Goal: Task Accomplishment & Management: Manage account settings

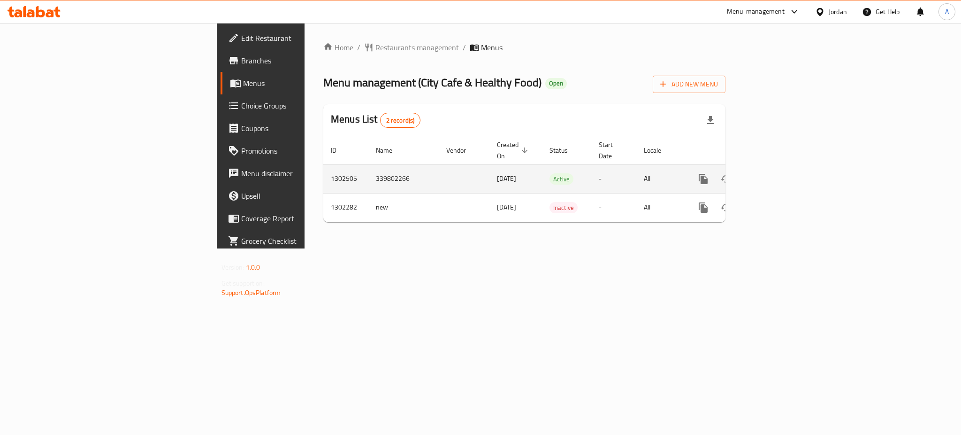
click at [777, 173] on icon "enhanced table" at bounding box center [771, 178] width 11 height 11
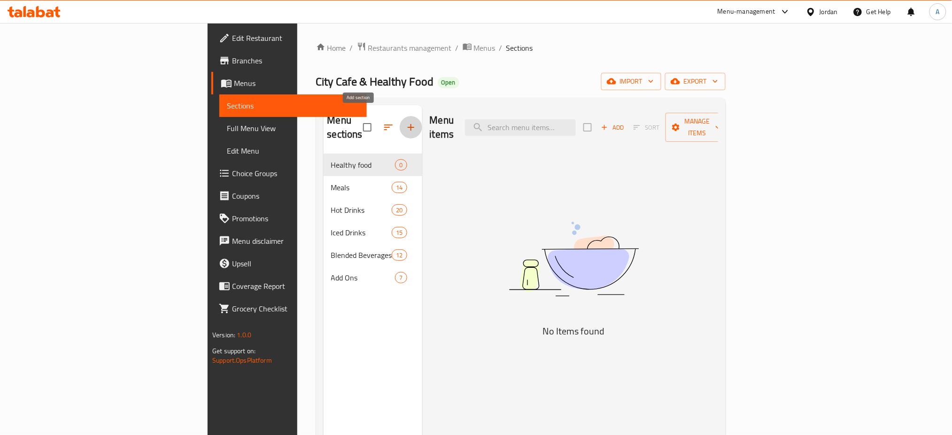
click at [400, 116] on button "button" at bounding box center [411, 127] width 23 height 23
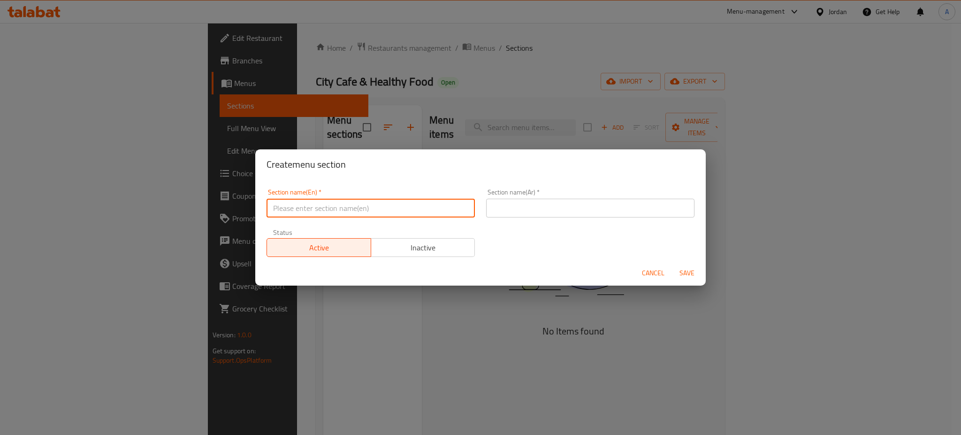
click at [376, 208] on input "text" at bounding box center [371, 208] width 208 height 19
type input "Buy 2 Get 1 Free"
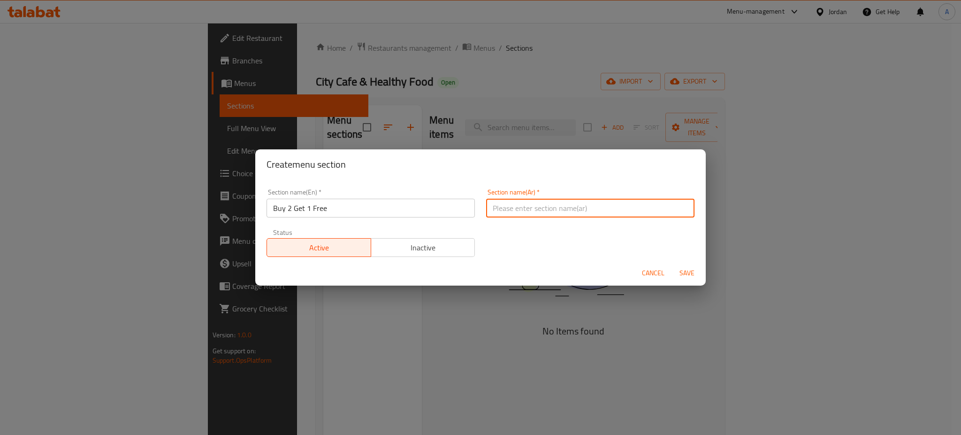
click at [549, 207] on input "text" at bounding box center [590, 208] width 208 height 19
type input "اشتري 2 واحصل على 1 مجانا"
click at [684, 280] on button "Save" at bounding box center [687, 272] width 30 height 17
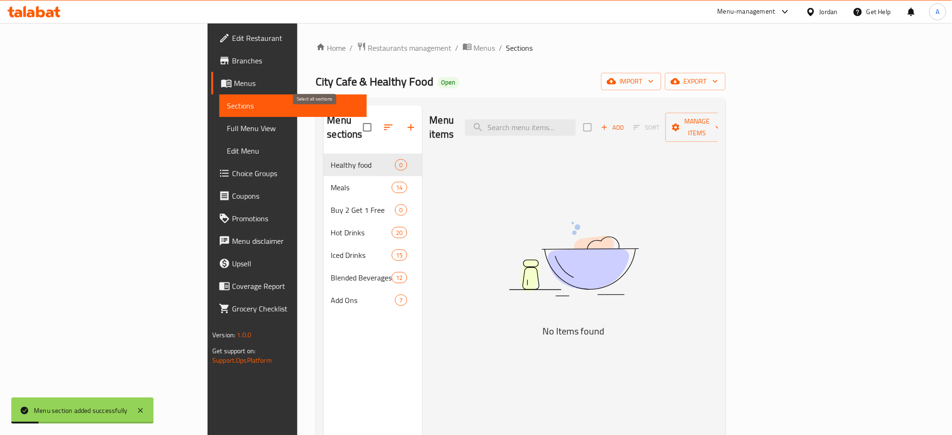
click at [377, 122] on button "button" at bounding box center [388, 127] width 23 height 23
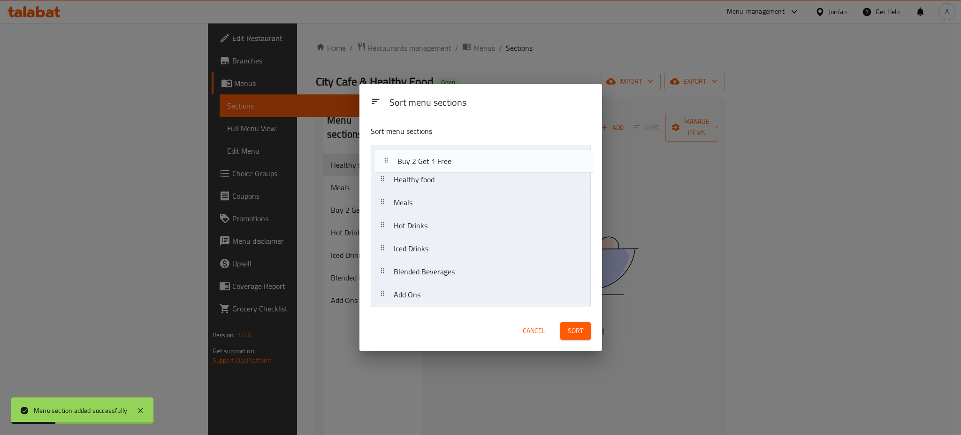
drag, startPoint x: 425, startPoint y: 201, endPoint x: 428, endPoint y: 151, distance: 50.8
click at [428, 151] on nav "Healthy food Meals Buy 2 Get 1 Free Hot Drinks Iced Drinks Blended Beverages Ad…" at bounding box center [481, 226] width 220 height 162
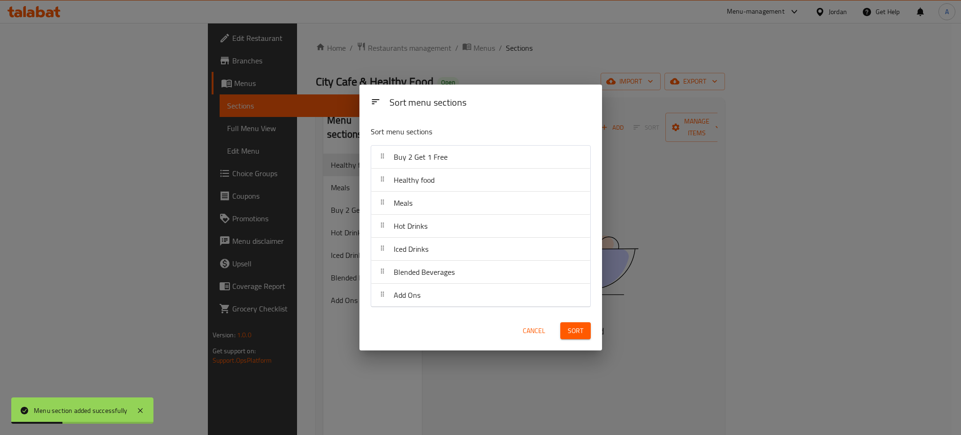
click at [582, 326] on span "Sort" at bounding box center [575, 331] width 15 height 12
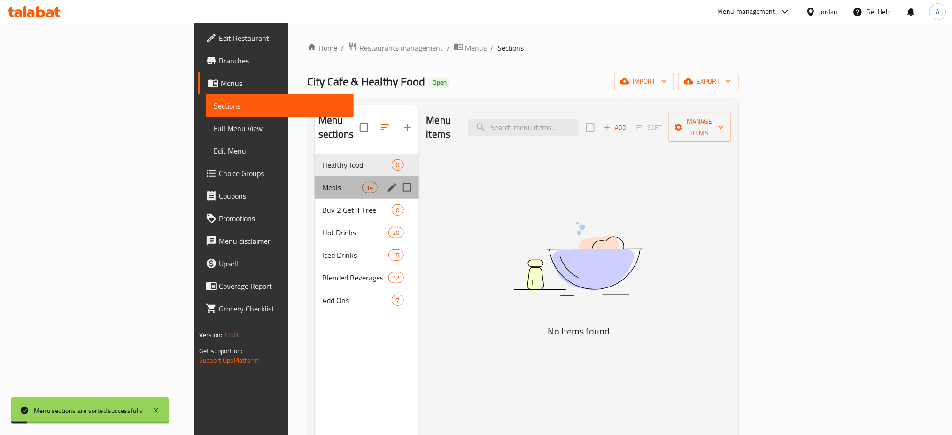
click at [315, 180] on div "Meals 14" at bounding box center [367, 187] width 104 height 23
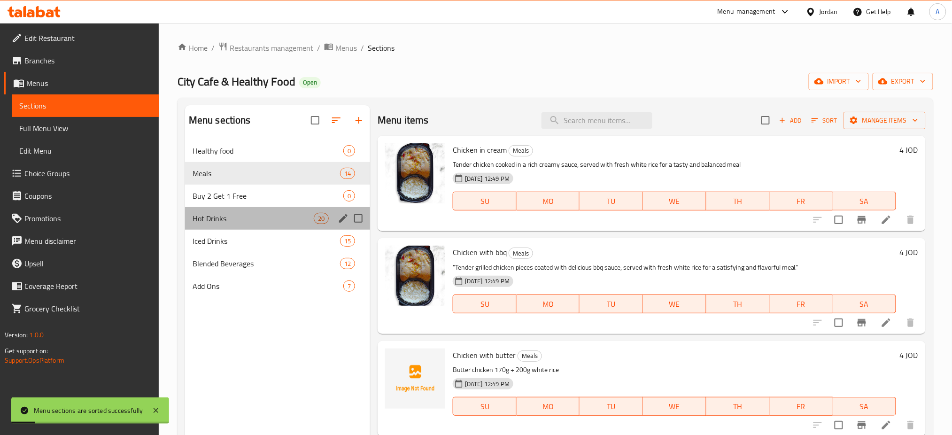
click at [273, 210] on div "Hot Drinks 20" at bounding box center [277, 218] width 185 height 23
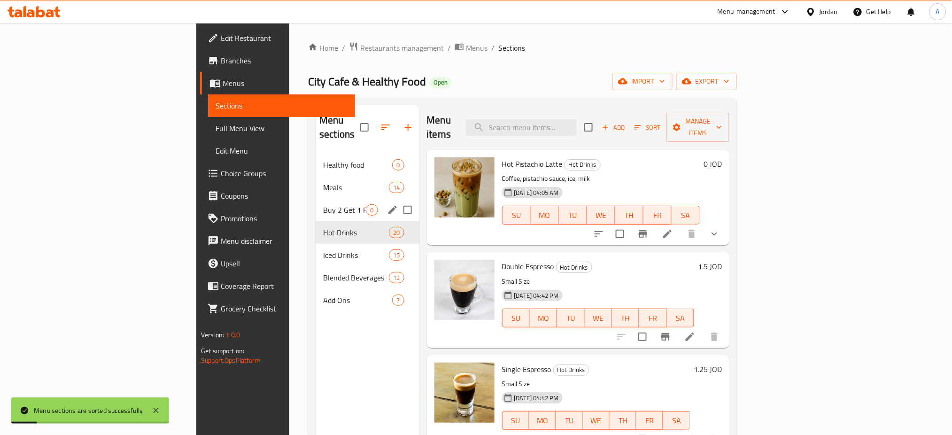
click at [323, 204] on span "Buy 2 Get 1 Free" at bounding box center [344, 209] width 43 height 11
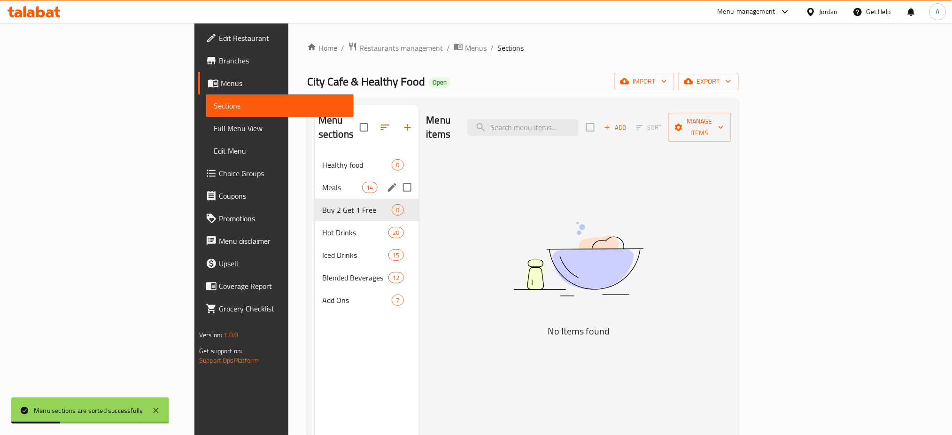
click at [315, 176] on div "Meals 14" at bounding box center [367, 187] width 104 height 23
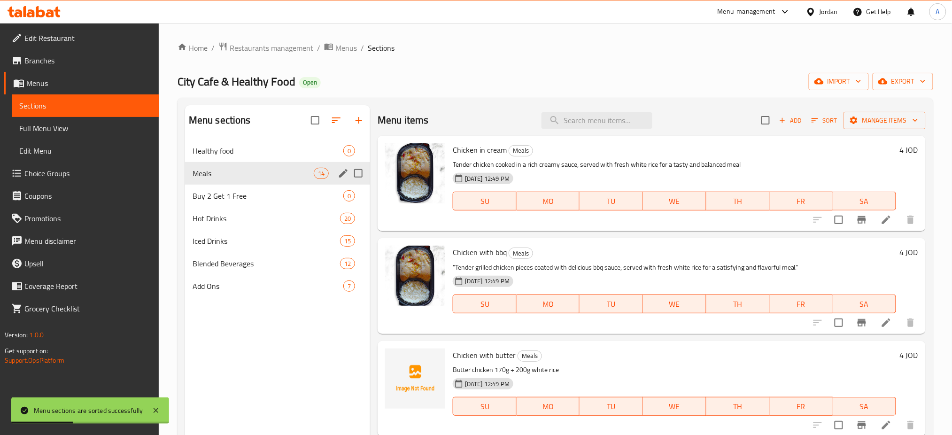
click at [269, 188] on div "Buy 2 Get 1 Free 0" at bounding box center [277, 195] width 185 height 23
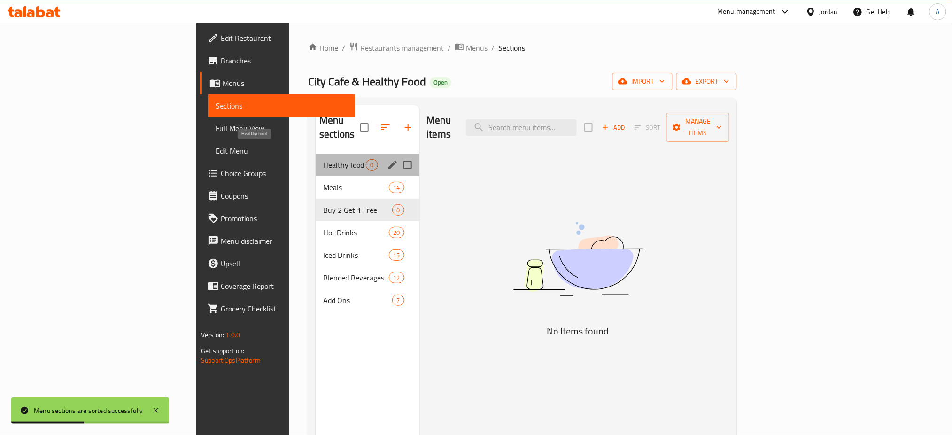
click at [323, 159] on span "Healthy food" at bounding box center [344, 164] width 43 height 11
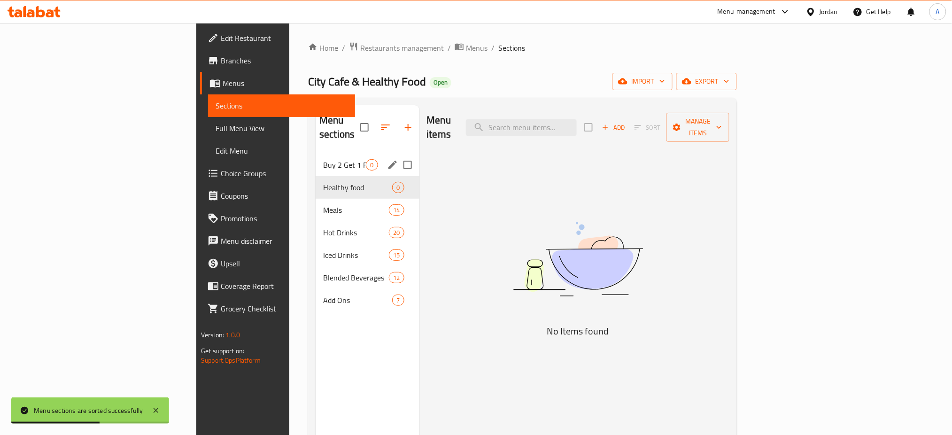
click at [323, 159] on span "Buy 2 Get 1 Free" at bounding box center [344, 164] width 43 height 11
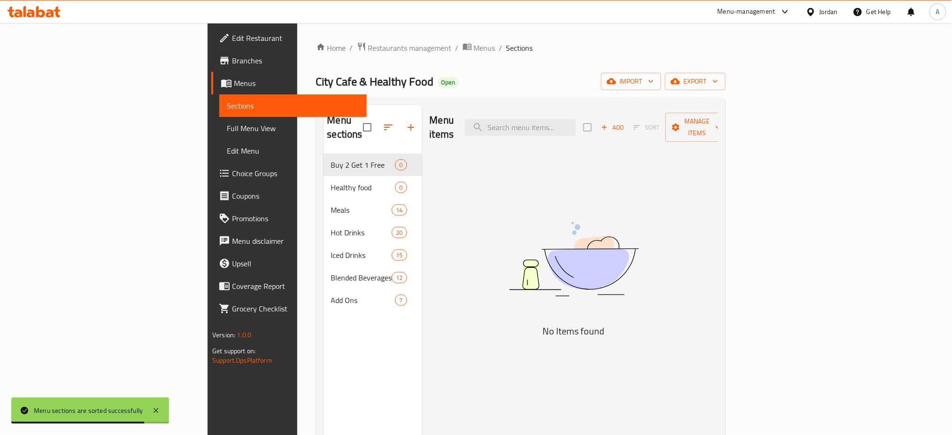
click at [211, 163] on link "Choice Groups" at bounding box center [288, 173] width 155 height 23
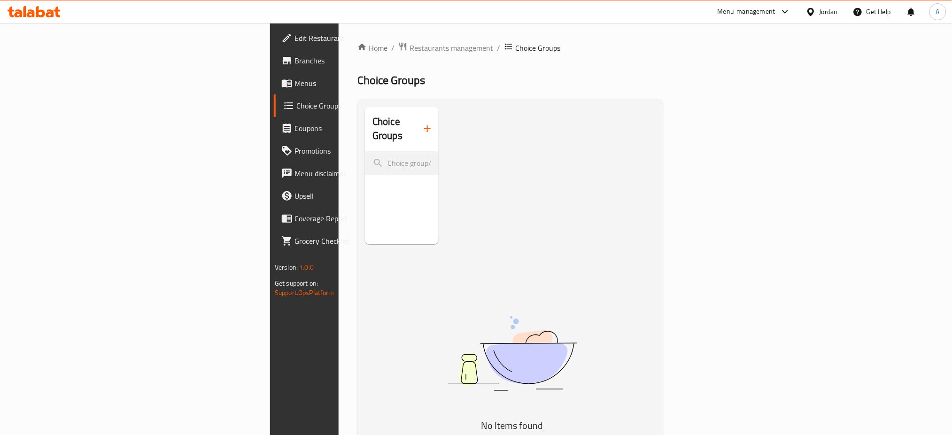
click at [424, 125] on icon "button" at bounding box center [427, 128] width 7 height 7
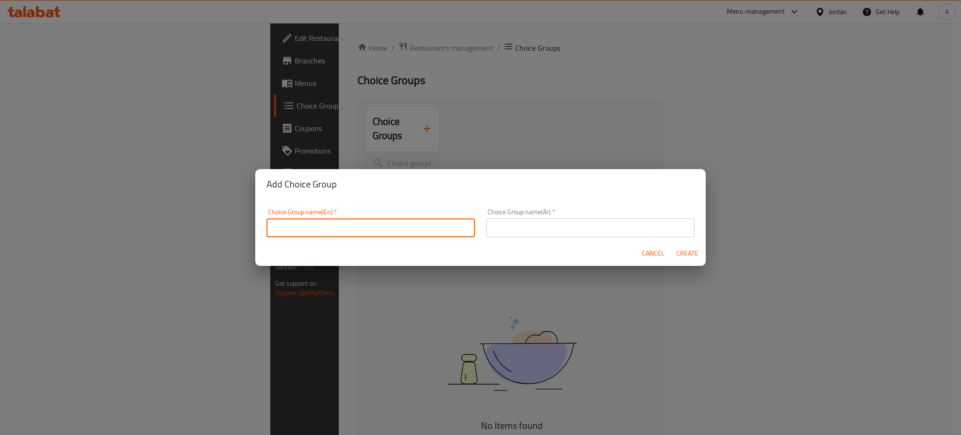
click at [372, 225] on input "text" at bounding box center [371, 227] width 208 height 19
click at [385, 230] on input "text" at bounding box center [371, 227] width 208 height 19
type input "إ"
type input "Your choice of drinks"
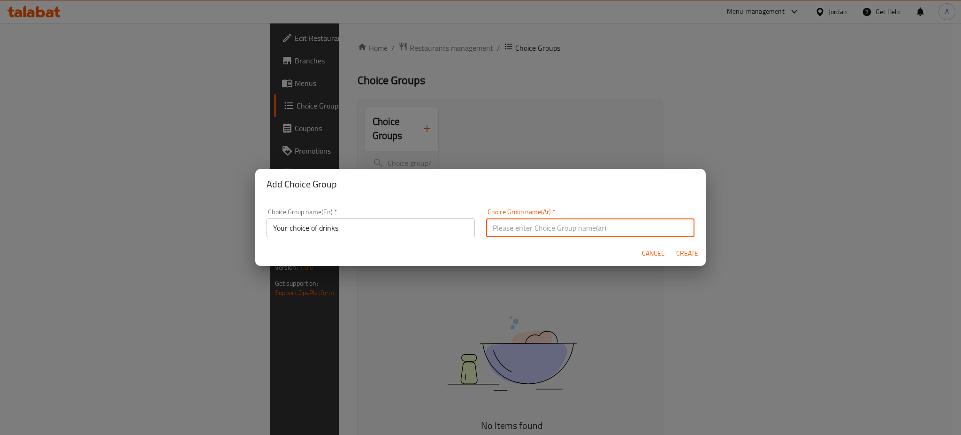
click at [521, 224] on input "text" at bounding box center [590, 227] width 208 height 19
type input "اختيارك من المشروبات"
click at [693, 258] on span "Create" at bounding box center [687, 253] width 23 height 12
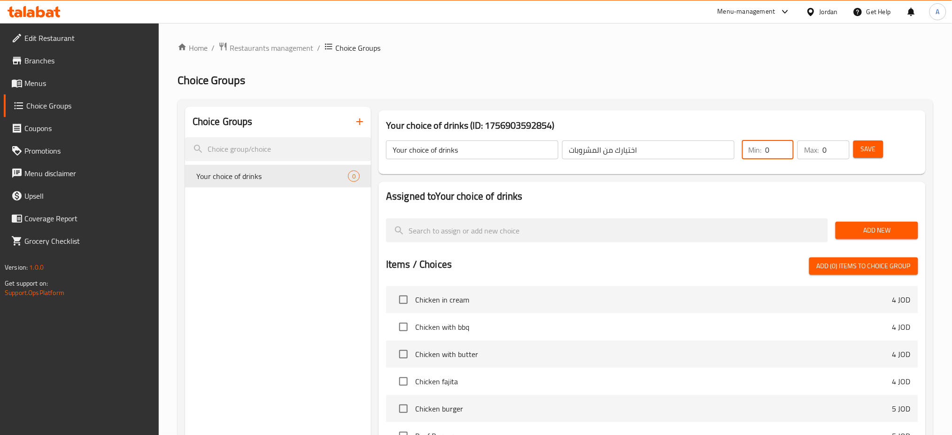
drag, startPoint x: 774, startPoint y: 146, endPoint x: 756, endPoint y: 150, distance: 18.7
click at [756, 150] on div "Min: 0 ​" at bounding box center [768, 149] width 52 height 19
type input "3"
drag, startPoint x: 831, startPoint y: 150, endPoint x: 823, endPoint y: 151, distance: 8.1
click at [823, 151] on input "0" at bounding box center [835, 149] width 27 height 19
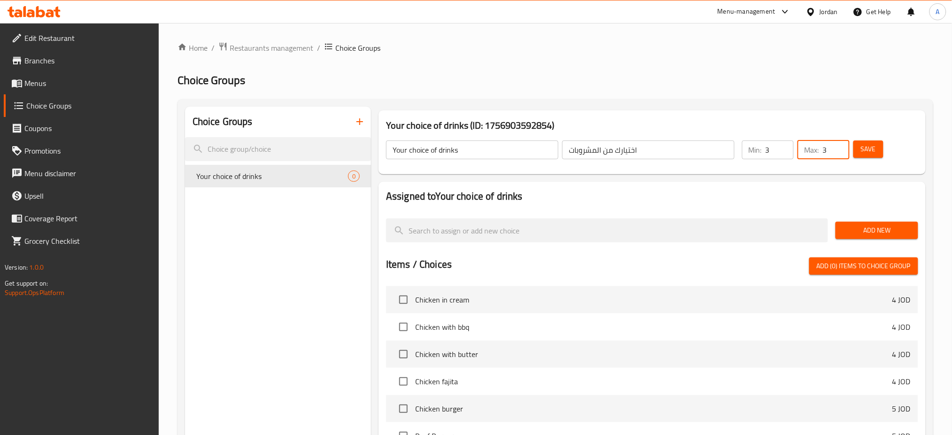
type input "3"
click at [861, 151] on span "Save" at bounding box center [868, 149] width 15 height 12
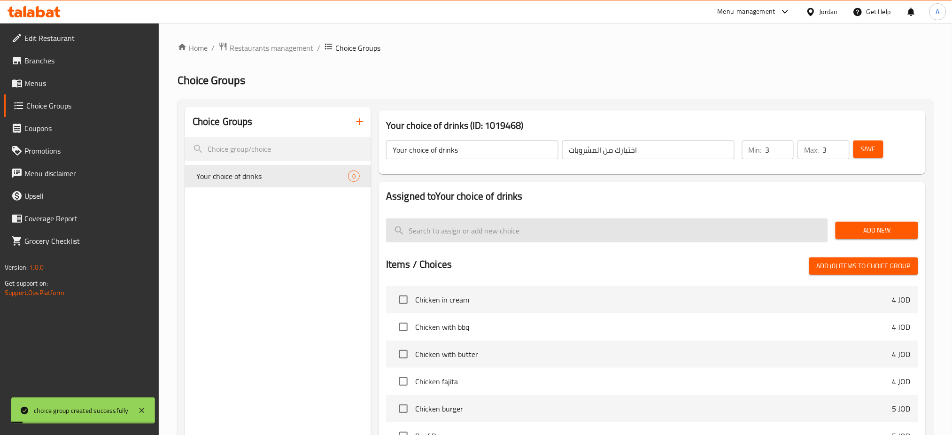
click at [598, 240] on input "search" at bounding box center [607, 230] width 442 height 24
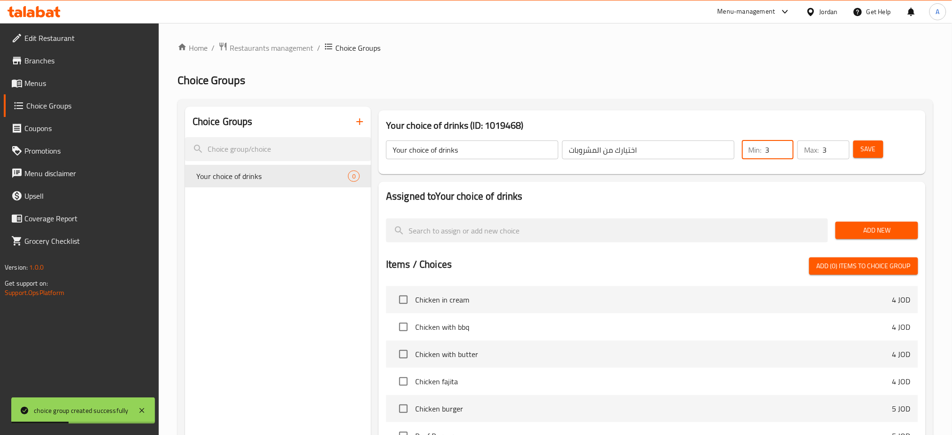
drag, startPoint x: 769, startPoint y: 147, endPoint x: 762, endPoint y: 148, distance: 6.6
click at [762, 148] on div "Min: 3 ​" at bounding box center [768, 149] width 52 height 19
type input "1"
click at [858, 146] on button "Save" at bounding box center [868, 148] width 30 height 17
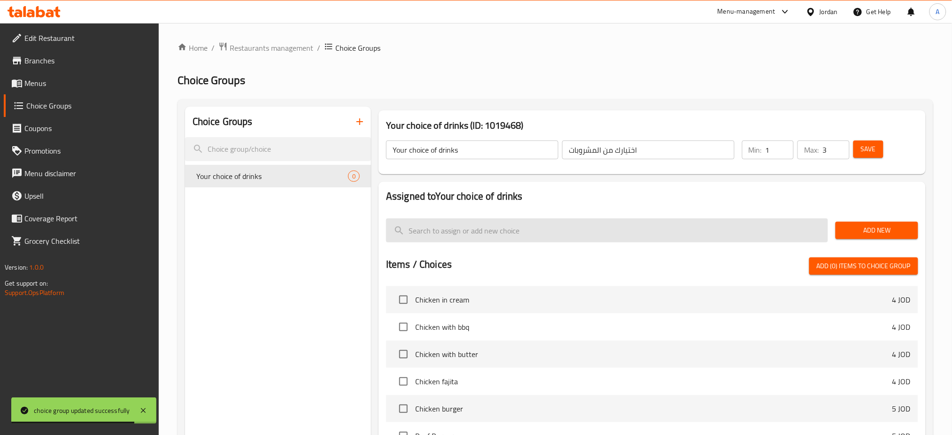
click at [539, 233] on input "search" at bounding box center [607, 230] width 442 height 24
type input "ص"
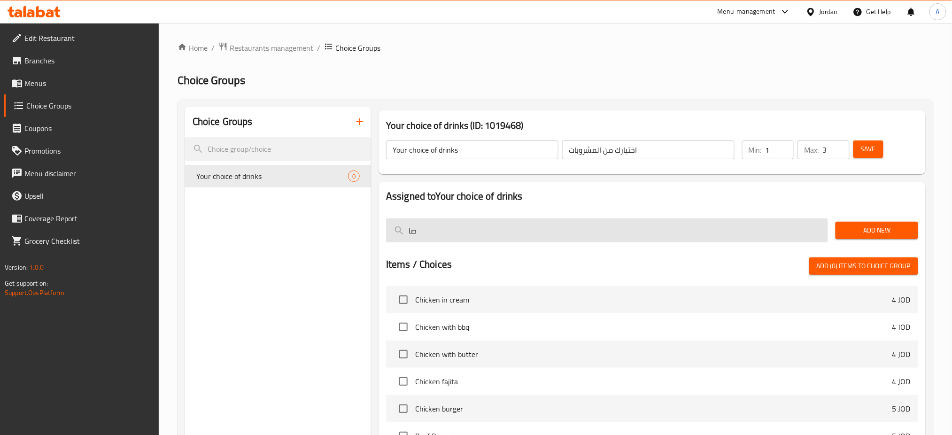
type input "ص"
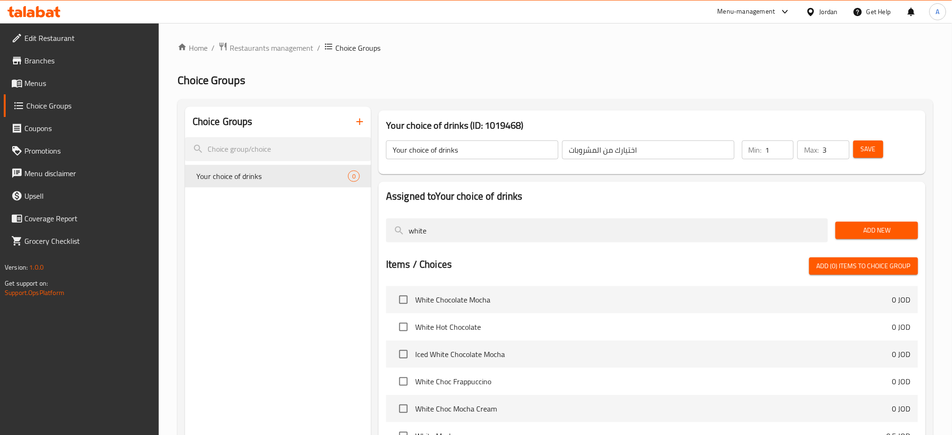
type input "white"
click at [401, 302] on input "checkbox" at bounding box center [403, 300] width 20 height 20
checkbox input "true"
drag, startPoint x: 575, startPoint y: 236, endPoint x: 269, endPoint y: 238, distance: 306.1
click at [269, 238] on div "Choice Groups Your choice of drinks 0 Your choice of drinks (ID: 1019468) Your …" at bounding box center [557, 324] width 744 height 435
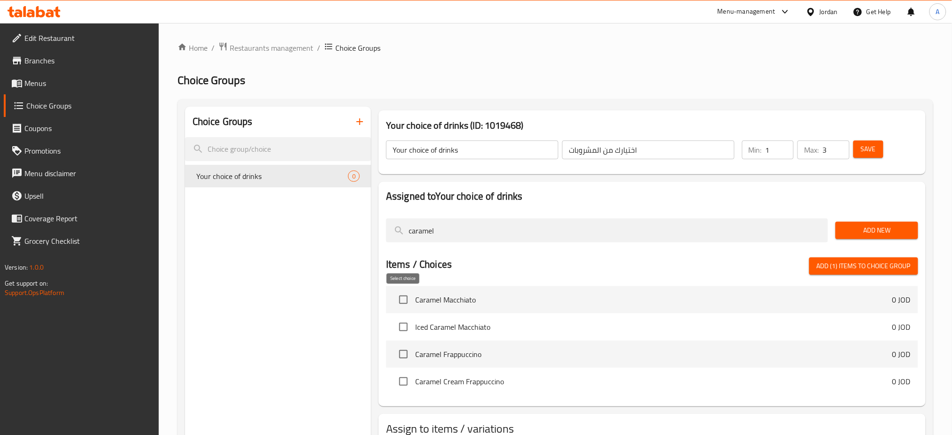
type input "caramel"
click at [398, 300] on input "checkbox" at bounding box center [403, 300] width 20 height 20
checkbox input "true"
drag, startPoint x: 491, startPoint y: 229, endPoint x: 354, endPoint y: 235, distance: 136.8
click at [355, 235] on div "Choice Groups Your choice of drinks 0 Your choice of drinks (ID: 1019468) Your …" at bounding box center [557, 324] width 744 height 435
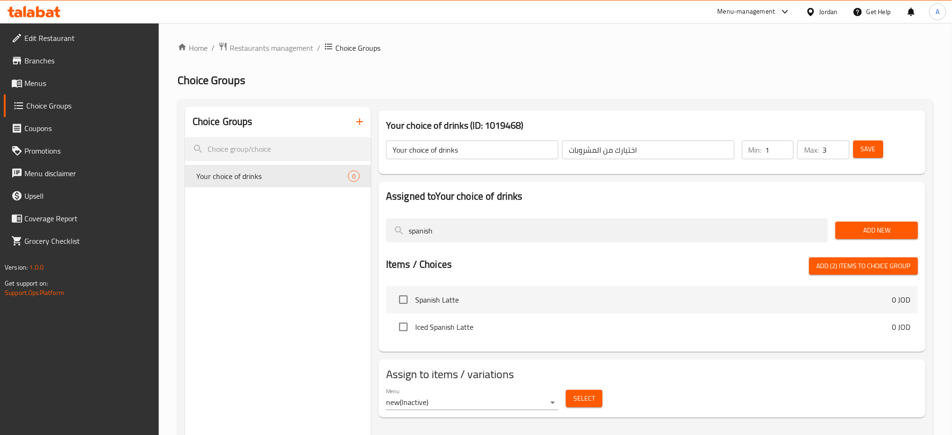
type input "spanish"
click at [399, 301] on input "checkbox" at bounding box center [403, 300] width 20 height 20
checkbox input "true"
drag, startPoint x: 488, startPoint y: 233, endPoint x: 369, endPoint y: 238, distance: 118.9
click at [369, 238] on div "Choice Groups Your choice of drinks 0 Your choice of drinks (ID: 1019468) Your …" at bounding box center [557, 324] width 744 height 435
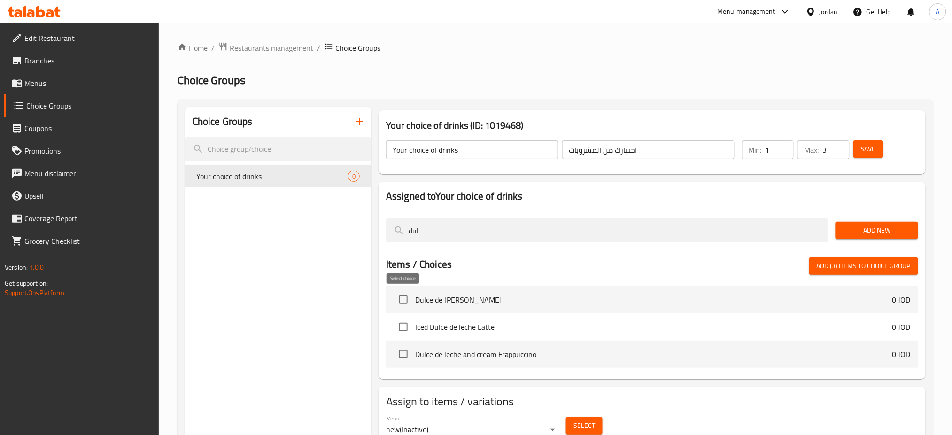
type input "dul"
click at [405, 301] on input "checkbox" at bounding box center [403, 300] width 20 height 20
checkbox input "true"
drag, startPoint x: 499, startPoint y: 232, endPoint x: 336, endPoint y: 228, distance: 163.9
click at [336, 228] on div "Choice Groups Your choice of drinks 0 Your choice of drinks (ID: 1019468) Your …" at bounding box center [557, 324] width 744 height 435
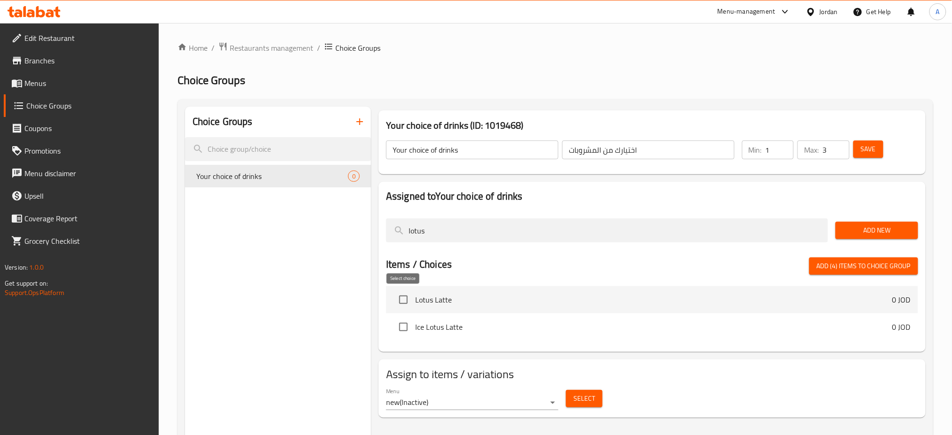
type input "lotus"
click at [407, 301] on input "checkbox" at bounding box center [403, 300] width 20 height 20
click at [836, 268] on span "Add (5) items to choice group" at bounding box center [863, 266] width 94 height 12
checkbox input "false"
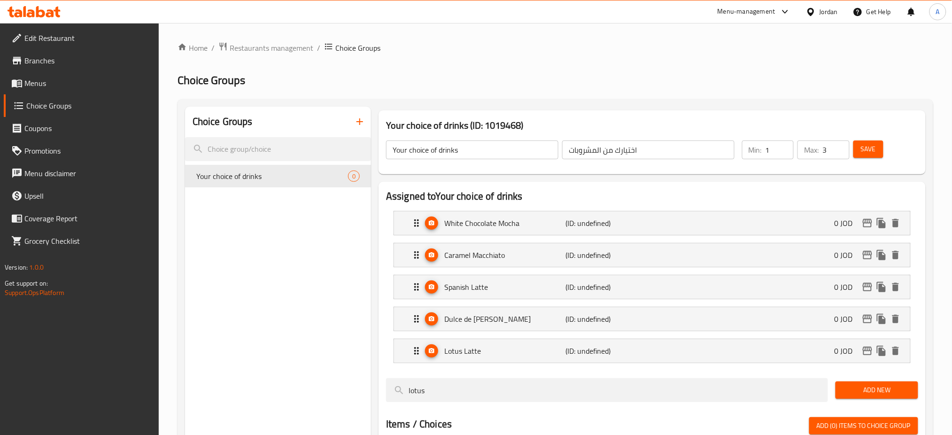
click at [870, 150] on span "Save" at bounding box center [868, 149] width 15 height 12
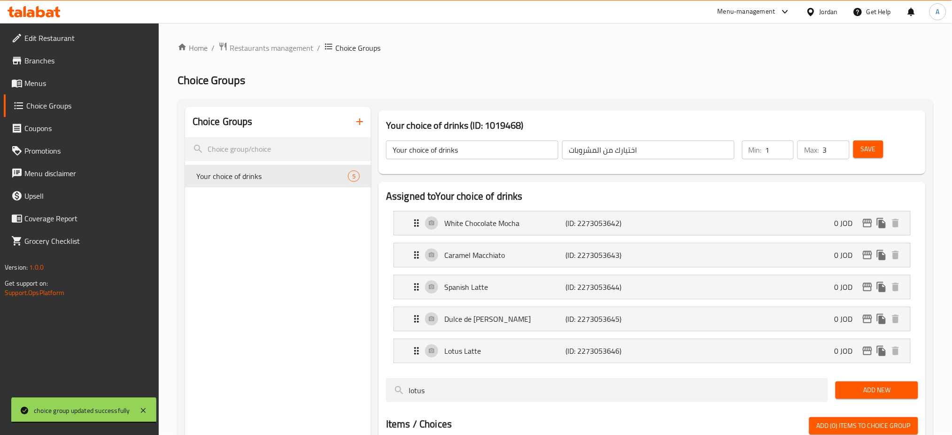
click at [115, 83] on span "Menus" at bounding box center [87, 82] width 127 height 11
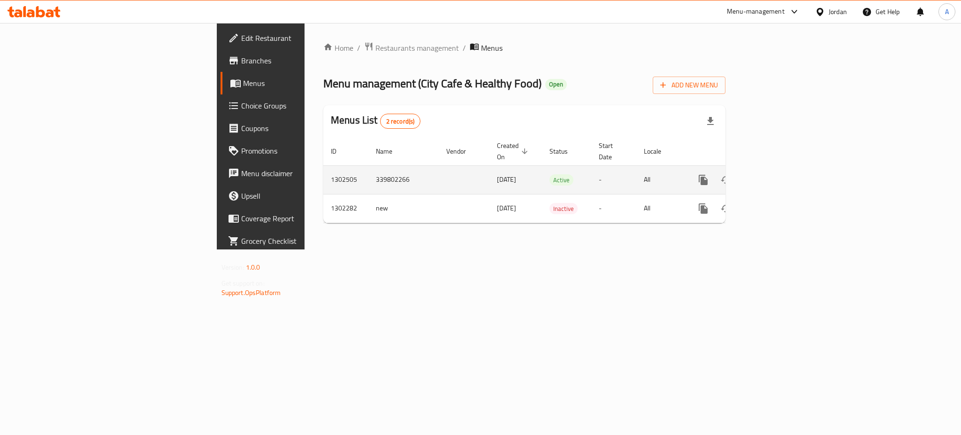
click at [777, 174] on icon "enhanced table" at bounding box center [771, 179] width 11 height 11
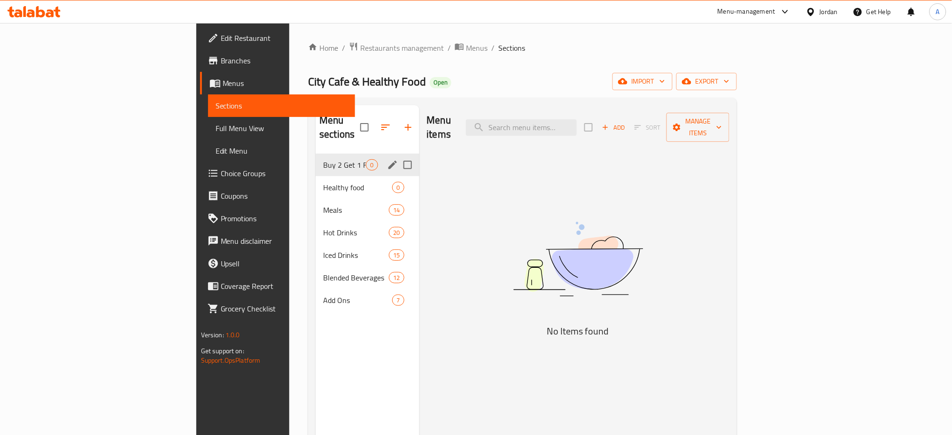
click at [315, 158] on div "Buy 2 Get 1 Free 0" at bounding box center [366, 165] width 103 height 23
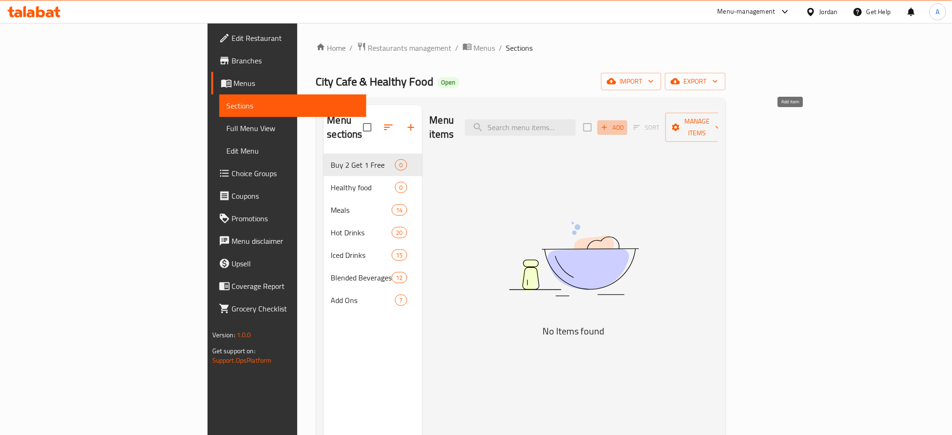
click at [625, 122] on span "Add" at bounding box center [611, 127] width 25 height 11
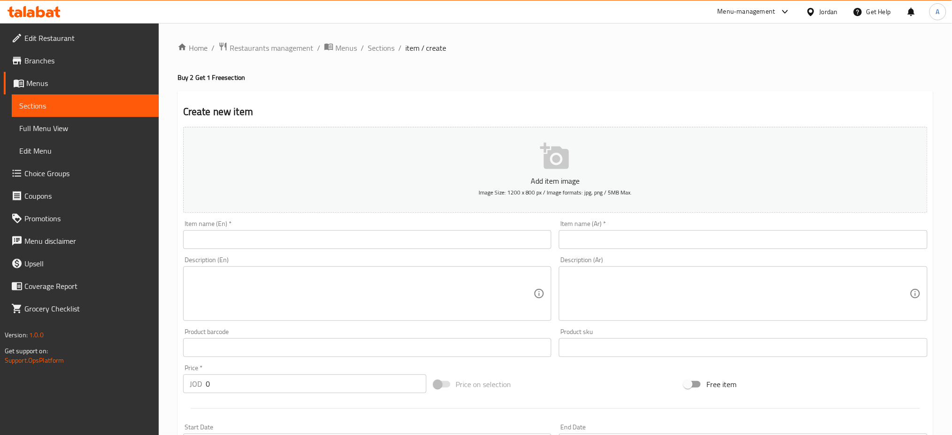
click at [660, 250] on div "Item name (Ar)   * Item name (Ar) *" at bounding box center [743, 234] width 376 height 36
drag, startPoint x: 659, startPoint y: 248, endPoint x: 663, endPoint y: 246, distance: 4.8
click at [659, 248] on input "text" at bounding box center [743, 239] width 369 height 19
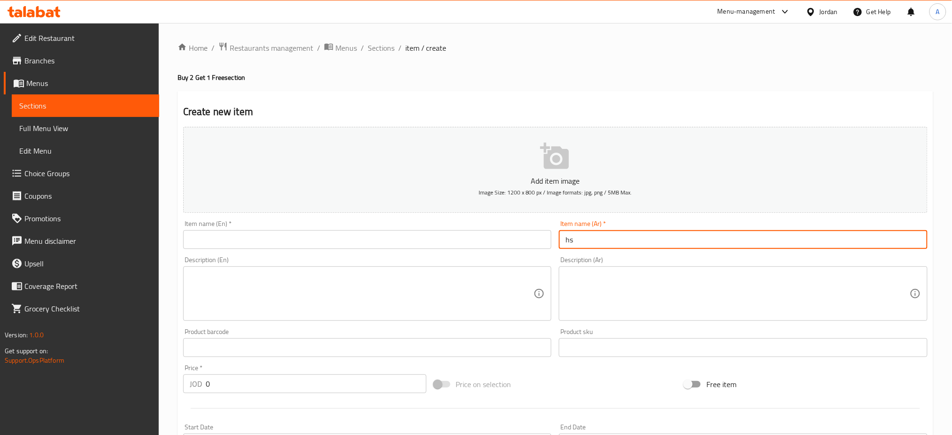
type input "h"
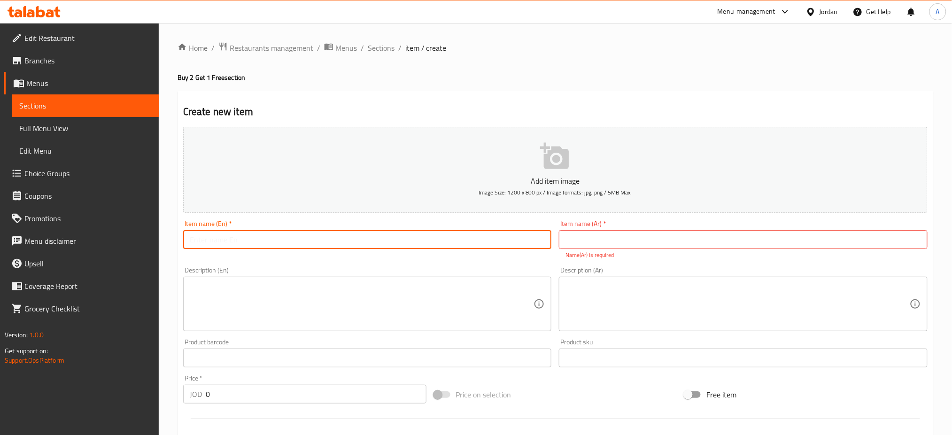
click at [462, 245] on input "text" at bounding box center [367, 239] width 369 height 19
type input "b"
type input "Buy 2 Iced Drinks & Get 1 Free"
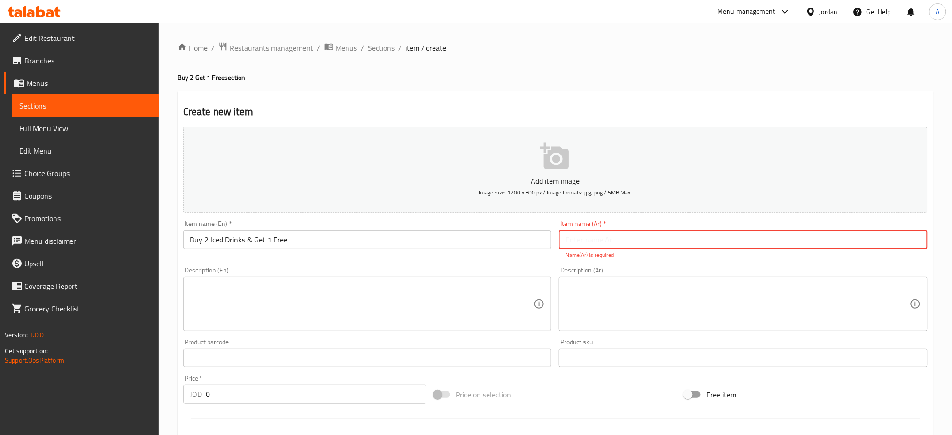
click at [624, 238] on input "text" at bounding box center [743, 239] width 369 height 19
type input "اشتري 2 من القهوة المثلجة واحصل على 1 مجانا"
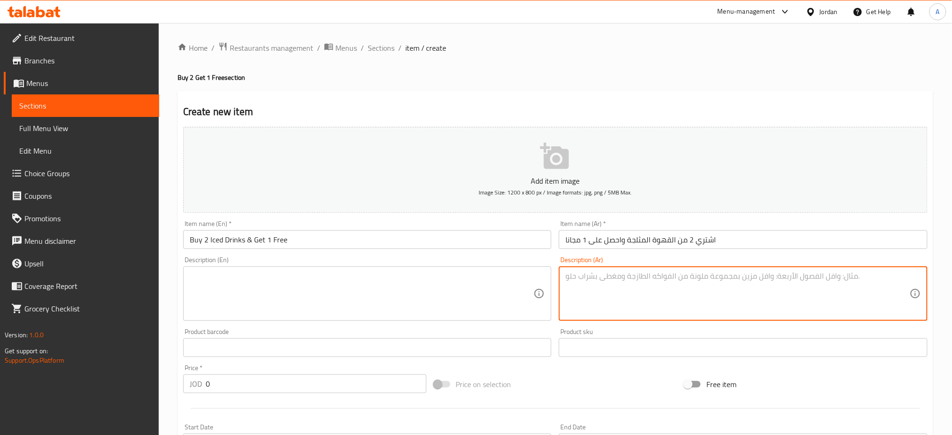
click at [666, 303] on textarea at bounding box center [737, 293] width 344 height 45
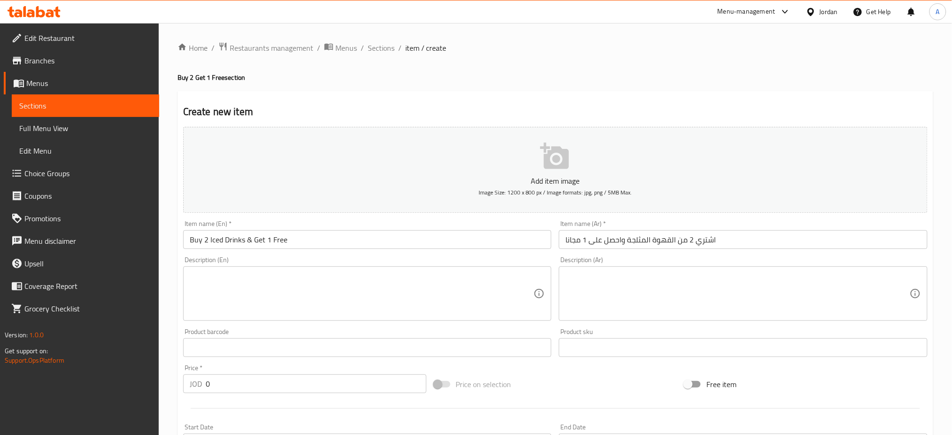
click at [895, 287] on textarea at bounding box center [737, 293] width 344 height 45
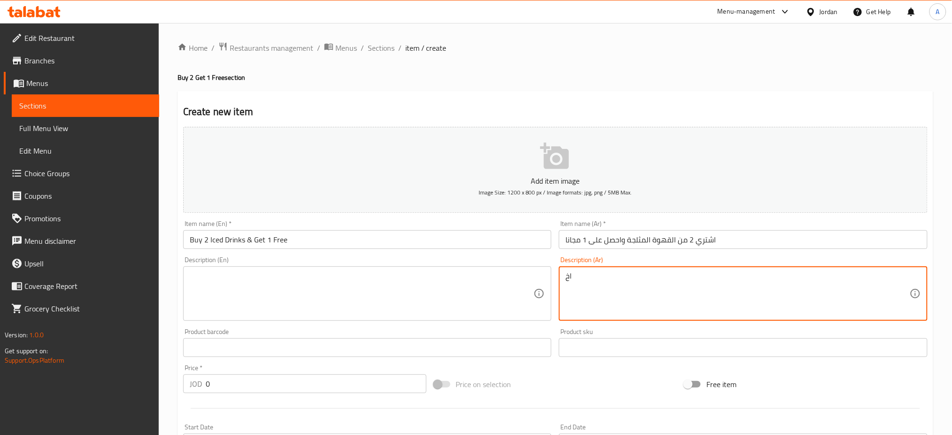
type textarea "ا"
paste textarea "كراميل مكياتو ، وايت شوكلات موكا ، سبانيش لاتيه ، دو لشي دي لتشي ، لوتس لاتيه"
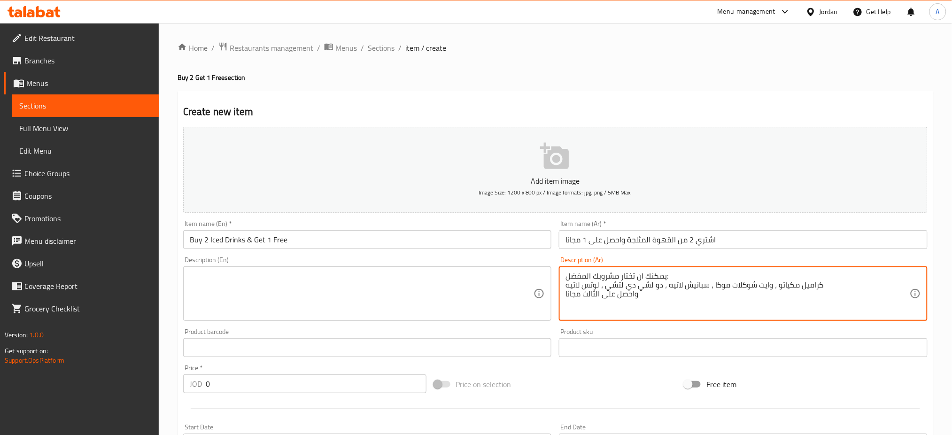
drag, startPoint x: 688, startPoint y: 311, endPoint x: 613, endPoint y: 261, distance: 90.0
click at [604, 241] on div "Add item image Image Size: 1200 x 800 px / Image formats: jpg, png / 5MB Max. I…" at bounding box center [555, 325] width 752 height 405
click at [629, 286] on textarea "يمكنك ان تختار مشروبك المفضل: كراميل مكياتو ، وايت شوكلات موكا ، سبانيش لاتيه ،…" at bounding box center [737, 293] width 344 height 45
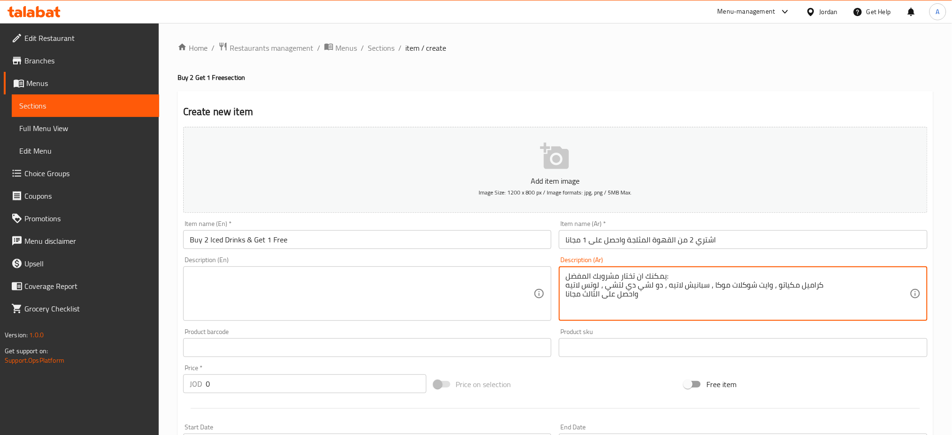
click at [629, 286] on textarea "يمكنك ان تختار مشروبك المفضل: كراميل مكياتو ، وايت شوكلات موكا ، سبانيش لاتيه ،…" at bounding box center [737, 293] width 344 height 45
type textarea "يمكنك ان تختار مشروبك المفضل: كراميل مكياتو ، وايت شوكلات موكا ، سبانيش لاتيه ،…"
click at [685, 262] on div "Description (Ar) يمكنك ان تختار مشروبك المفضل: كراميل مكياتو ، وايت شوكلات موكا…" at bounding box center [743, 288] width 369 height 64
drag, startPoint x: 684, startPoint y: 276, endPoint x: 581, endPoint y: 281, distance: 103.9
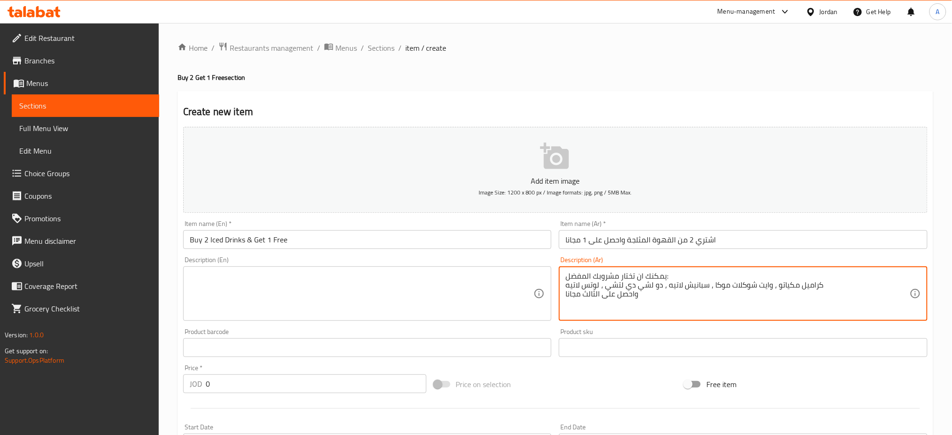
click at [616, 288] on textarea "يمكنك ان تختار مشروبك المفضل: كراميل مكياتو ، وايت شوكلات موكا ، سبانيش لاتيه ،…" at bounding box center [737, 293] width 344 height 45
drag, startPoint x: 643, startPoint y: 305, endPoint x: 664, endPoint y: 275, distance: 37.1
click at [664, 275] on textarea "يمكنك ان تختار مشروبك المفضل: كراميل مكياتو ، وايت شوكلات موكا ، سبانيش لاتيه ،…" at bounding box center [737, 293] width 344 height 45
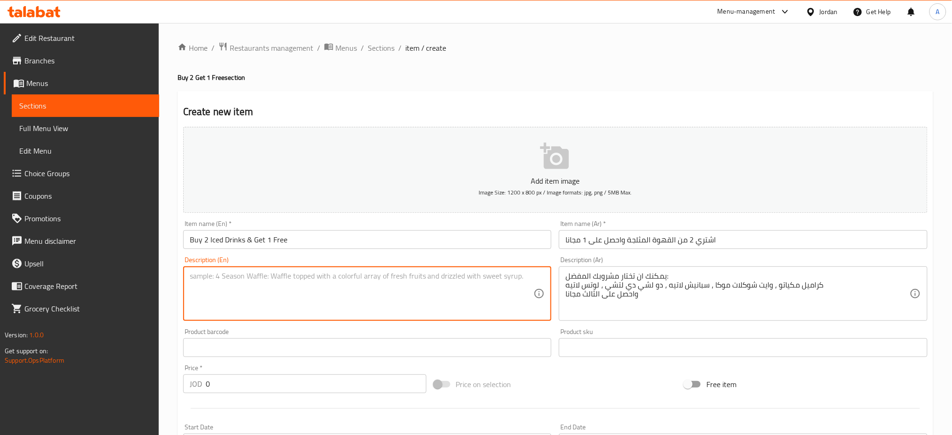
click at [427, 285] on textarea at bounding box center [362, 293] width 344 height 45
paste textarea "Pick your favorite drink — Caramel Macchiato, White Chocolate Mocha, Spanish La…"
click at [233, 283] on textarea "Pick your favorite drink — Caramel Macchiato, White Chocolate Mocha, Spanish La…" at bounding box center [362, 293] width 344 height 45
drag, startPoint x: 272, startPoint y: 276, endPoint x: 260, endPoint y: 278, distance: 12.5
click at [260, 278] on textarea "Pick your favorite drink — Caramel Macchiato, White Chocolate Mocha, Spanish La…" at bounding box center [362, 293] width 344 height 45
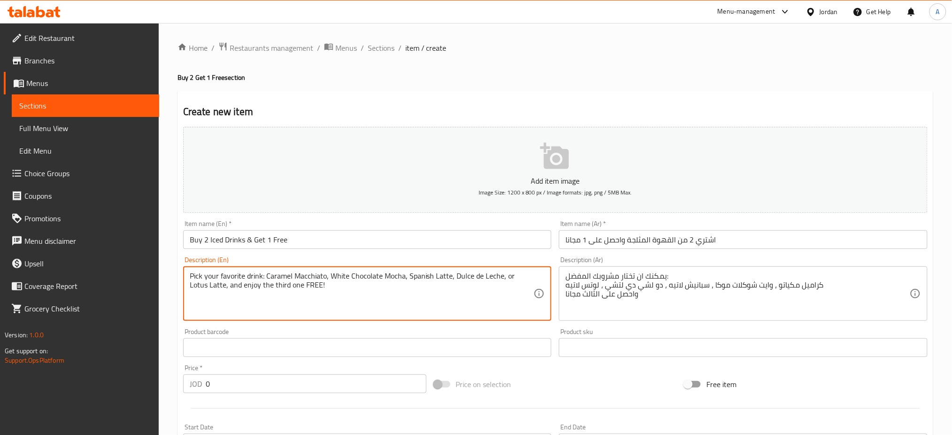
click at [393, 290] on textarea "Pick your favorite drink: Caramel Macchiato, White Chocolate Mocha, Spanish Lat…" at bounding box center [362, 293] width 344 height 45
type textarea "Pick your favorite drink: Caramel Macchiato, White Chocolate Mocha, Spanish Lat…"
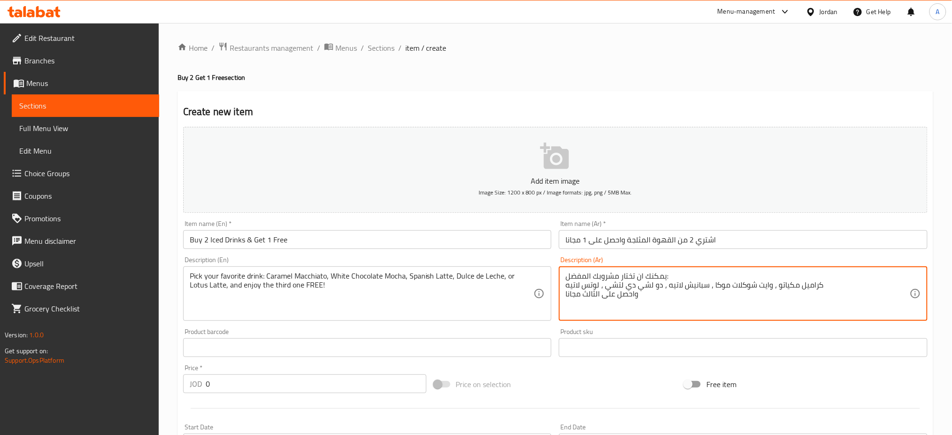
drag, startPoint x: 693, startPoint y: 307, endPoint x: 546, endPoint y: 307, distance: 147.9
click at [690, 307] on textarea "يمكنك ان تختار مشروبك المفضل: كراميل مكياتو ، وايت شوكلات موكا ، سبانيش لاتيه ،…" at bounding box center [737, 293] width 344 height 45
drag, startPoint x: 320, startPoint y: 293, endPoint x: 118, endPoint y: 209, distance: 218.4
drag, startPoint x: 681, startPoint y: 315, endPoint x: 709, endPoint y: 158, distance: 159.3
type textarea "يمكنك ان تختار مشروبك المفضل:"
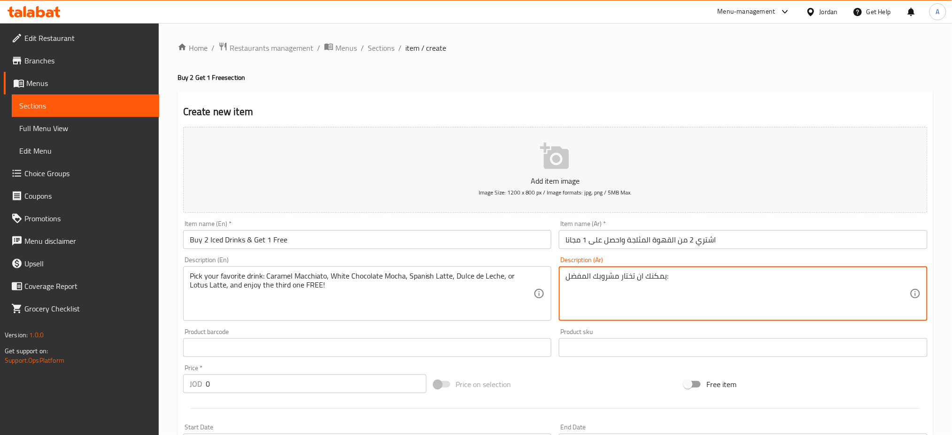
click at [626, 274] on textarea "يمكنك ان تختار مشروبك المفضل:" at bounding box center [737, 293] width 344 height 45
paste textarea "اختر مشروبك المفضل: كراميل ماكياتو، وايت شوكولات موكا، سبانيش لاتيه، دولسي دي ل…"
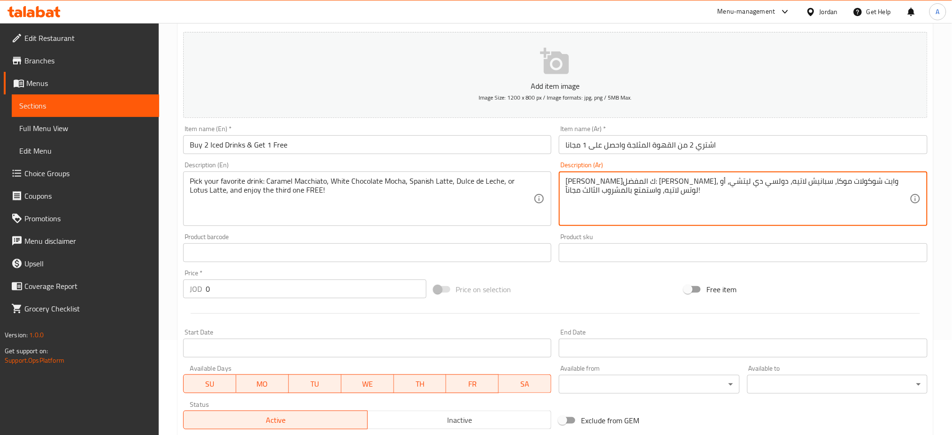
scroll to position [125, 0]
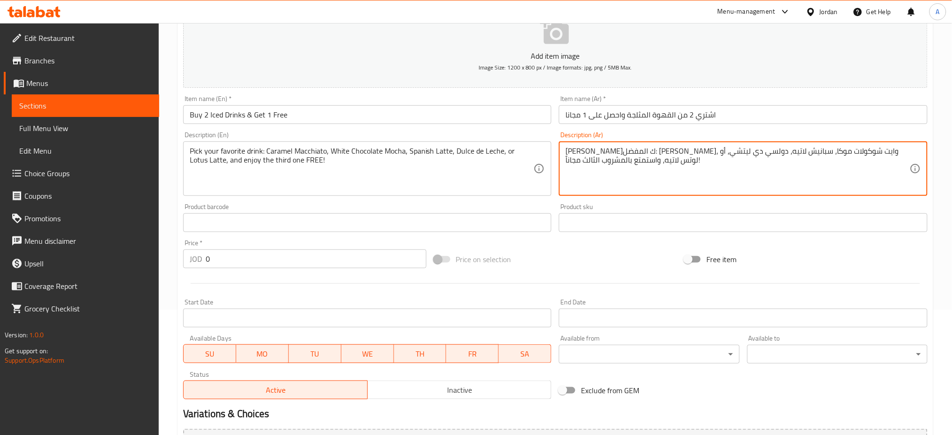
type textarea "اختر مشروبك المفضل: كراميل ماكياتو، وايت شوكولات موكا، سبانيش لاتيه، دولسي دي ل…"
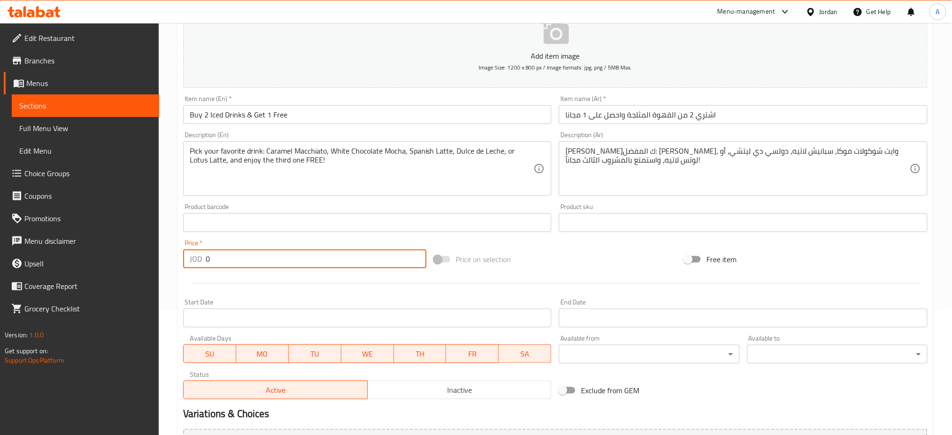
drag, startPoint x: 306, startPoint y: 259, endPoint x: 104, endPoint y: 260, distance: 201.9
click at [104, 260] on div "Edit Restaurant Branches Menus Sections Full Menu View Edit Menu Choice Groups …" at bounding box center [476, 218] width 952 height 640
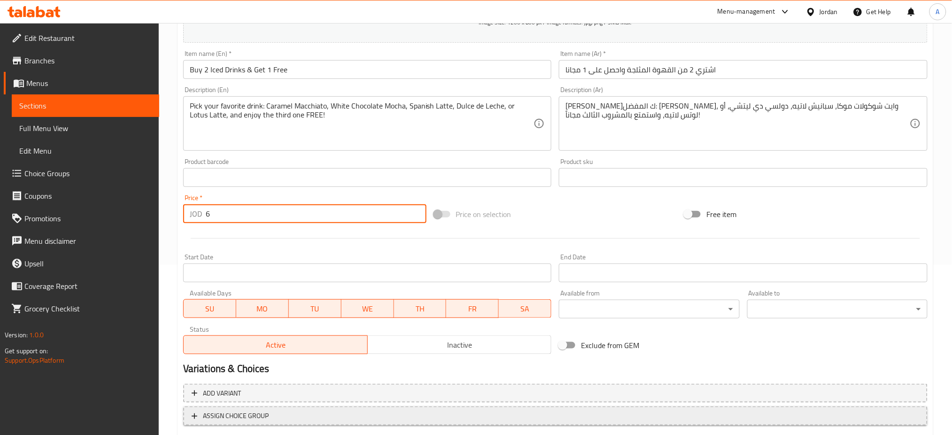
scroll to position [227, 0]
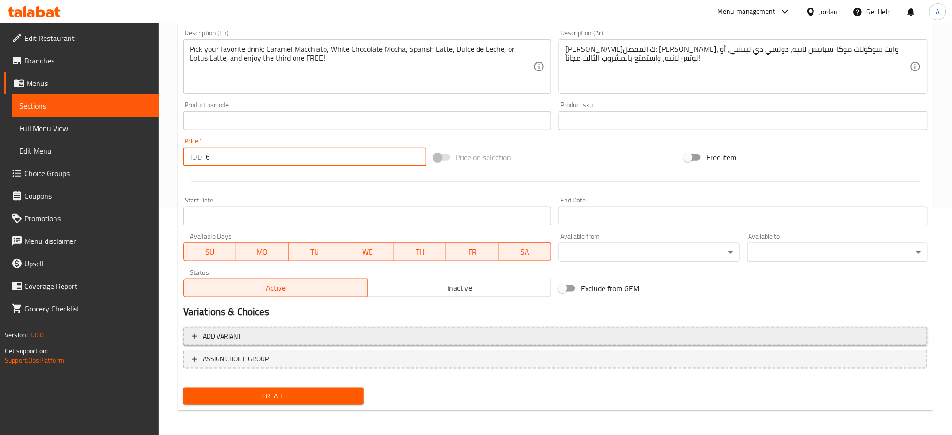
type input "6"
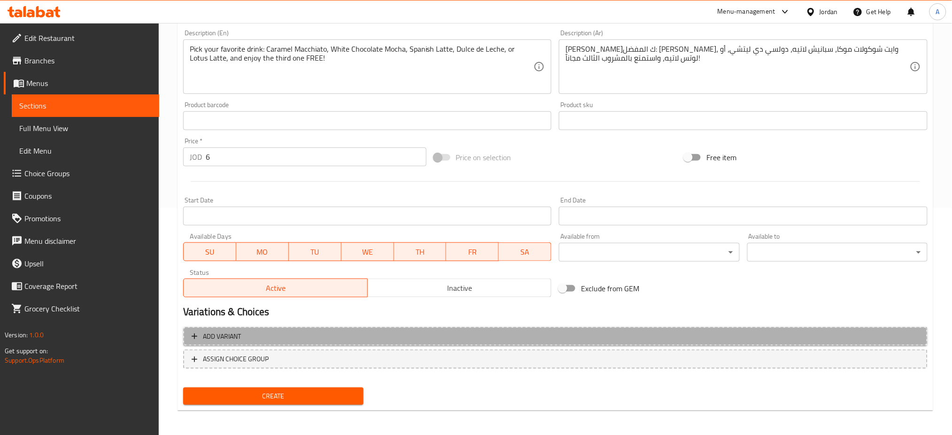
click at [325, 331] on span "Add variant" at bounding box center [555, 336] width 727 height 12
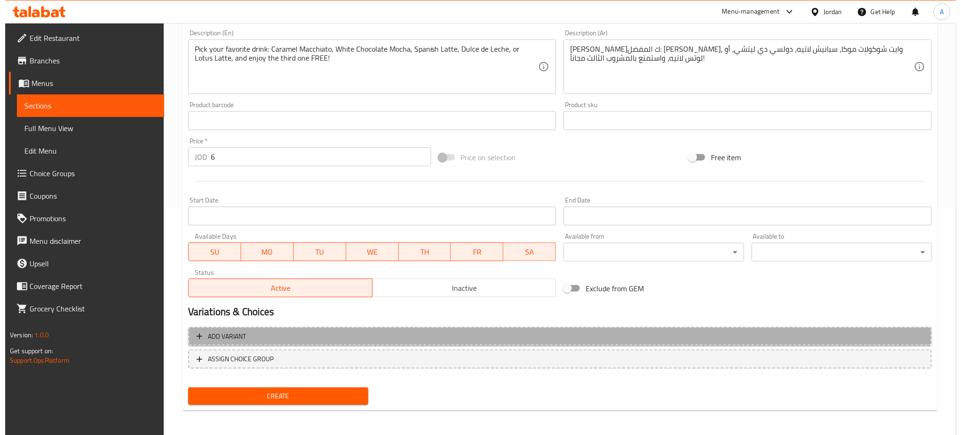
scroll to position [222, 0]
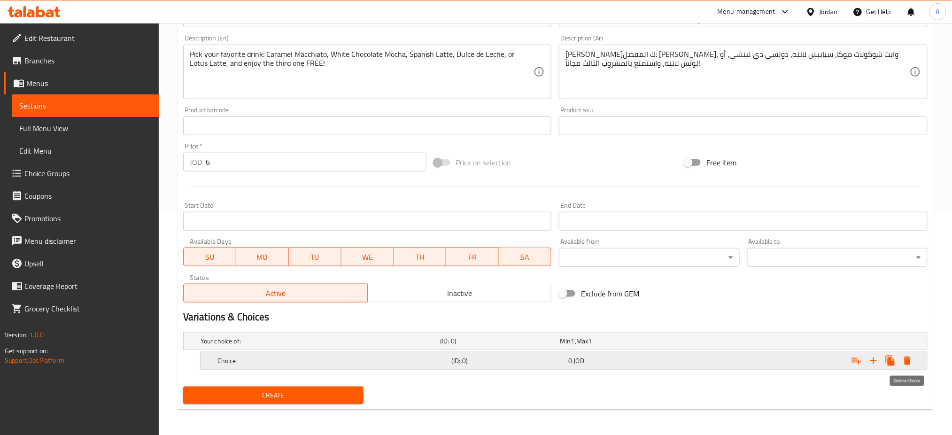
click at [906, 359] on icon "Expand" at bounding box center [907, 360] width 7 height 8
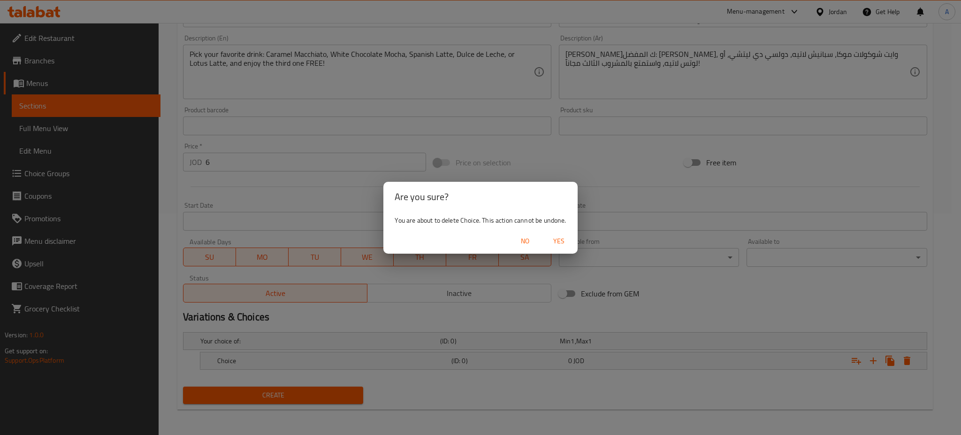
click at [555, 244] on span "Yes" at bounding box center [559, 241] width 23 height 12
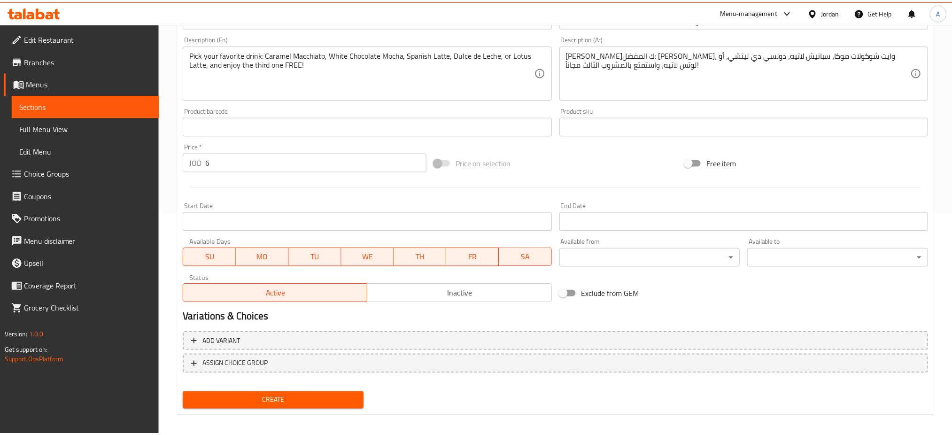
scroll to position [219, 0]
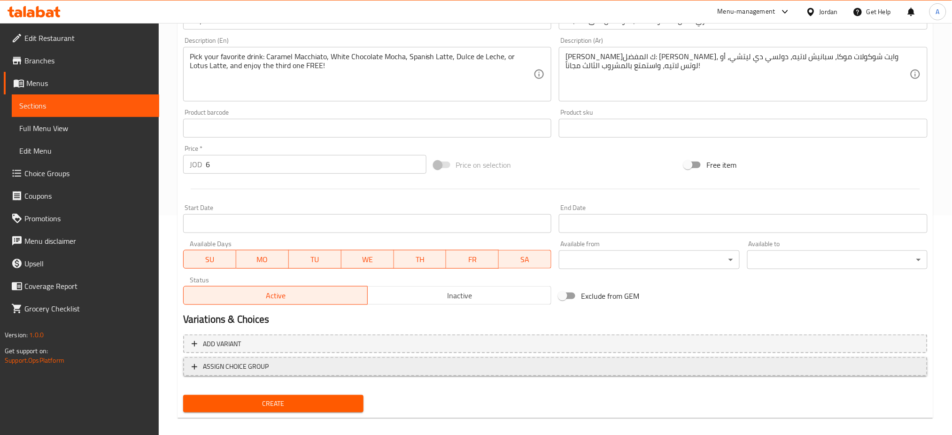
click at [332, 364] on span "ASSIGN CHOICE GROUP" at bounding box center [555, 367] width 727 height 12
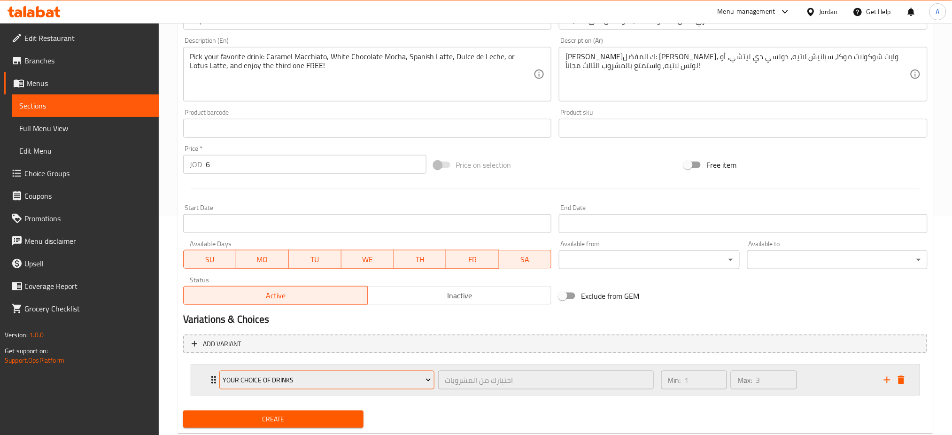
click at [335, 379] on span "Your choice of drinks" at bounding box center [327, 380] width 208 height 12
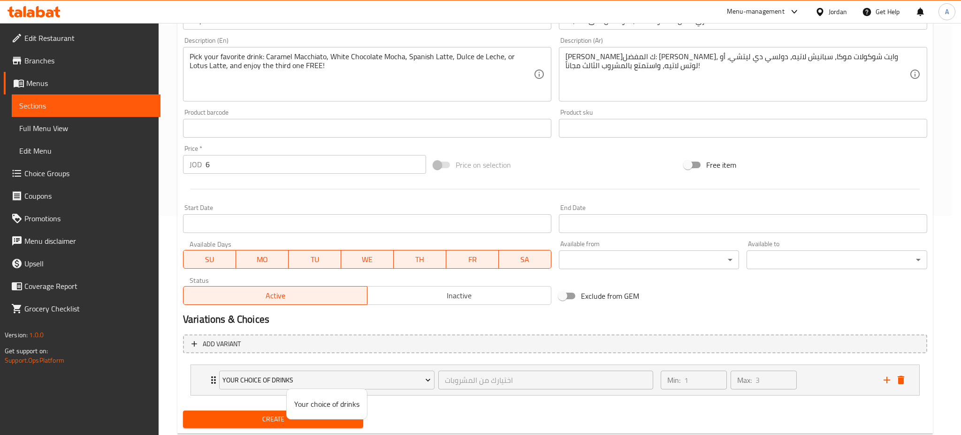
click at [332, 401] on span "Your choice of drinks" at bounding box center [326, 403] width 65 height 11
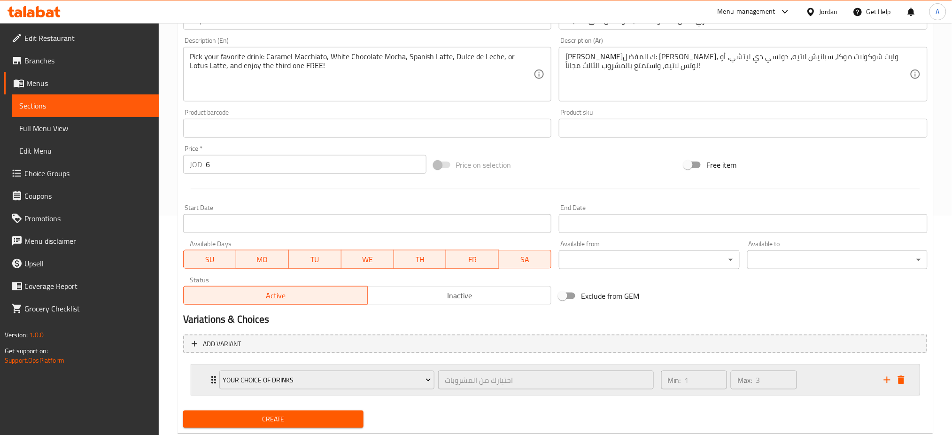
click at [798, 375] on div "Max: 3 ​" at bounding box center [764, 380] width 70 height 23
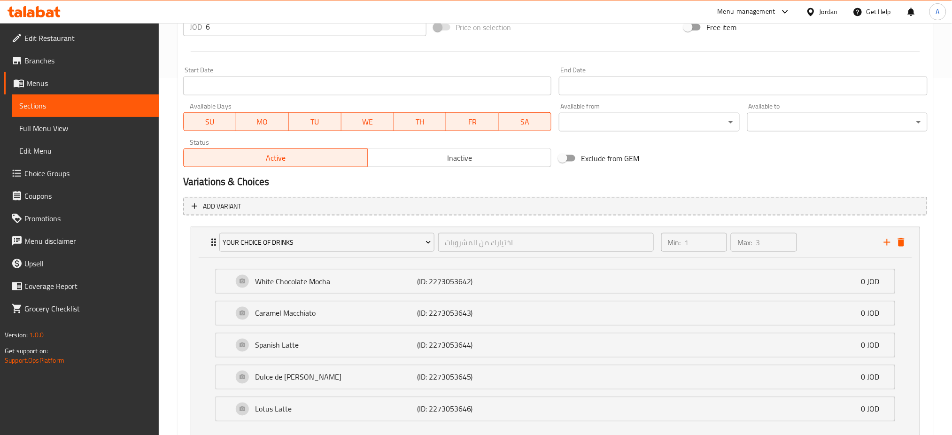
scroll to position [422, 0]
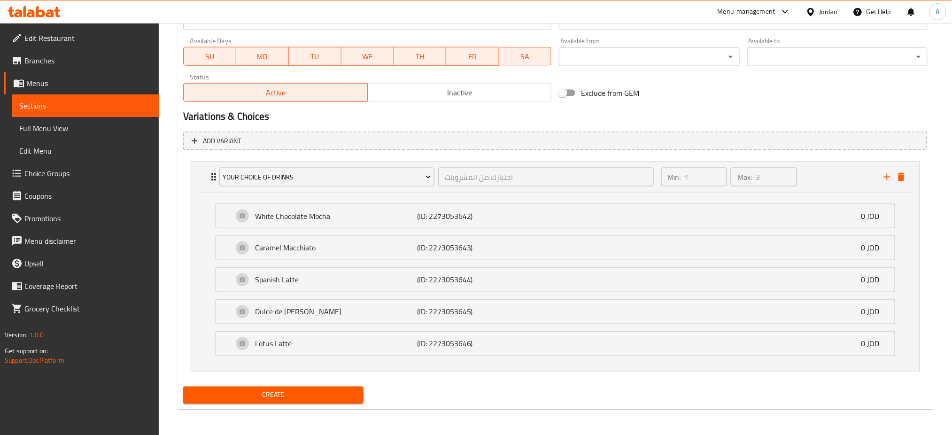
click at [322, 398] on span "Create" at bounding box center [273, 395] width 165 height 12
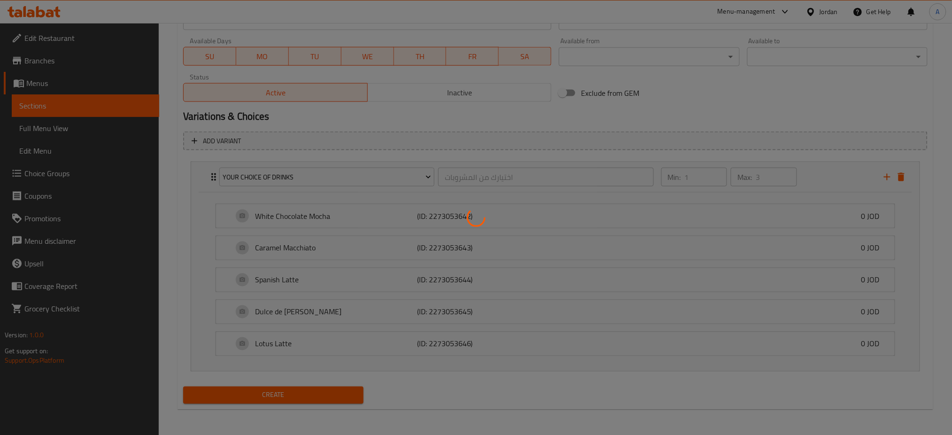
type input "0"
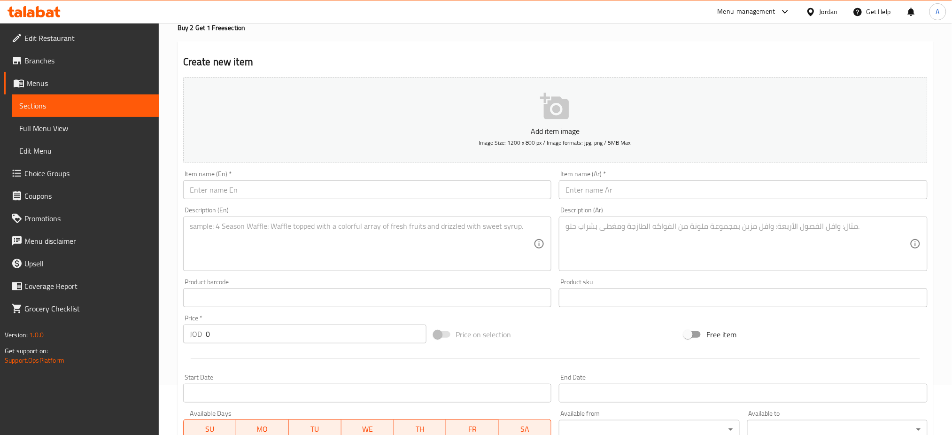
scroll to position [0, 0]
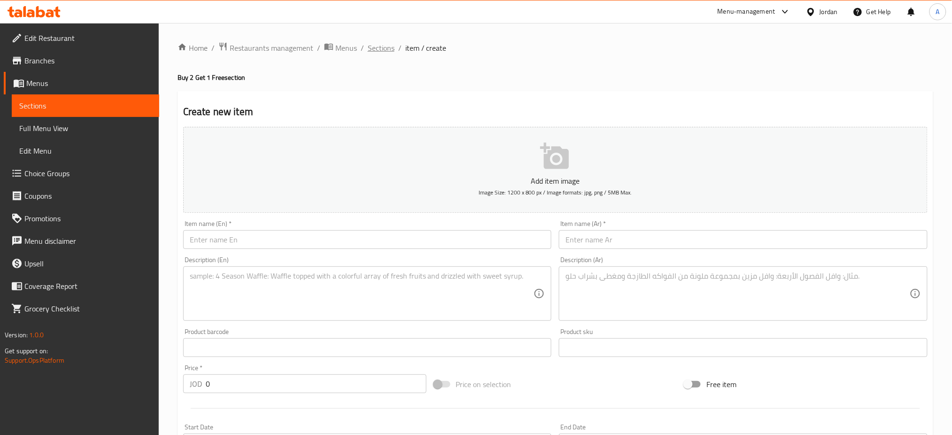
click at [382, 47] on span "Sections" at bounding box center [381, 47] width 27 height 11
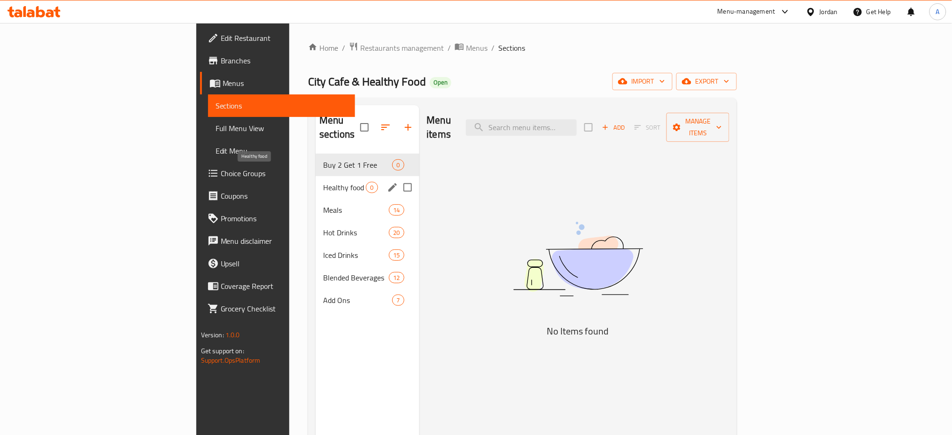
click at [323, 182] on span "Healthy food" at bounding box center [344, 187] width 43 height 11
click at [323, 159] on span "Buy 2 Get 1 Free" at bounding box center [357, 164] width 69 height 11
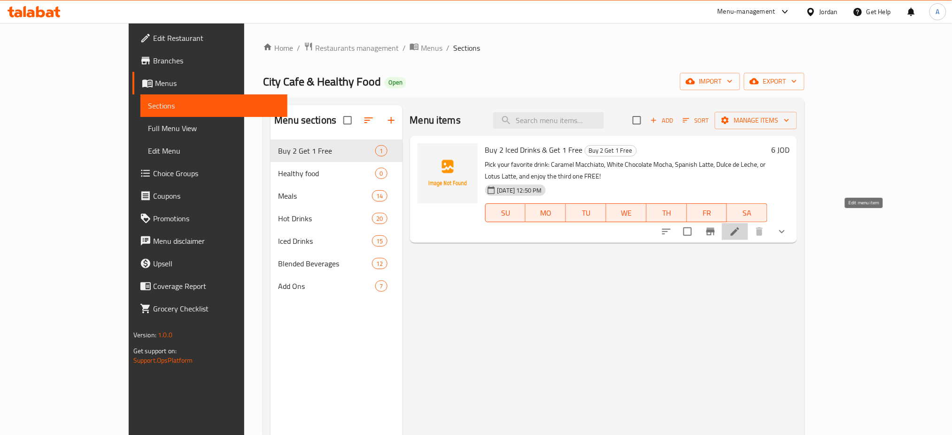
click at [740, 226] on icon at bounding box center [734, 231] width 11 height 11
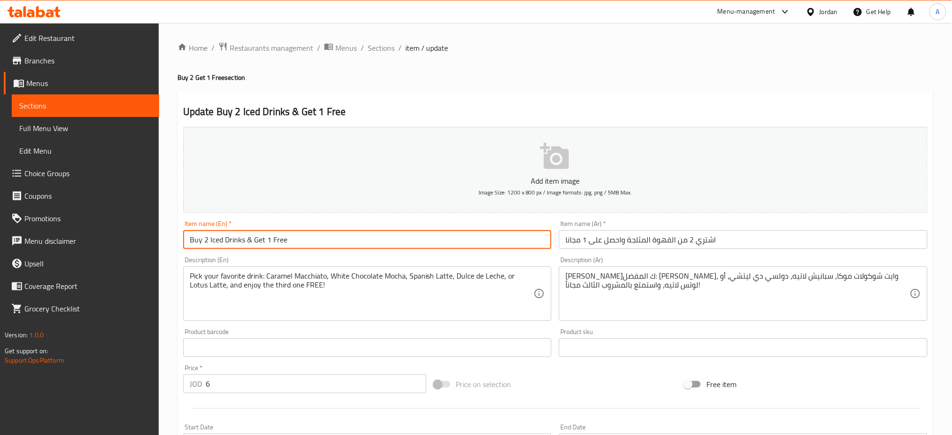
click at [210, 240] on input "Buy 2 Iced Drinks & Get 1 Free" at bounding box center [367, 239] width 369 height 19
type input "Buy 2 Small Iced Drinks & Get 1 Free"
click at [627, 242] on input "اشتري 2 من القهوة المثلجة واحصل على 1 مجانا" at bounding box center [743, 239] width 369 height 19
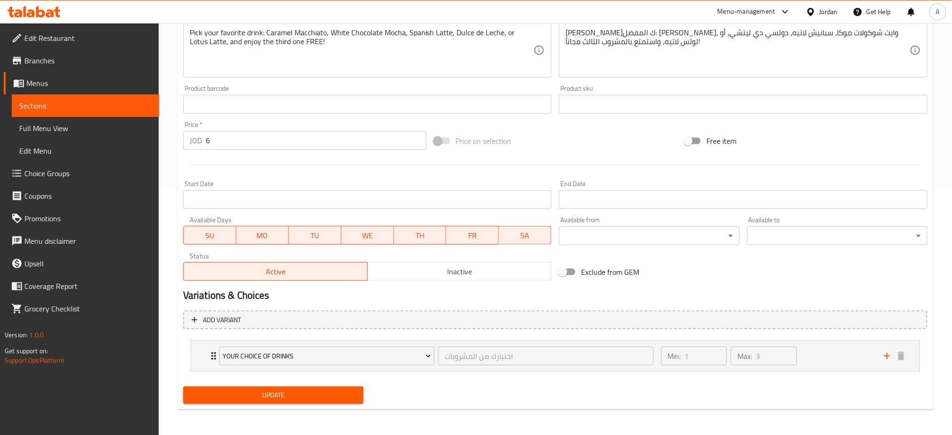
type input "اشتري 2 من القهوة المثلجة الصغيرة واحصل على 1 مجانا"
click at [302, 392] on span "Update" at bounding box center [273, 395] width 165 height 12
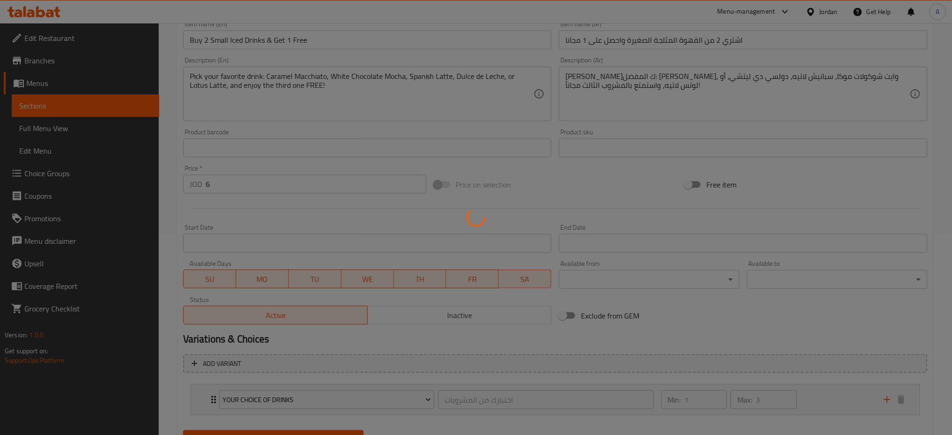
scroll to position [55, 0]
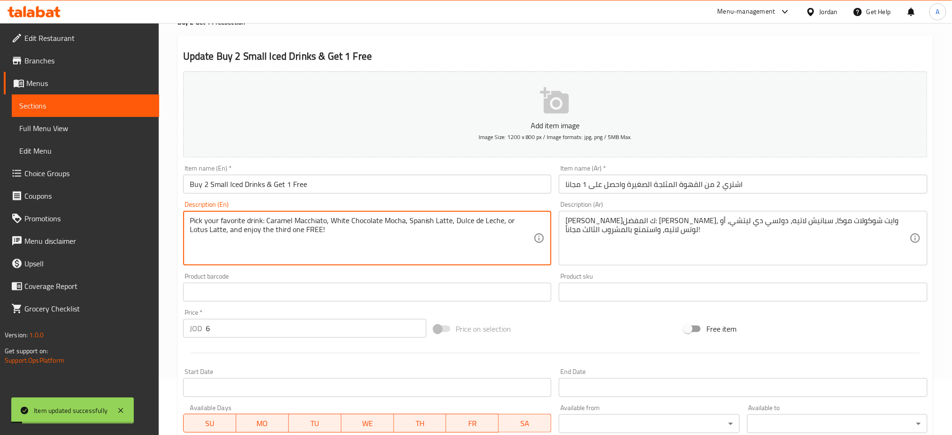
drag, startPoint x: 346, startPoint y: 233, endPoint x: 164, endPoint y: 126, distance: 210.9
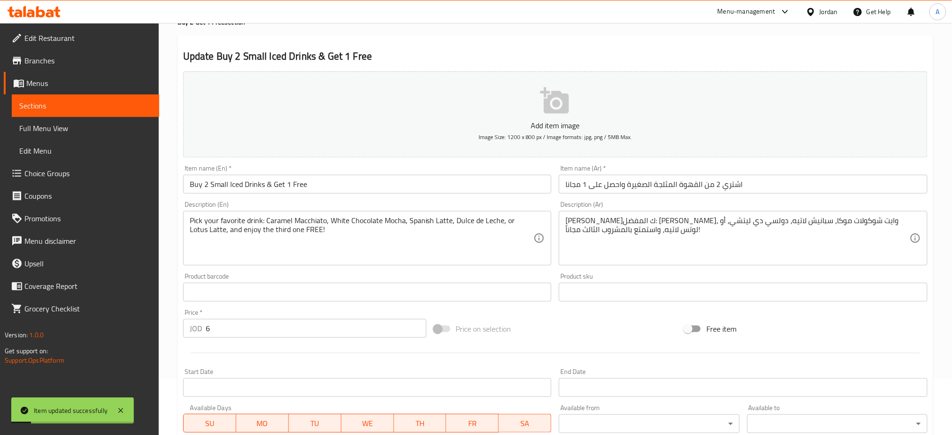
drag, startPoint x: 324, startPoint y: 192, endPoint x: 314, endPoint y: 187, distance: 11.5
click at [300, 190] on div "Item name (En)   * Buy 2 Small Iced Drinks & Get 1 Free Item name (En) *" at bounding box center [367, 179] width 376 height 36
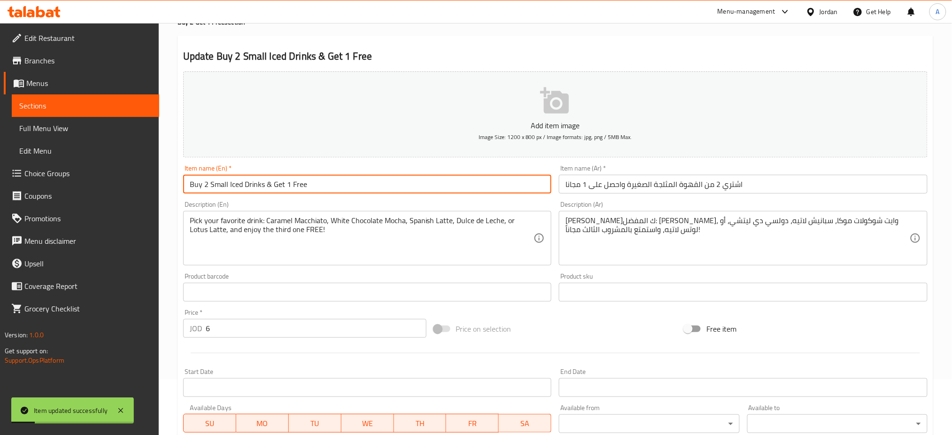
drag, startPoint x: 320, startPoint y: 186, endPoint x: 80, endPoint y: 179, distance: 240.5
click at [79, 179] on div "Edit Restaurant Branches Menus Sections Full Menu View Edit Menu Choice Groups …" at bounding box center [476, 296] width 952 height 656
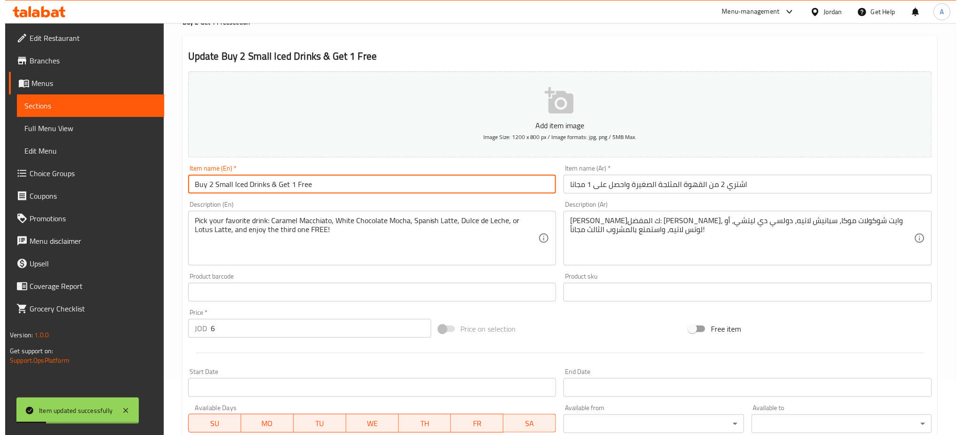
scroll to position [0, 0]
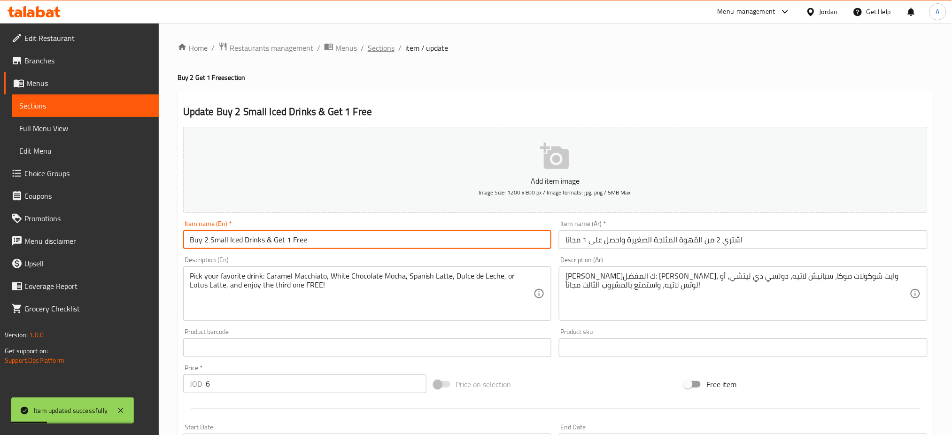
click at [385, 49] on span "Sections" at bounding box center [381, 47] width 27 height 11
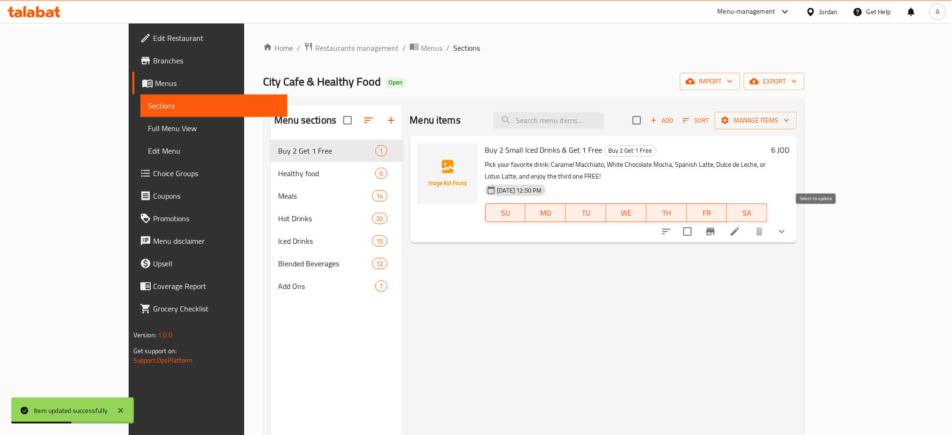
click at [697, 222] on input "checkbox" at bounding box center [687, 232] width 20 height 20
checkbox input "true"
click at [789, 120] on span "Manage items" at bounding box center [755, 121] width 67 height 12
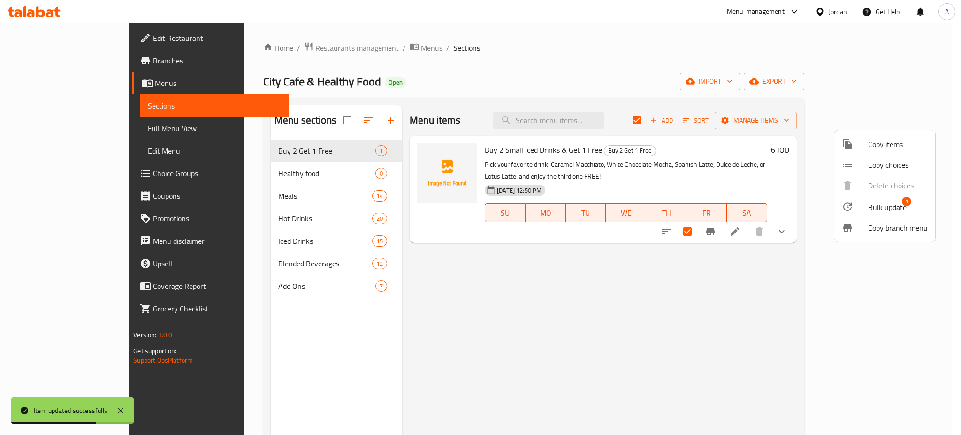
click at [887, 143] on span "Copy items" at bounding box center [898, 143] width 60 height 11
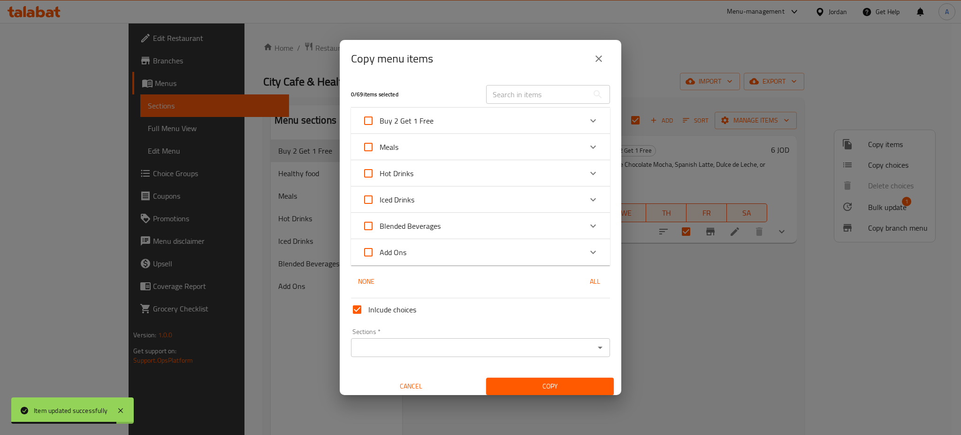
click at [484, 126] on div "Buy 2 Get 1 Free" at bounding box center [472, 120] width 220 height 23
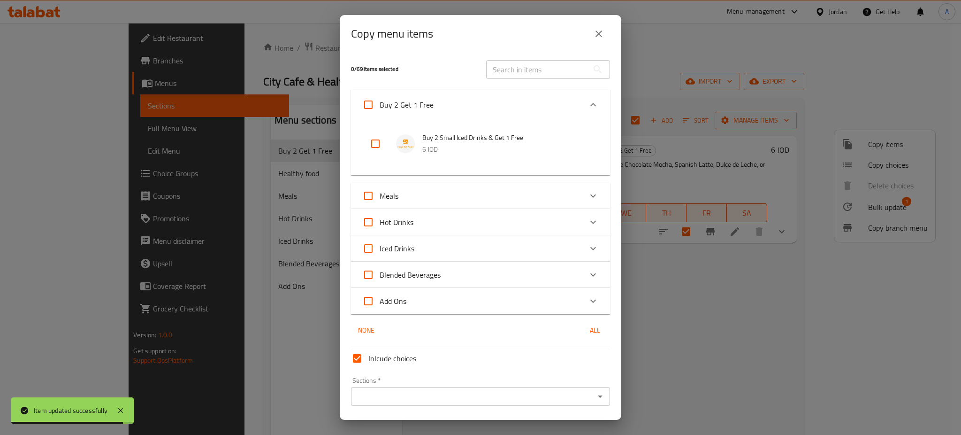
click at [375, 142] on input "checkbox" at bounding box center [375, 143] width 23 height 23
checkbox input "true"
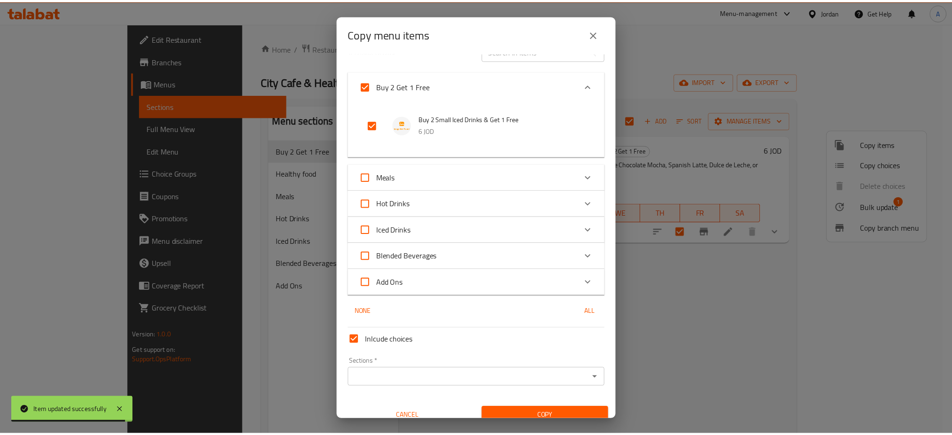
scroll to position [29, 0]
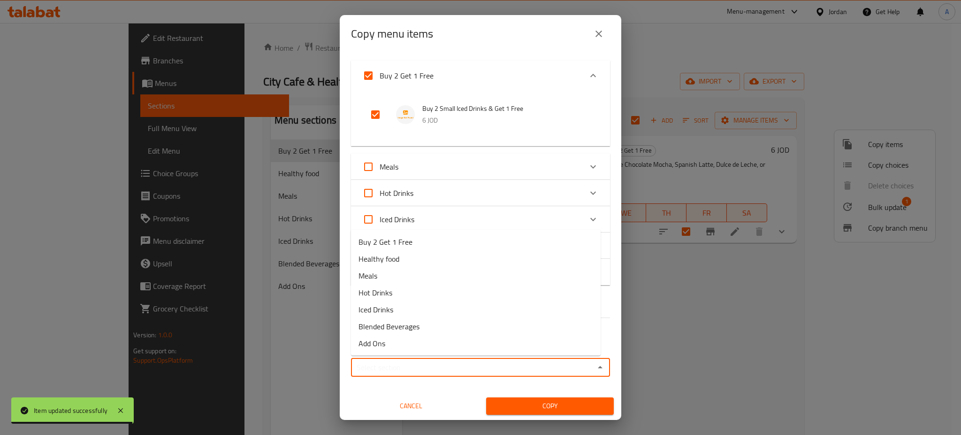
click at [437, 363] on input "Sections   *" at bounding box center [473, 367] width 238 height 13
click at [432, 243] on li "Buy 2 Get 1 Free" at bounding box center [476, 241] width 250 height 17
type input "Buy 2 Get 1 Free"
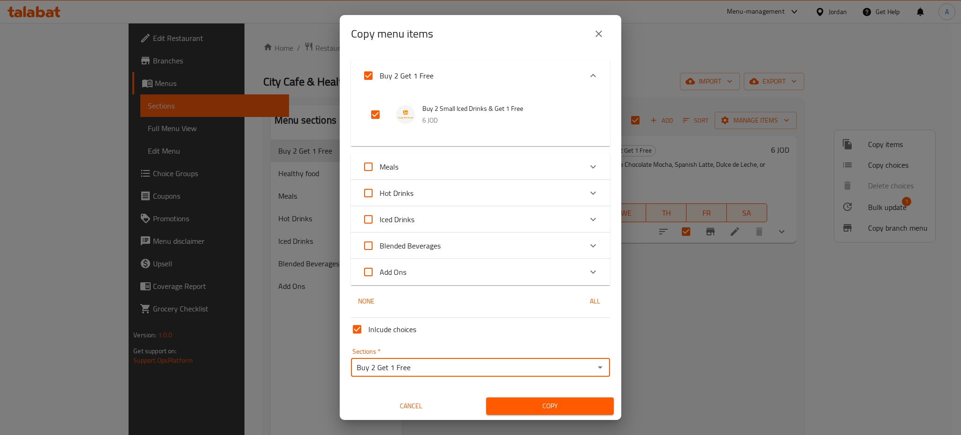
click at [560, 408] on span "Copy" at bounding box center [550, 406] width 113 height 12
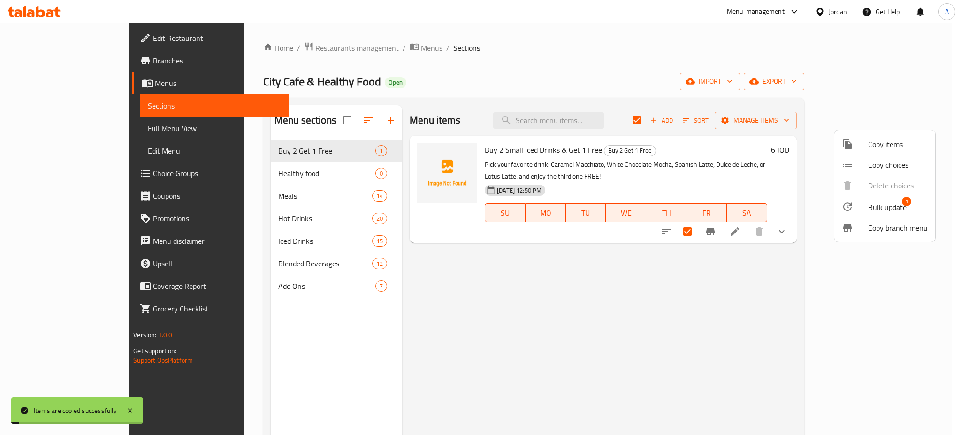
click at [709, 346] on div at bounding box center [480, 217] width 961 height 435
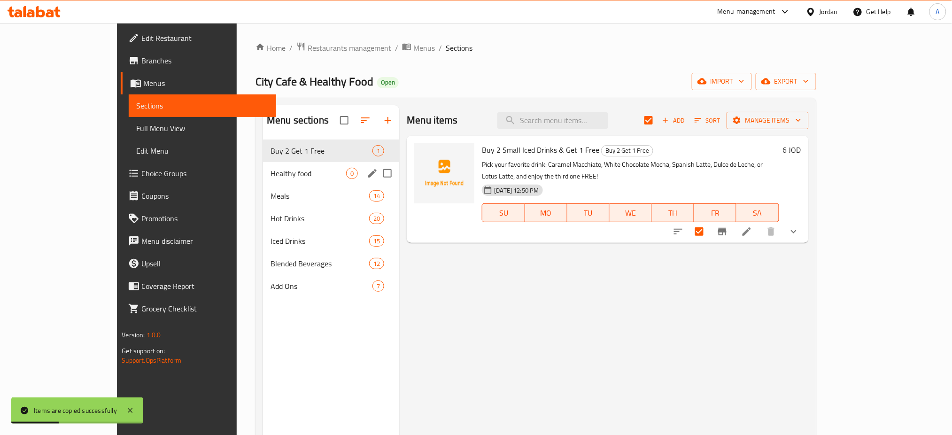
click at [270, 172] on span "Healthy food" at bounding box center [308, 173] width 76 height 11
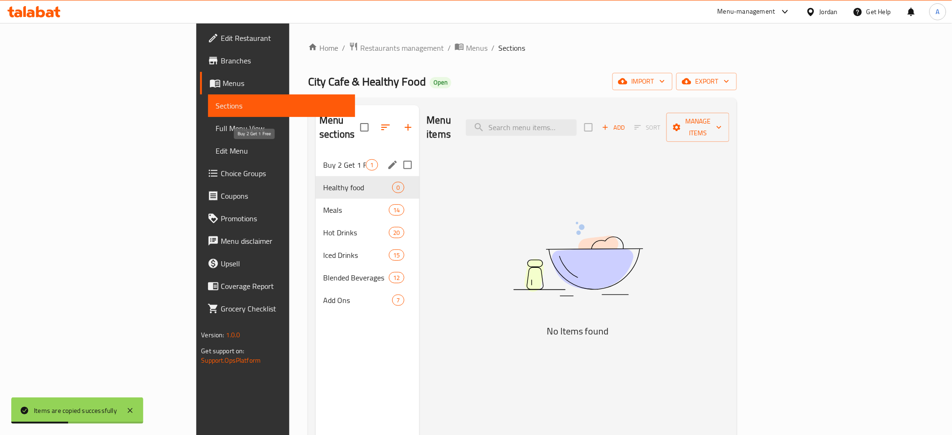
click at [323, 159] on span "Buy 2 Get 1 Free" at bounding box center [344, 164] width 43 height 11
checkbox input "true"
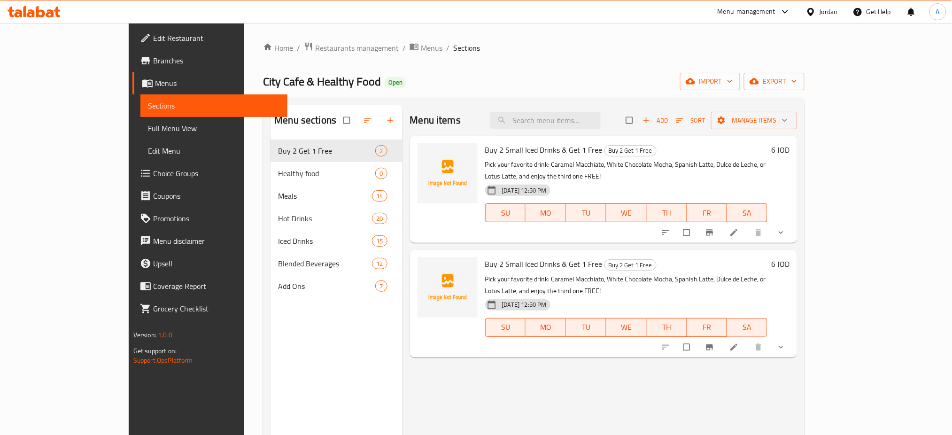
click at [738, 342] on icon at bounding box center [733, 346] width 9 height 9
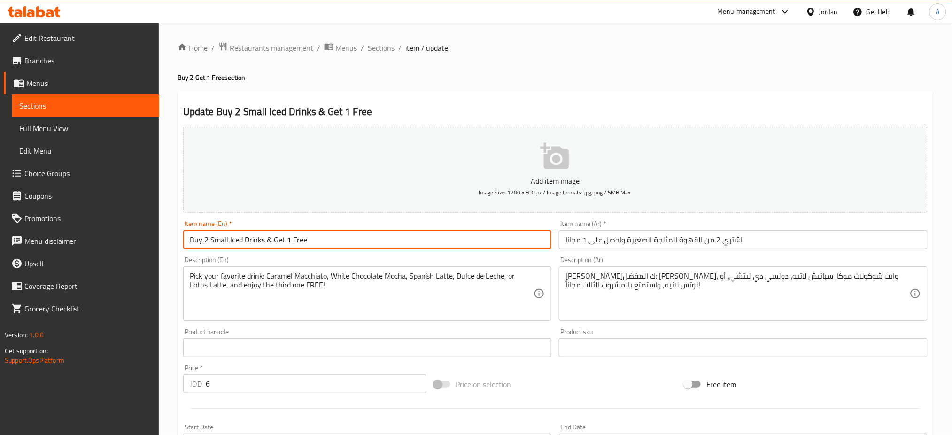
drag, startPoint x: 242, startPoint y: 241, endPoint x: 229, endPoint y: 241, distance: 13.6
click at [229, 241] on input "Buy 2 Small Iced Drinks & Get 1 Free" at bounding box center [367, 239] width 369 height 19
type input "Buy 2 Small Hot Drinks & Get 1 Free"
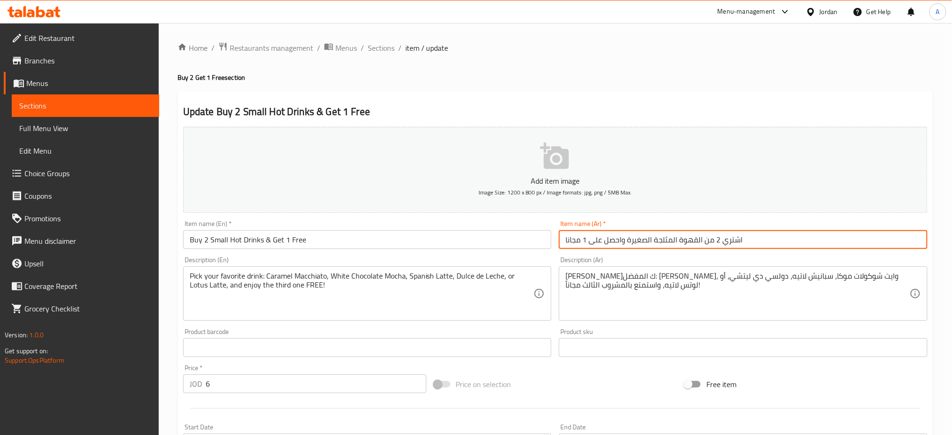
drag, startPoint x: 652, startPoint y: 240, endPoint x: 667, endPoint y: 242, distance: 15.6
click at [673, 240] on input "اشتري 2 من القهوة المثلجة الصغيرة واحصل على 1 مجانا" at bounding box center [743, 239] width 369 height 19
drag, startPoint x: 625, startPoint y: 238, endPoint x: 677, endPoint y: 243, distance: 52.4
click at [677, 243] on input "اشتري 2 من القهوة المثلجة الصغيرة واحصل على 1 مجانا" at bounding box center [743, 239] width 369 height 19
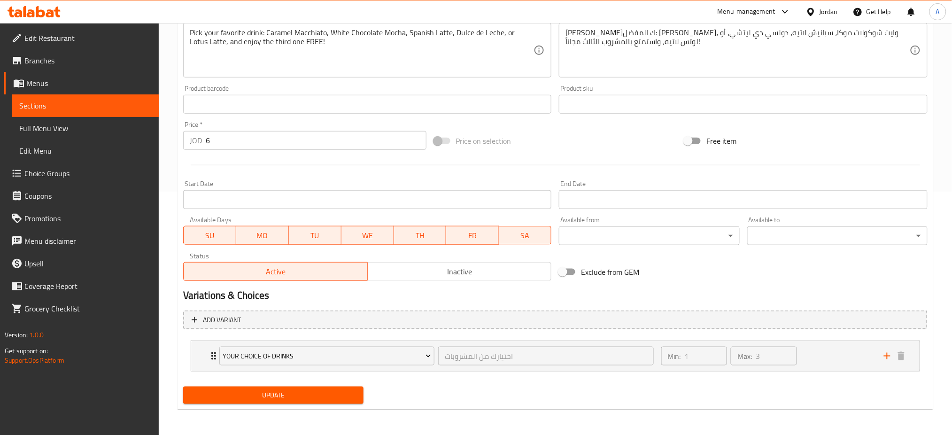
type input "اشتري 2 من القهوة الساخنة واحصل على 1 مجانا"
click at [279, 394] on span "Update" at bounding box center [273, 395] width 165 height 12
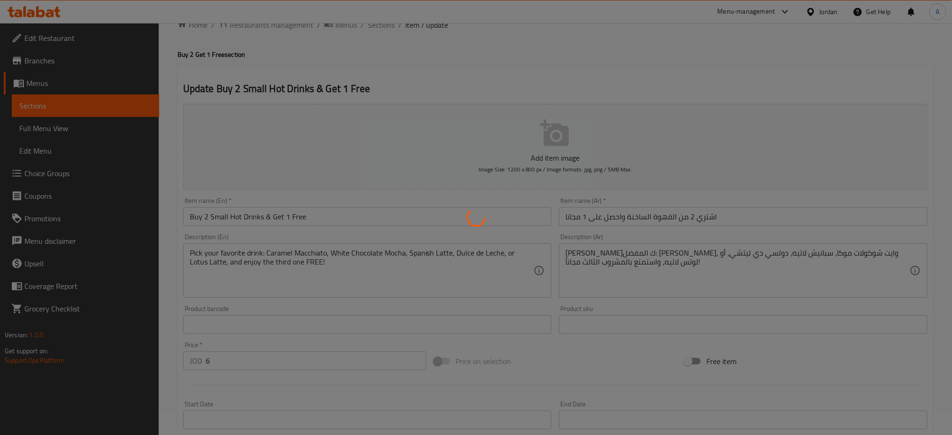
scroll to position [0, 0]
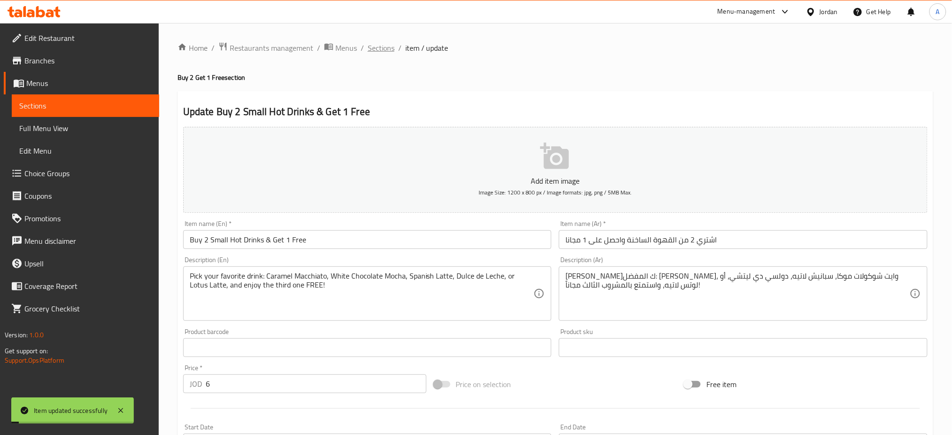
click at [377, 42] on span "Sections" at bounding box center [381, 47] width 27 height 11
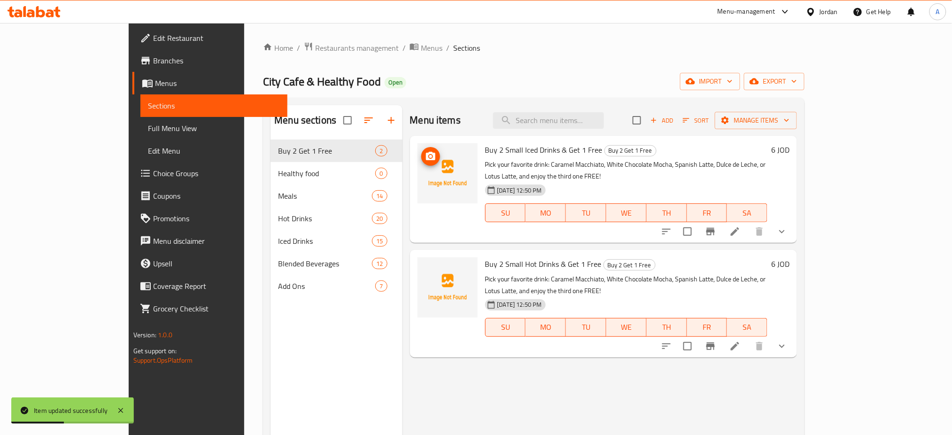
click at [421, 162] on button "upload picture" at bounding box center [430, 156] width 19 height 19
click at [425, 265] on icon "upload picture" at bounding box center [430, 270] width 11 height 11
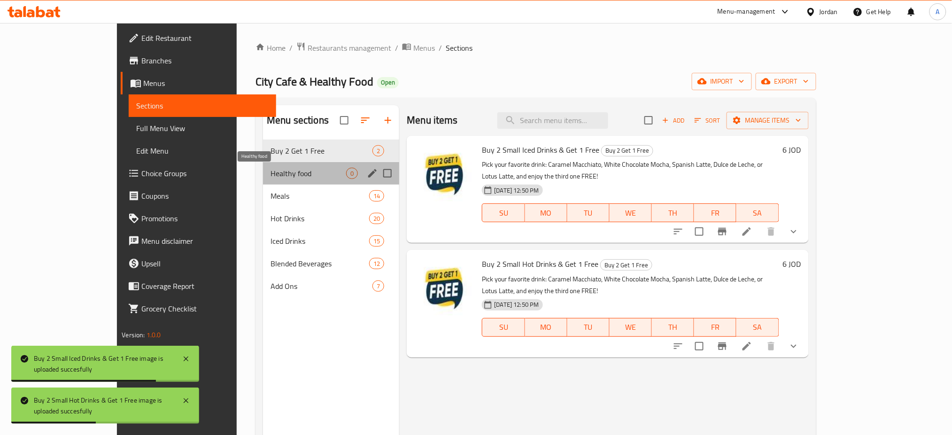
click at [270, 176] on span "Healthy food" at bounding box center [308, 173] width 76 height 11
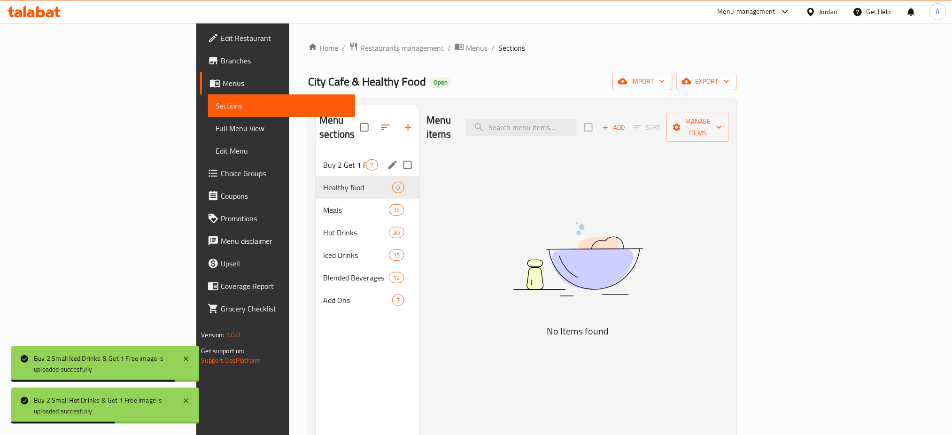
click at [315, 158] on div "Buy 2 Get 1 Free 2" at bounding box center [366, 165] width 103 height 23
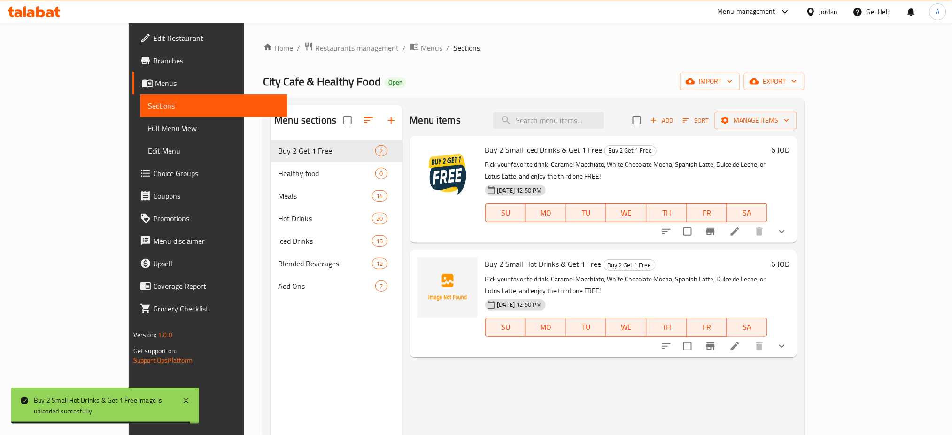
click at [753, 20] on div "Menu-management" at bounding box center [754, 11] width 88 height 23
click at [751, 11] on div "Menu-management" at bounding box center [746, 11] width 58 height 11
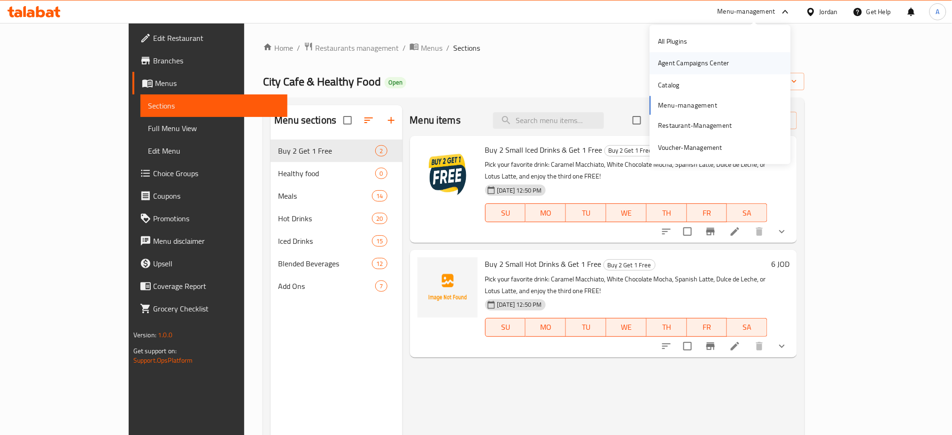
click at [705, 69] on div "Agent Campaigns Center" at bounding box center [694, 64] width 86 height 22
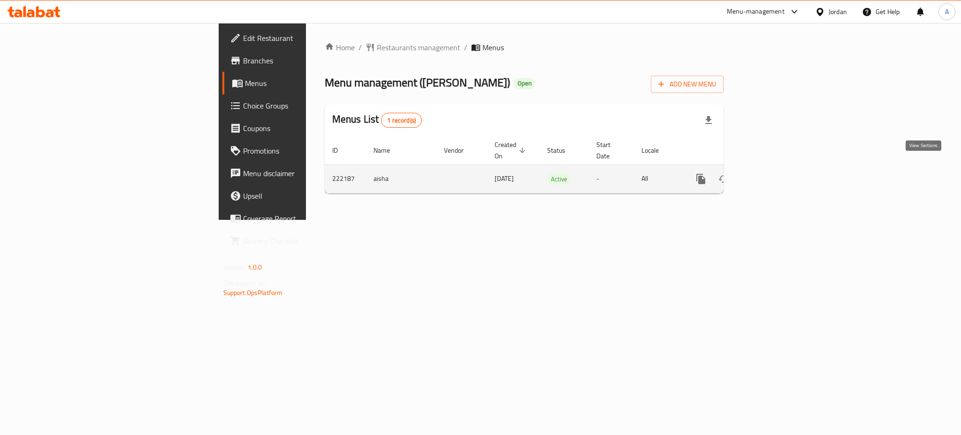
click at [780, 174] on link "enhanced table" at bounding box center [769, 179] width 23 height 23
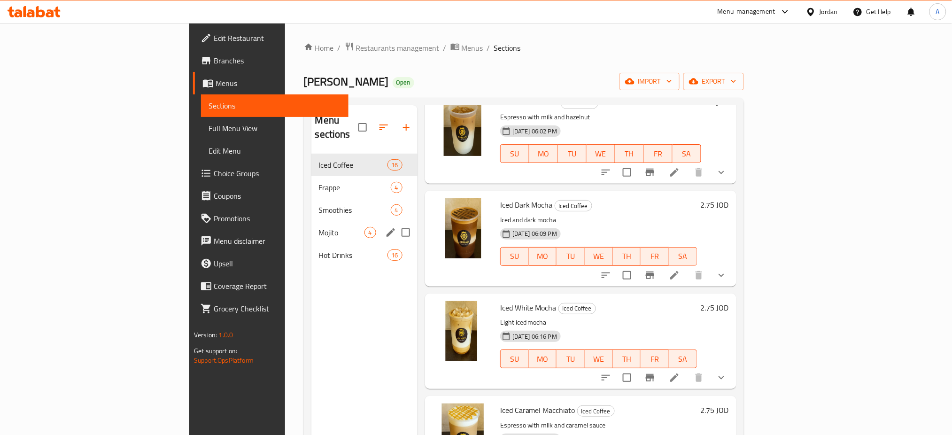
scroll to position [688, 0]
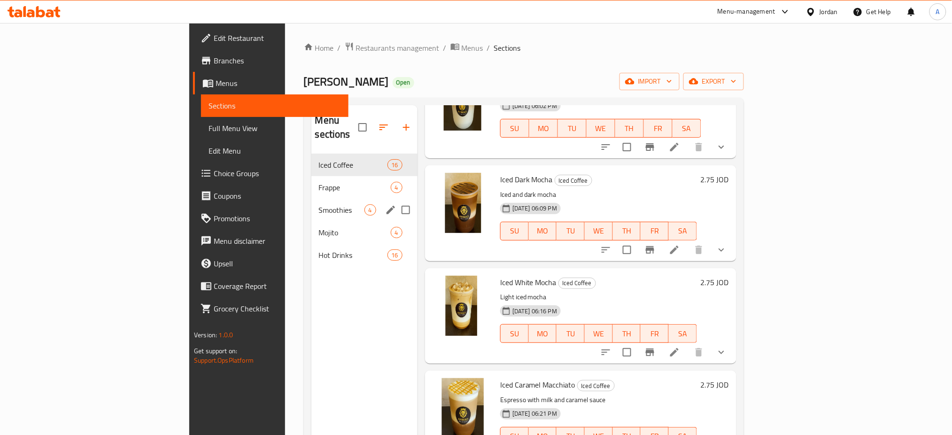
click at [311, 199] on div "Smoothies 4" at bounding box center [364, 210] width 106 height 23
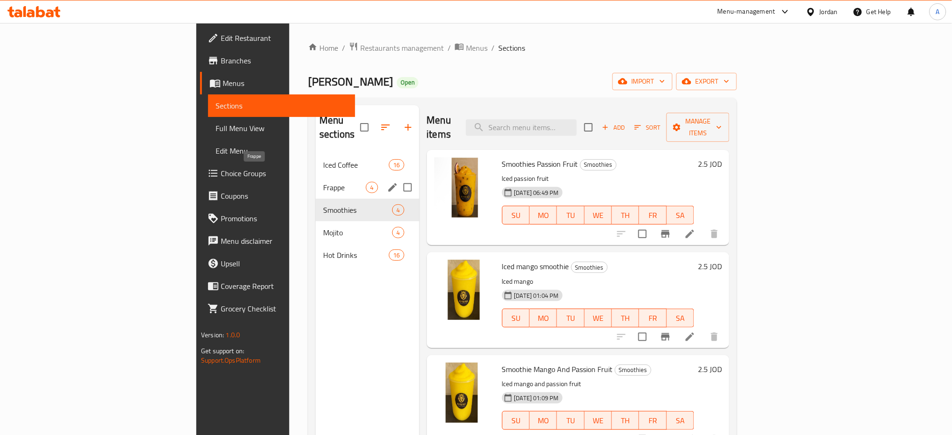
click at [323, 182] on span "Frappe" at bounding box center [344, 187] width 43 height 11
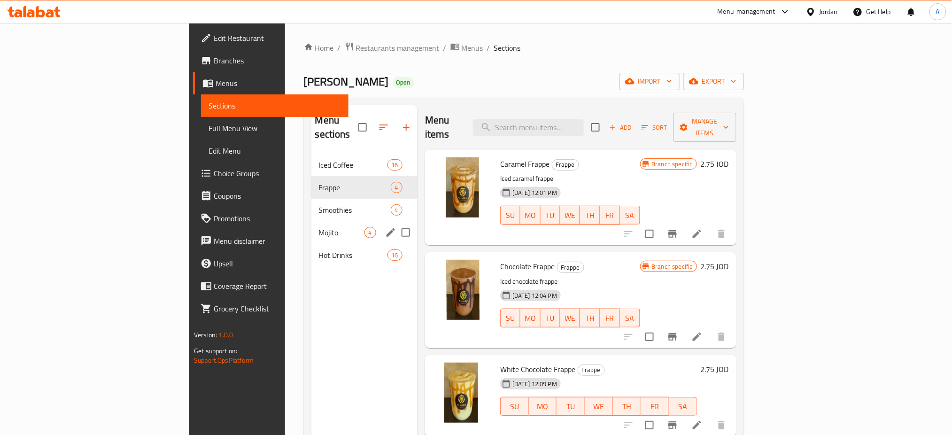
click at [319, 227] on span "Mojito" at bounding box center [342, 232] width 46 height 11
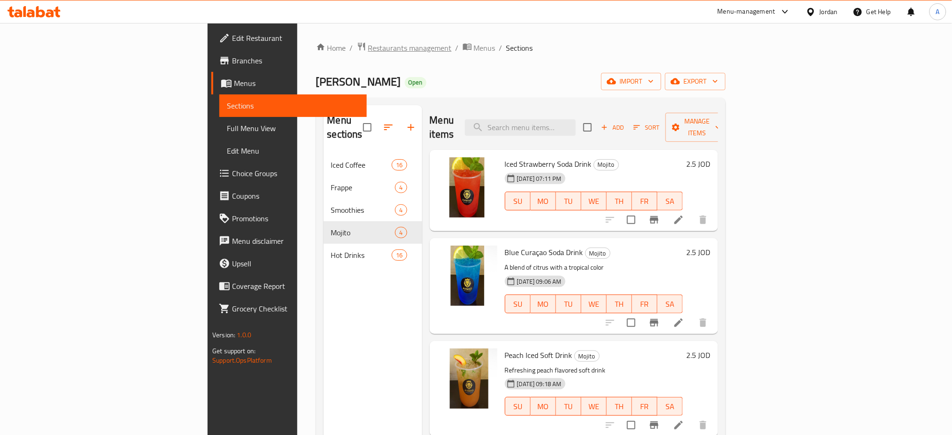
click at [368, 50] on span "Restaurants management" at bounding box center [410, 47] width 84 height 11
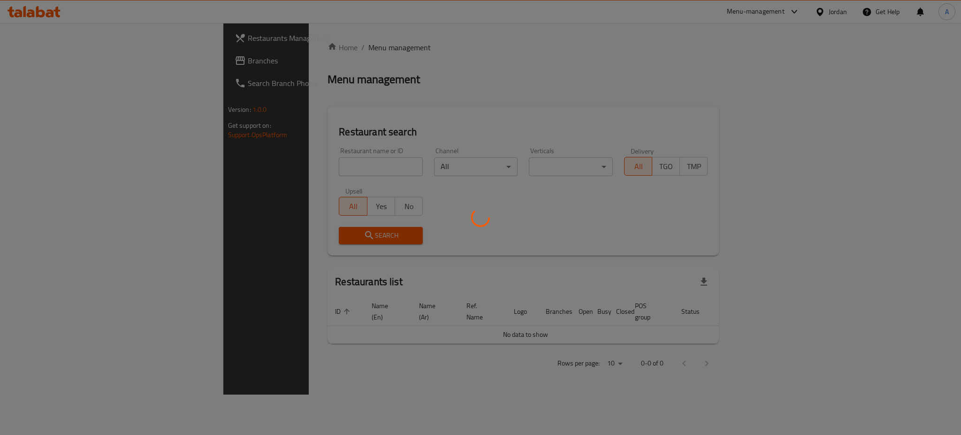
click at [299, 41] on div at bounding box center [480, 217] width 961 height 435
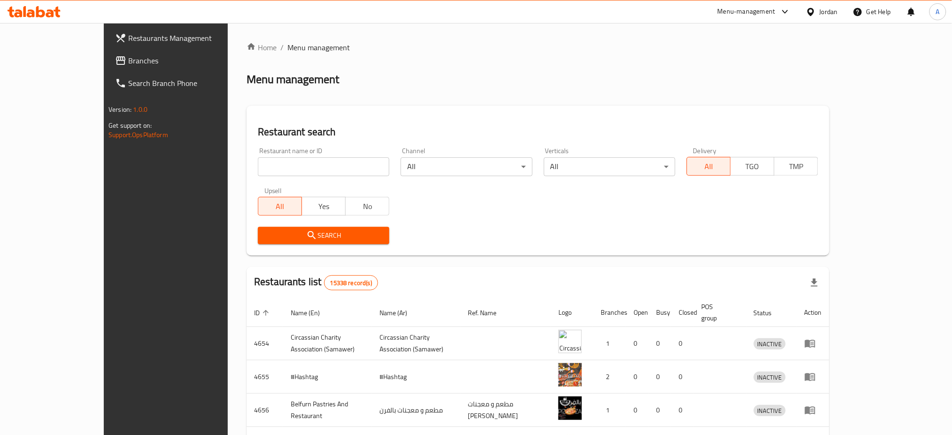
click at [718, 11] on div "Menu-management" at bounding box center [746, 11] width 58 height 11
click at [717, 62] on div "Agent Campaigns Center" at bounding box center [693, 63] width 71 height 10
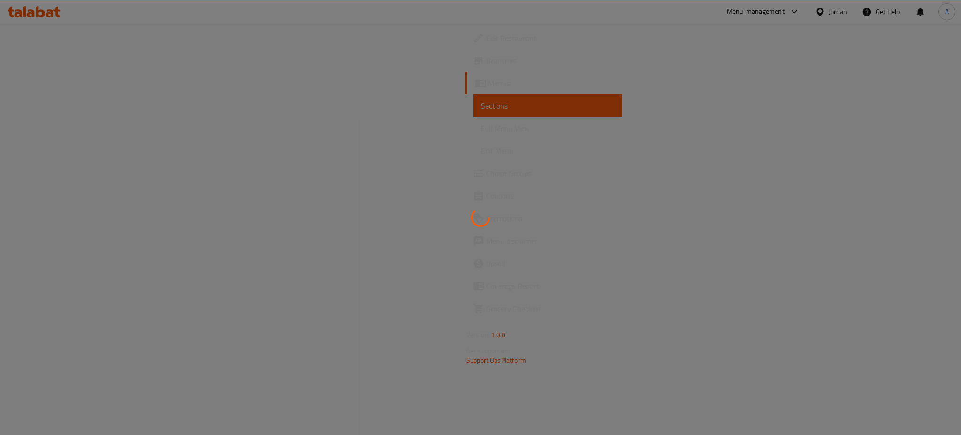
click at [855, 300] on div at bounding box center [480, 217] width 961 height 435
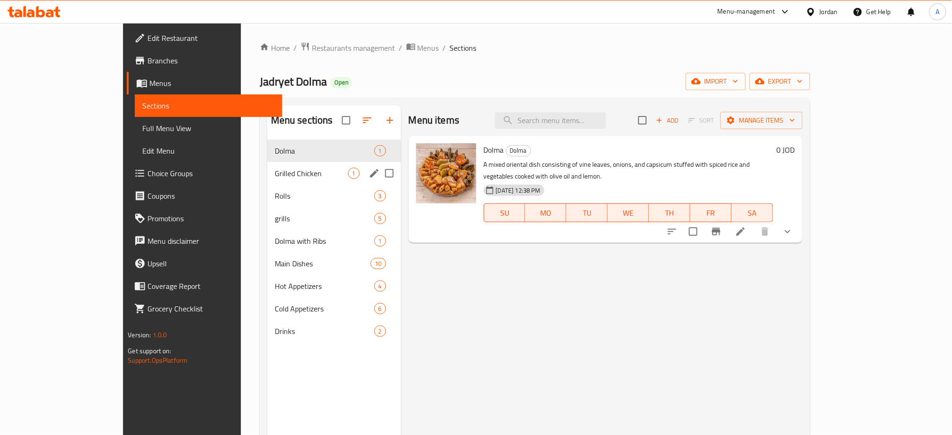
click at [267, 180] on div "Grilled Chicken 1" at bounding box center [334, 173] width 134 height 23
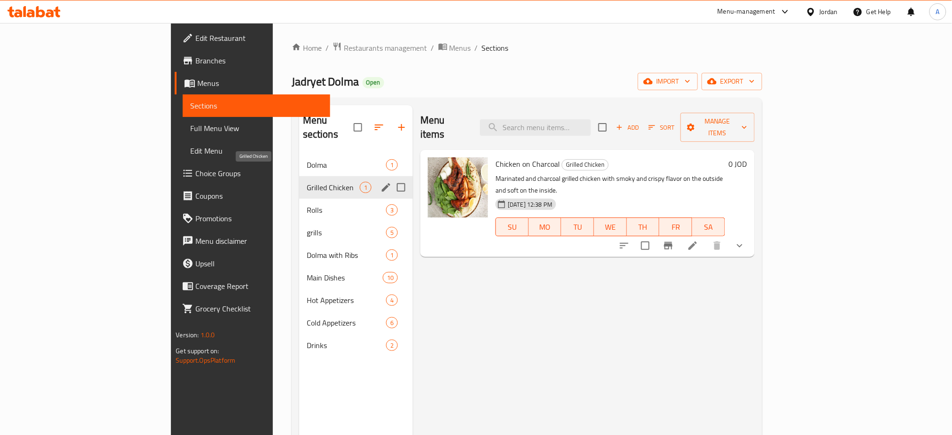
click at [307, 159] on span "Dolma" at bounding box center [346, 164] width 79 height 11
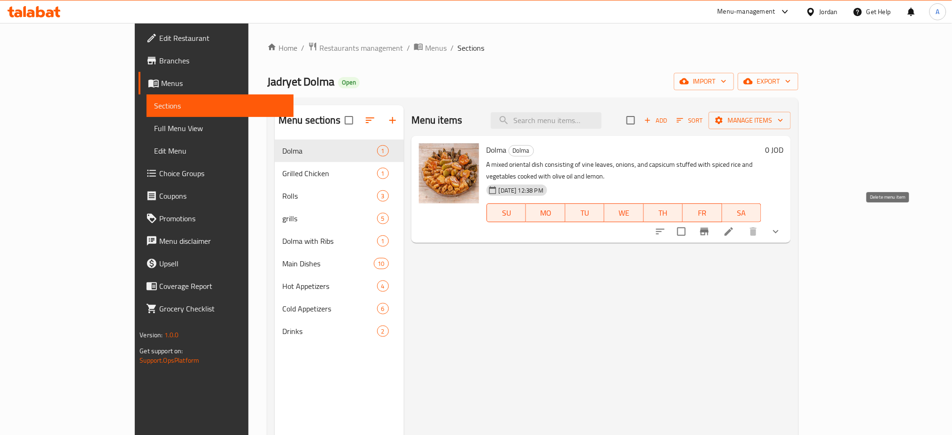
click at [742, 223] on li at bounding box center [728, 231] width 26 height 17
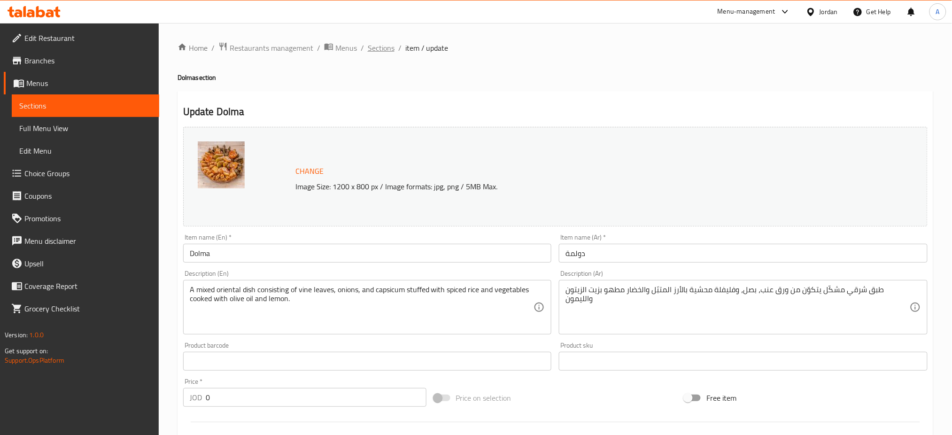
click at [379, 43] on span "Sections" at bounding box center [381, 47] width 27 height 11
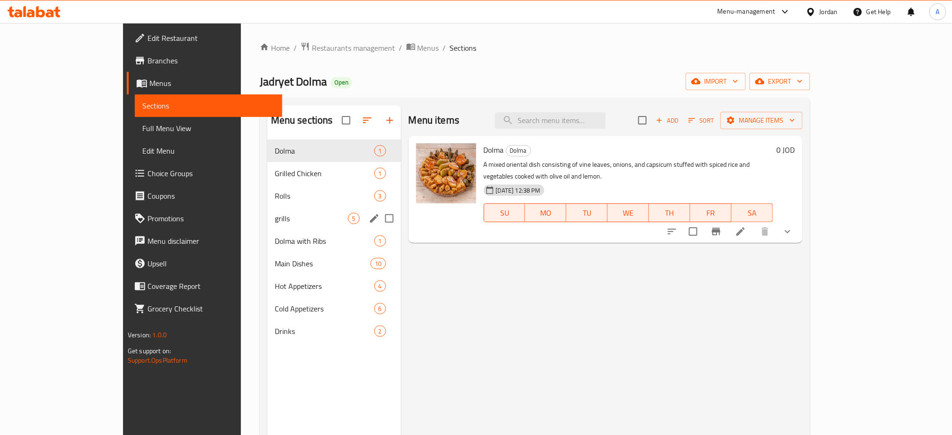
click at [283, 218] on span "grills" at bounding box center [311, 218] width 73 height 11
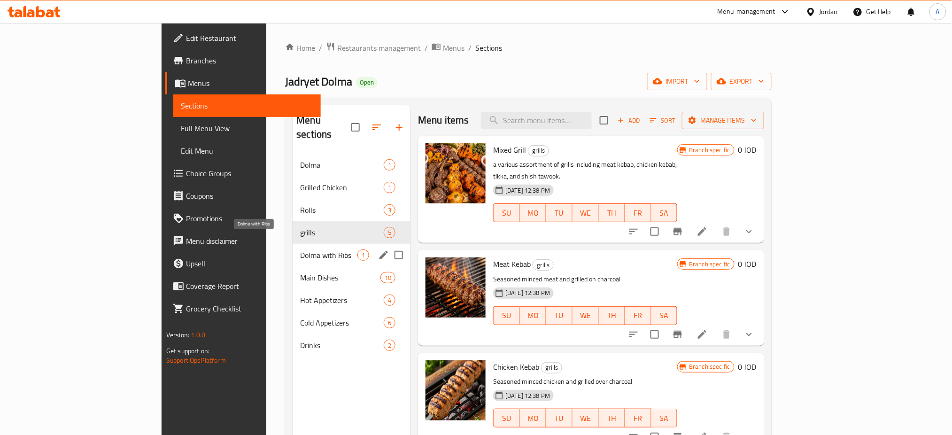
click at [300, 249] on span "Dolma with Ribs" at bounding box center [328, 254] width 57 height 11
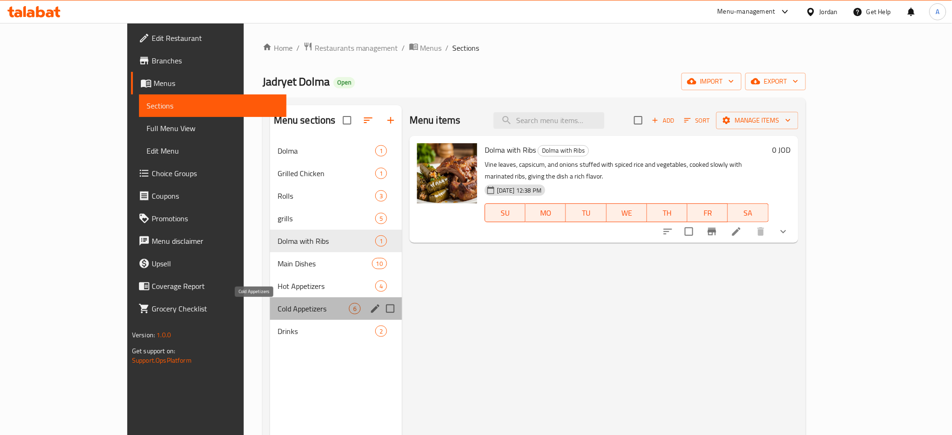
click at [277, 310] on span "Cold Appetizers" at bounding box center [312, 308] width 71 height 11
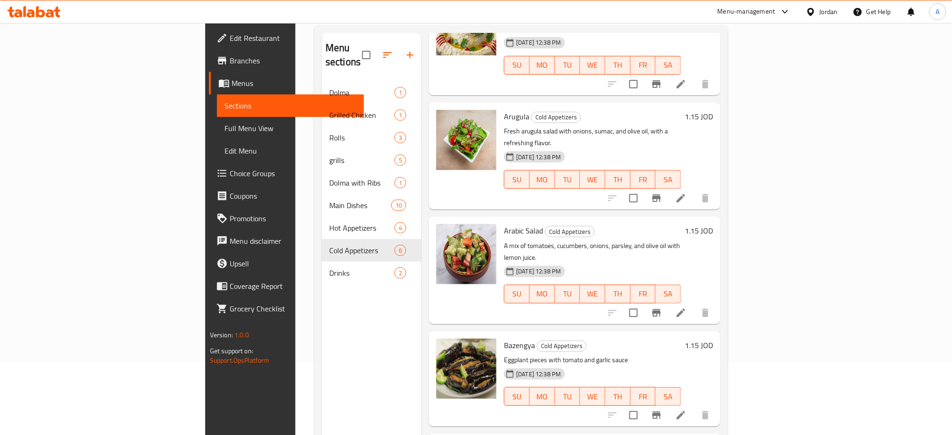
scroll to position [131, 0]
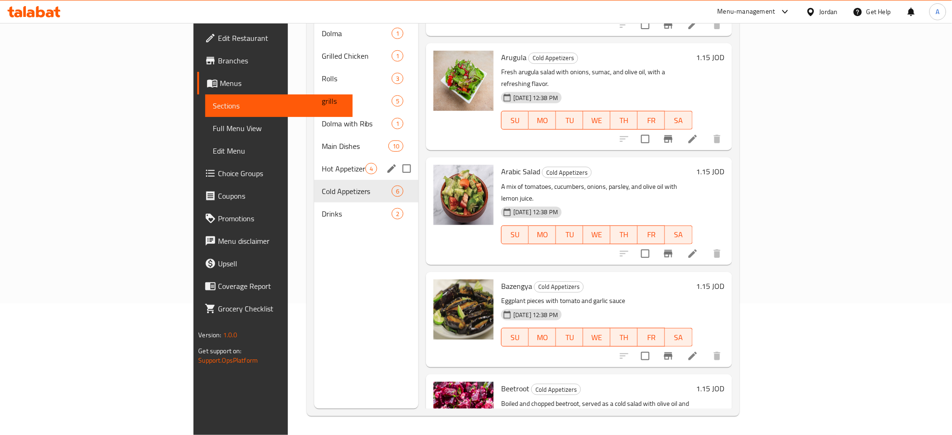
click at [322, 163] on span "Hot Appetizers" at bounding box center [344, 168] width 44 height 11
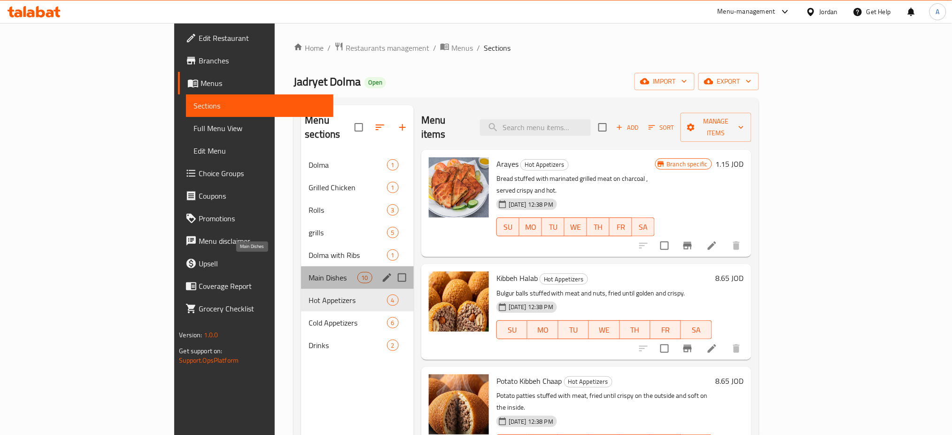
click at [308, 272] on span "Main Dishes" at bounding box center [332, 277] width 48 height 11
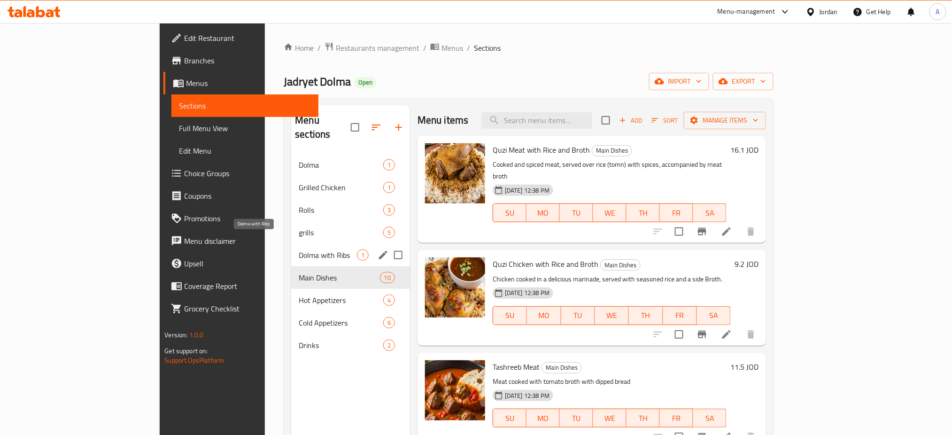
click at [299, 249] on span "Dolma with Ribs" at bounding box center [328, 254] width 58 height 11
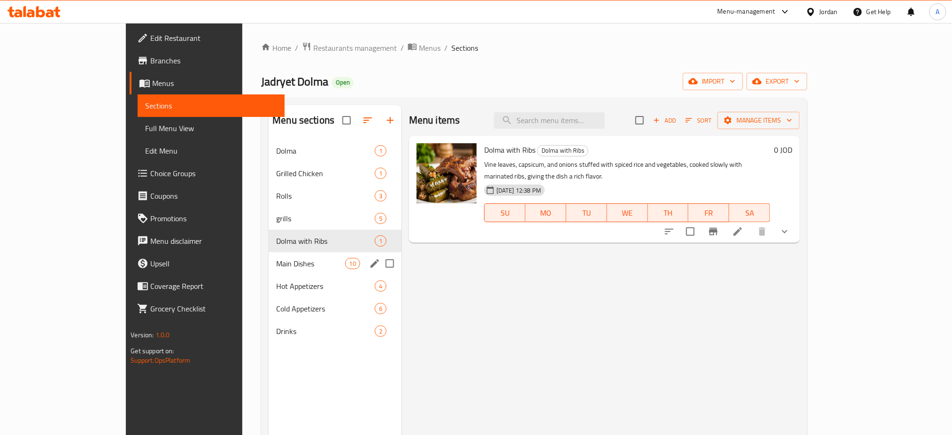
click at [276, 260] on span "Main Dishes" at bounding box center [310, 263] width 69 height 11
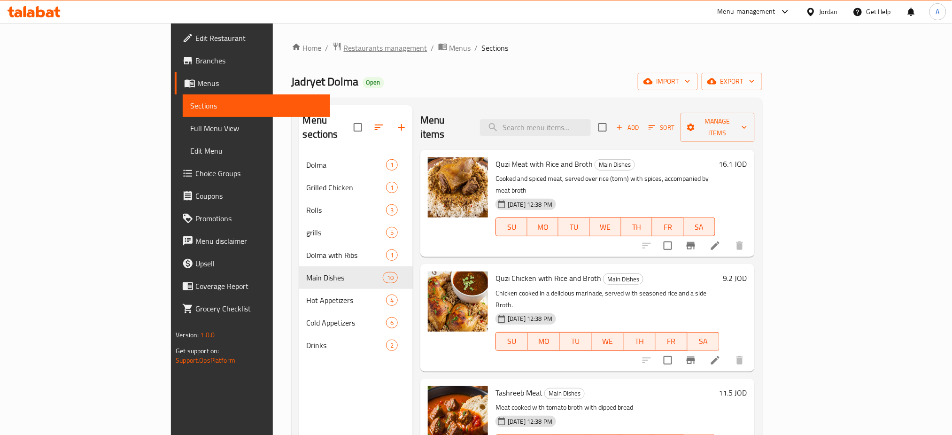
click at [344, 42] on span "Restaurants management" at bounding box center [386, 47] width 84 height 11
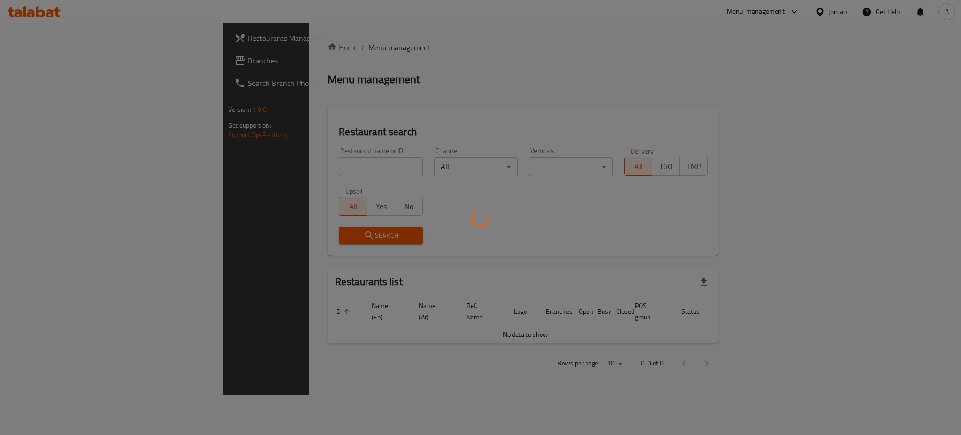
click at [295, 167] on div at bounding box center [480, 217] width 961 height 435
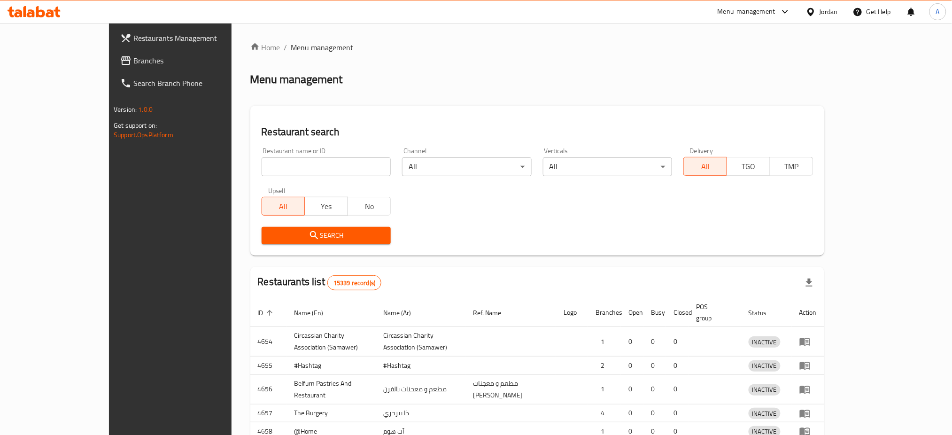
click at [293, 167] on div "Home / Menu management Menu management Restaurant search Restaurant name or ID …" at bounding box center [537, 302] width 574 height 521
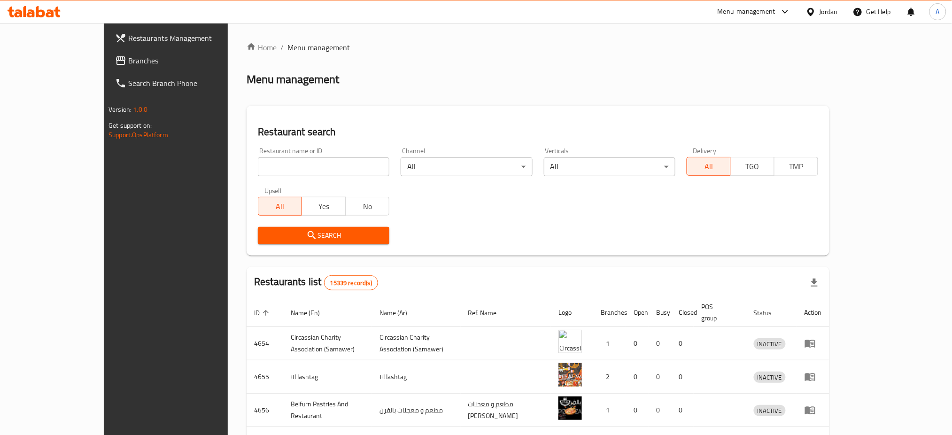
click at [293, 167] on input "search" at bounding box center [323, 166] width 131 height 19
type input "لبيبة"
click button "Search" at bounding box center [323, 235] width 131 height 17
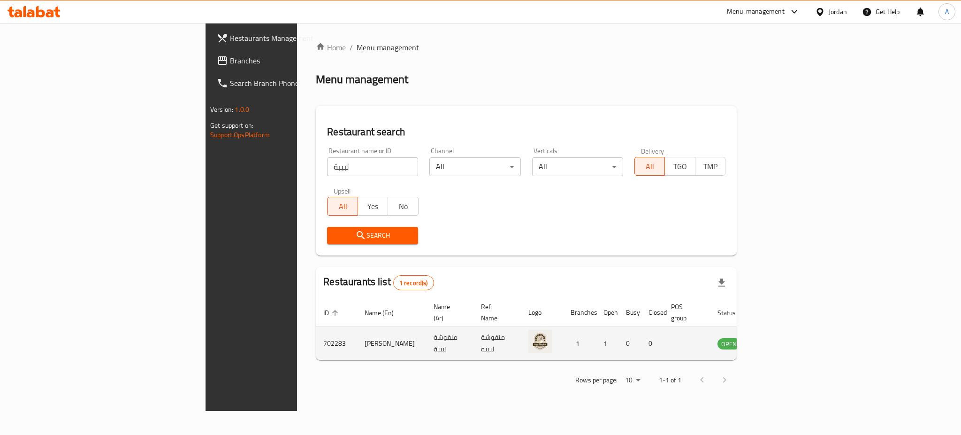
click at [792, 340] on td "enhanced table" at bounding box center [776, 343] width 32 height 33
click at [778, 338] on icon "enhanced table" at bounding box center [772, 343] width 11 height 11
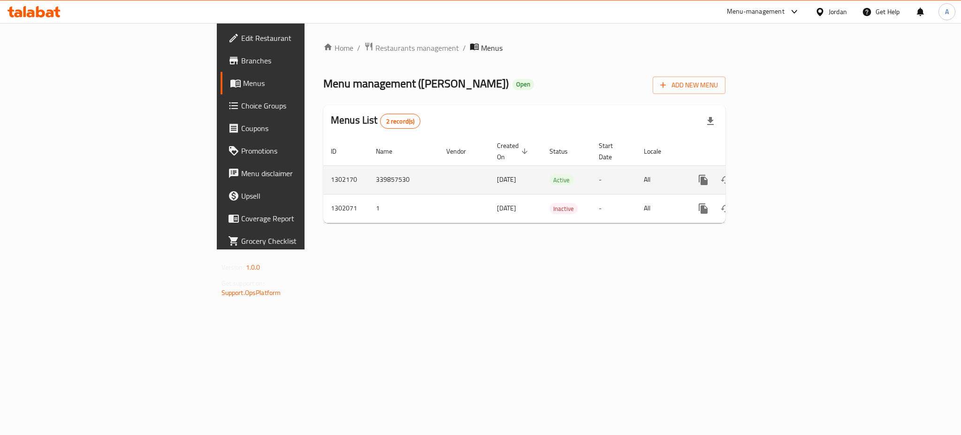
click at [783, 175] on div "enhanced table" at bounding box center [737, 180] width 90 height 23
click at [777, 174] on icon "enhanced table" at bounding box center [771, 179] width 11 height 11
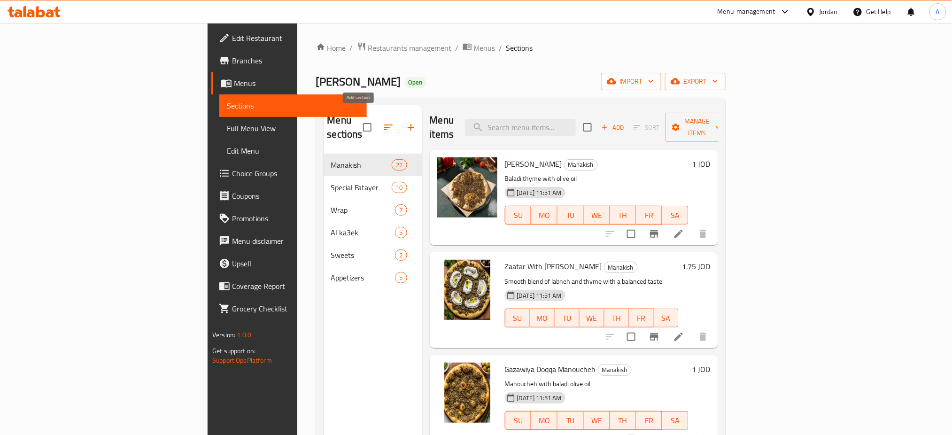
click at [400, 124] on button "button" at bounding box center [411, 127] width 23 height 23
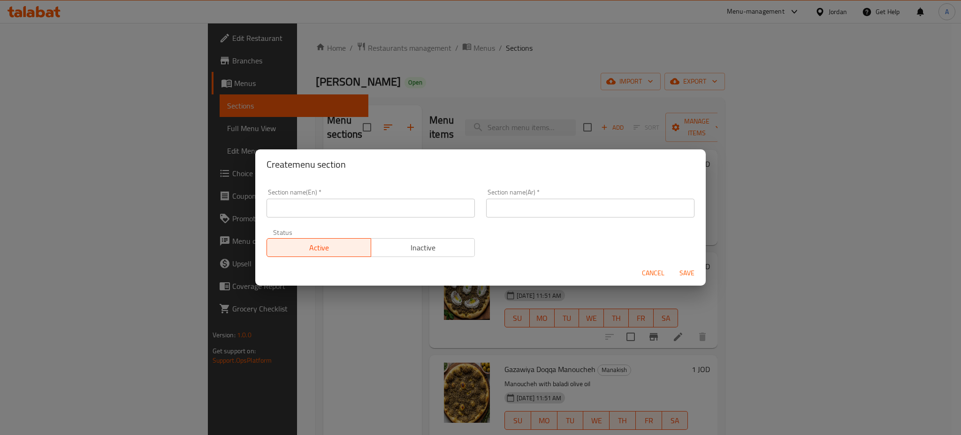
click at [419, 209] on input "text" at bounding box center [371, 208] width 208 height 19
type input "1 JD Offer"
click at [547, 213] on input "text" at bounding box center [590, 208] width 208 height 19
type input "عرض الدينار"
click at [684, 269] on span "Save" at bounding box center [687, 273] width 23 height 12
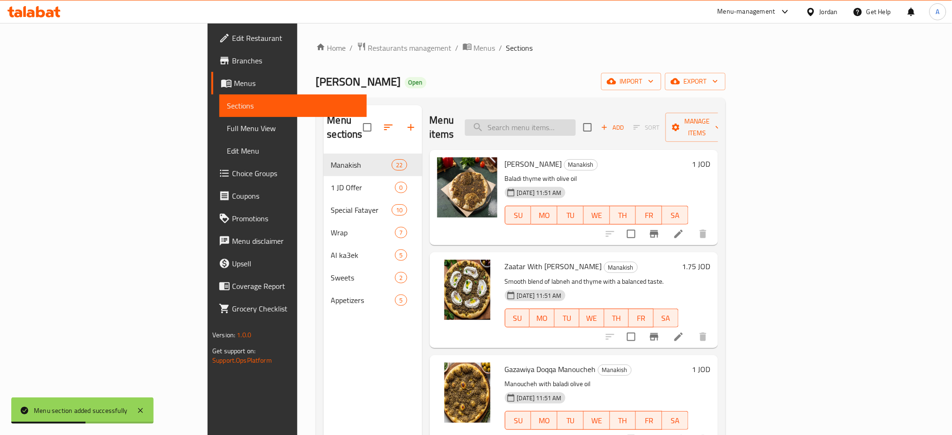
click at [576, 122] on input "search" at bounding box center [520, 127] width 111 height 16
type input "ث"
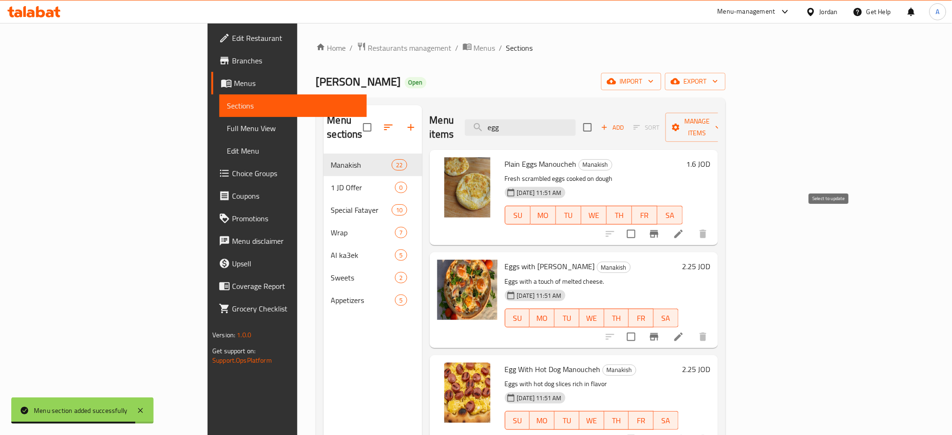
type input "egg"
click at [641, 224] on input "checkbox" at bounding box center [631, 234] width 20 height 20
checkbox input "true"
click at [721, 115] on span "Manage items" at bounding box center [697, 126] width 48 height 23
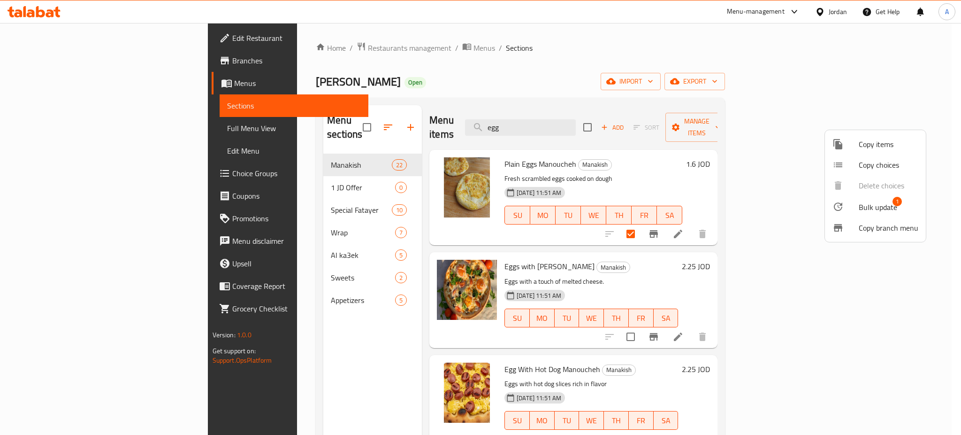
click at [886, 146] on span "Copy items" at bounding box center [889, 143] width 60 height 11
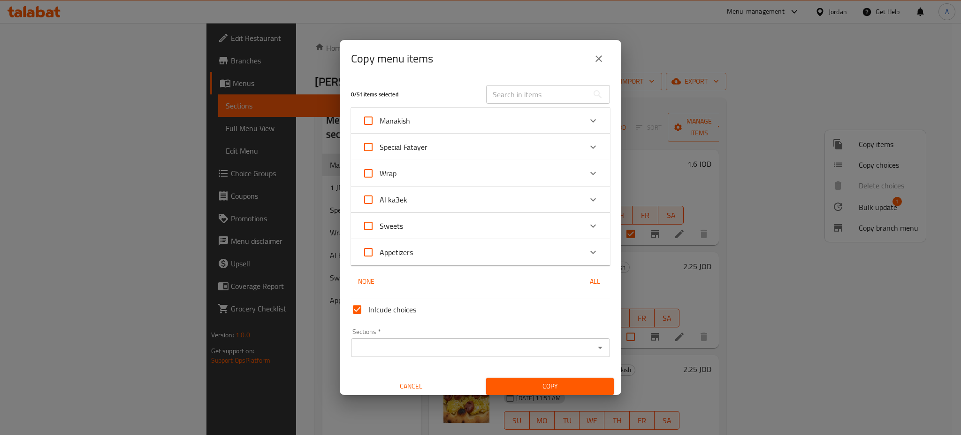
click at [361, 313] on input "Inlcude choices" at bounding box center [357, 309] width 23 height 23
checkbox input "false"
click at [479, 119] on div "Manakish" at bounding box center [472, 120] width 220 height 23
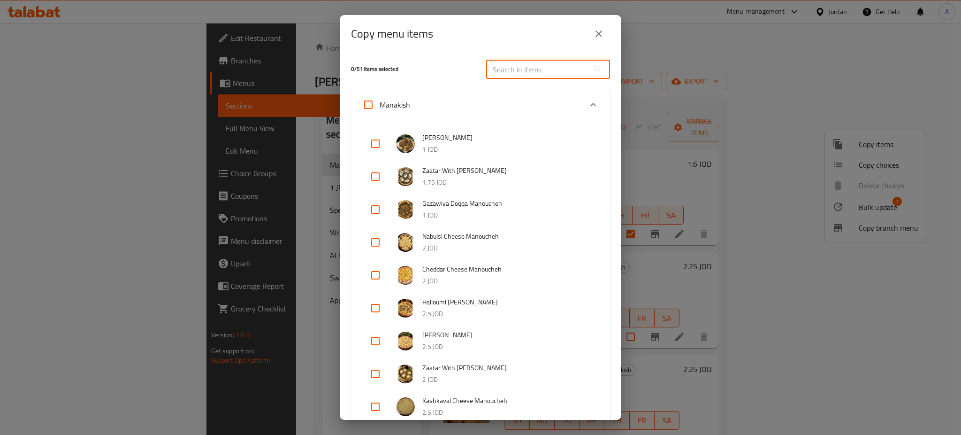
click at [529, 72] on input "text" at bounding box center [537, 69] width 102 height 19
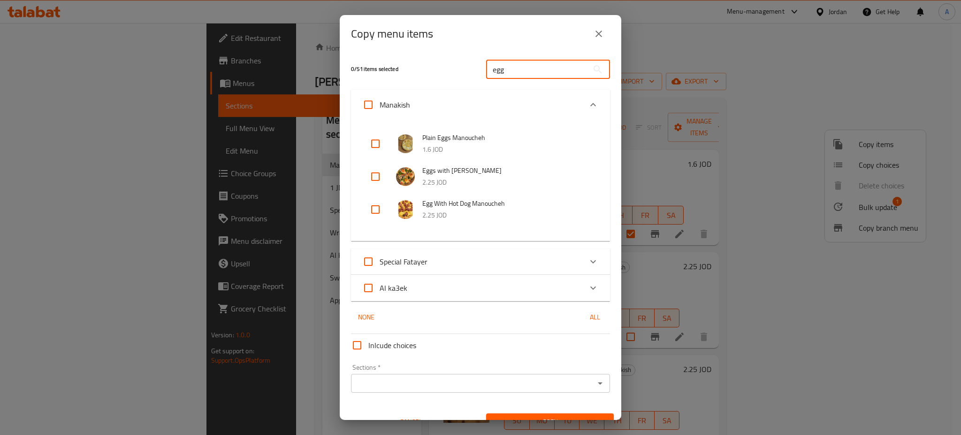
type input "egg"
click at [379, 146] on input "checkbox" at bounding box center [375, 143] width 23 height 23
checkbox input "true"
drag, startPoint x: 528, startPoint y: 74, endPoint x: 353, endPoint y: 77, distance: 174.2
click at [353, 77] on div "1 / 51 items selected egg ​" at bounding box center [481, 69] width 270 height 37
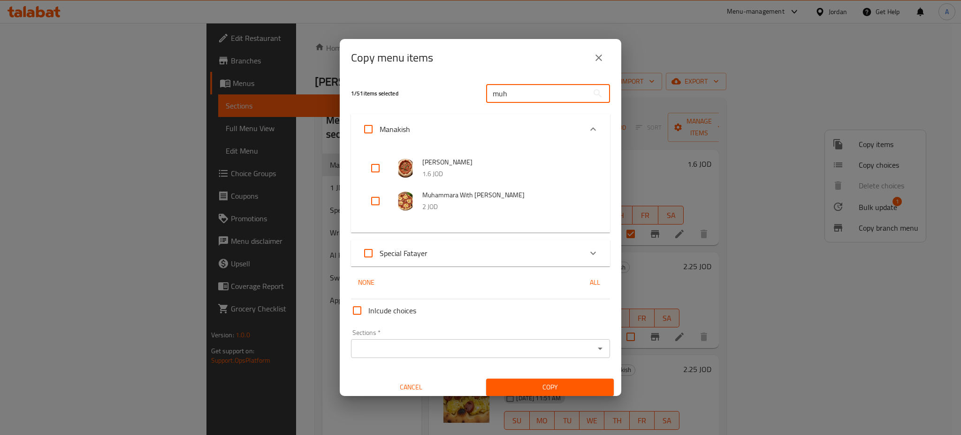
type input "muh"
click at [388, 169] on div at bounding box center [383, 168] width 26 height 23
click at [377, 169] on input "checkbox" at bounding box center [375, 168] width 23 height 23
checkbox input "true"
drag, startPoint x: 535, startPoint y: 102, endPoint x: 445, endPoint y: 102, distance: 90.1
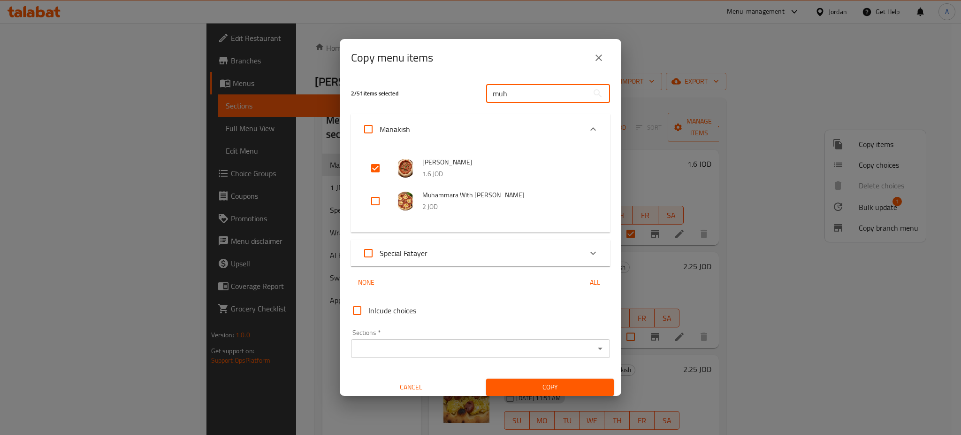
click at [446, 102] on div "2 / 51 items selected muh ​" at bounding box center [481, 93] width 270 height 37
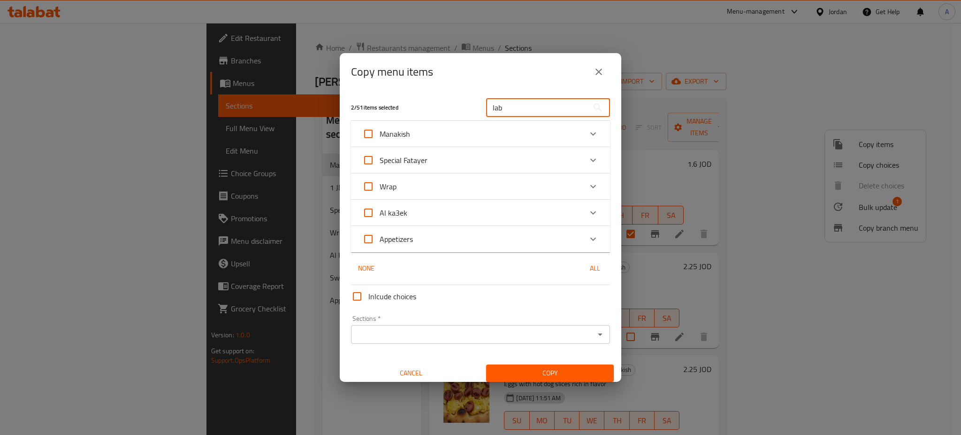
type input "lab"
click at [483, 133] on div "Manakish" at bounding box center [472, 134] width 220 height 23
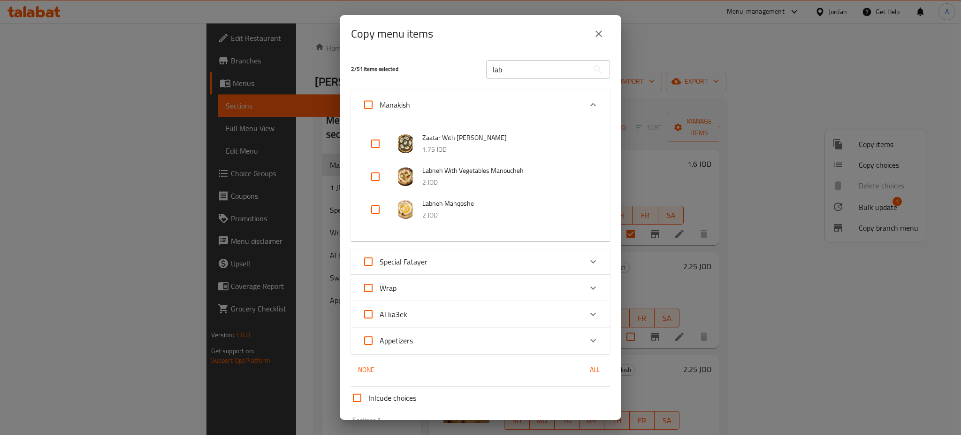
click at [381, 146] on input "checkbox" at bounding box center [375, 143] width 23 height 23
checkbox input "true"
click at [376, 209] on input "checkbox" at bounding box center [375, 209] width 23 height 23
checkbox input "true"
click at [561, 345] on div "Appetizers" at bounding box center [472, 340] width 220 height 23
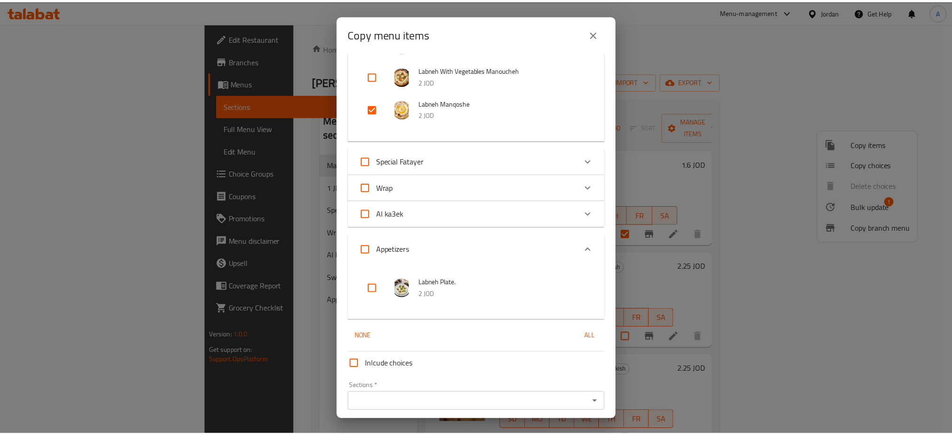
scroll to position [135, 0]
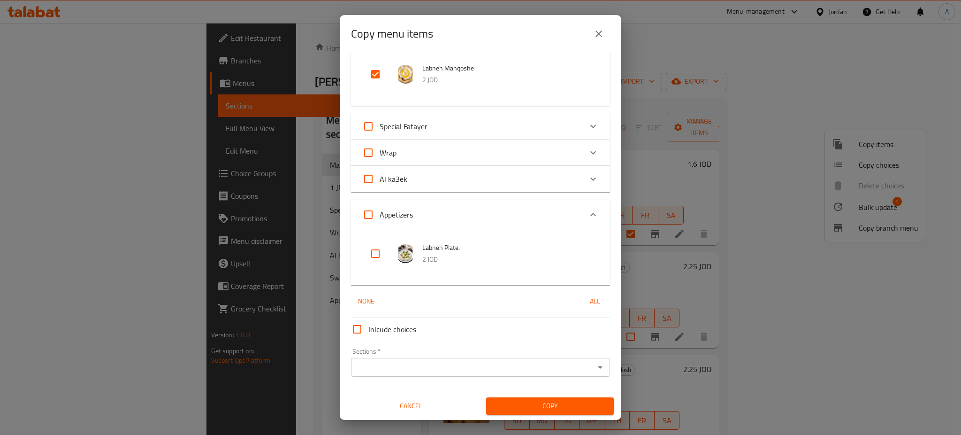
click at [530, 363] on input "Sections   *" at bounding box center [473, 367] width 238 height 13
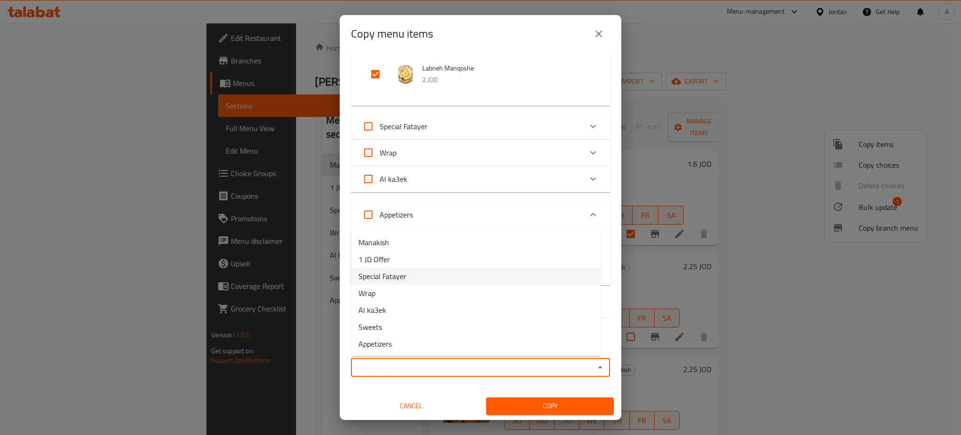
click at [476, 263] on li "1 JD Offer" at bounding box center [476, 259] width 250 height 17
type input "1 JD Offer"
click at [534, 408] on span "Copy" at bounding box center [550, 406] width 113 height 12
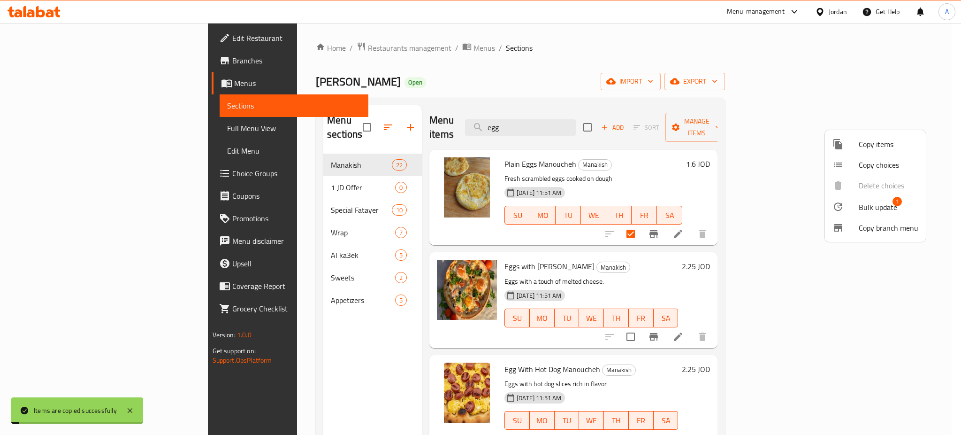
click at [312, 171] on div at bounding box center [480, 217] width 961 height 435
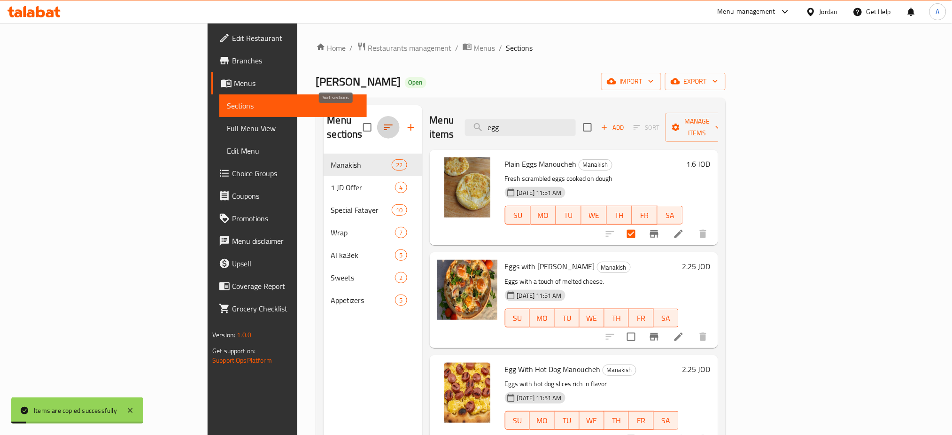
click at [383, 122] on icon "button" at bounding box center [388, 127] width 11 height 11
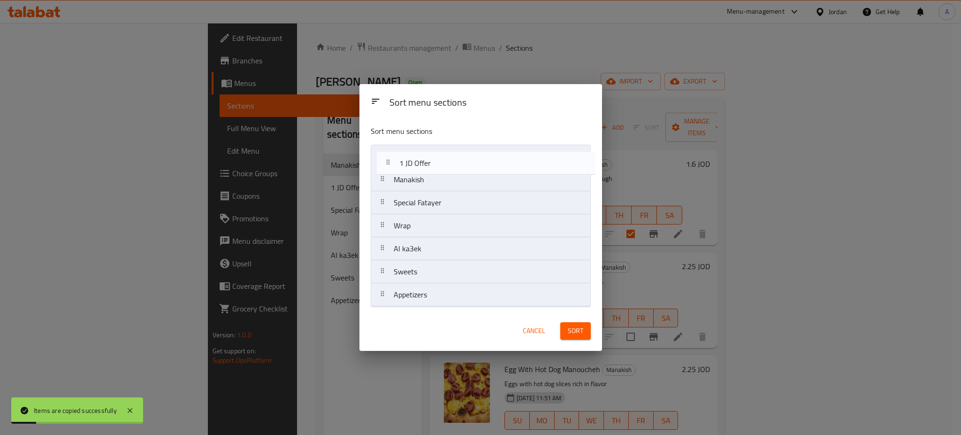
drag, startPoint x: 429, startPoint y: 179, endPoint x: 439, endPoint y: 153, distance: 28.2
click at [439, 153] on nav "Manakish 1 JD Offer Special Fatayer Wrap Al ka3ek Sweets Appetizers" at bounding box center [481, 226] width 220 height 162
click at [577, 337] on button "Sort" at bounding box center [576, 330] width 31 height 17
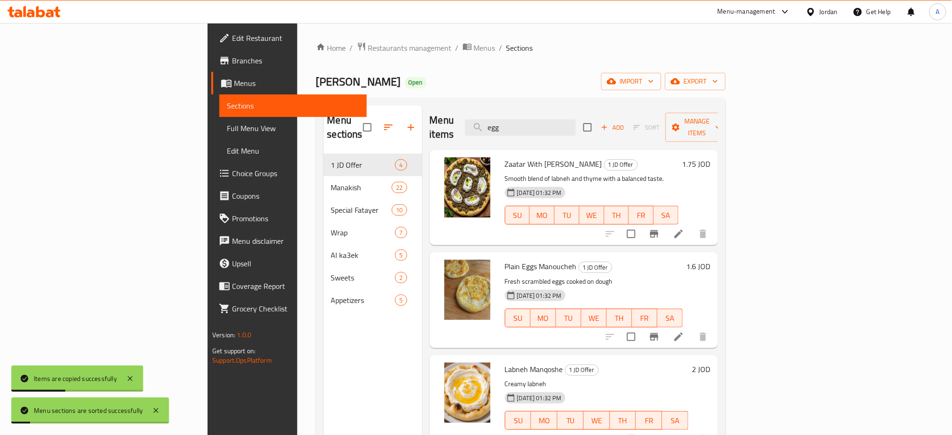
click at [710, 157] on h6 "1.75 JOD" at bounding box center [696, 163] width 28 height 13
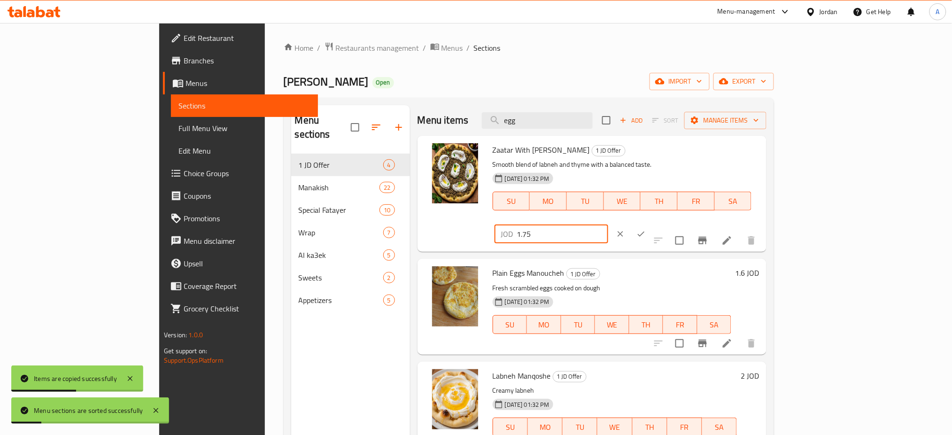
drag, startPoint x: 740, startPoint y: 156, endPoint x: 719, endPoint y: 157, distance: 21.2
click at [719, 157] on div "Zaatar With Labneh Manoucheh 1 JD Offer Smooth blend of labneh and thyme with a…" at bounding box center [626, 193] width 274 height 108
type input "1"
type input "2"
click at [645, 229] on icon "ok" at bounding box center [640, 233] width 9 height 9
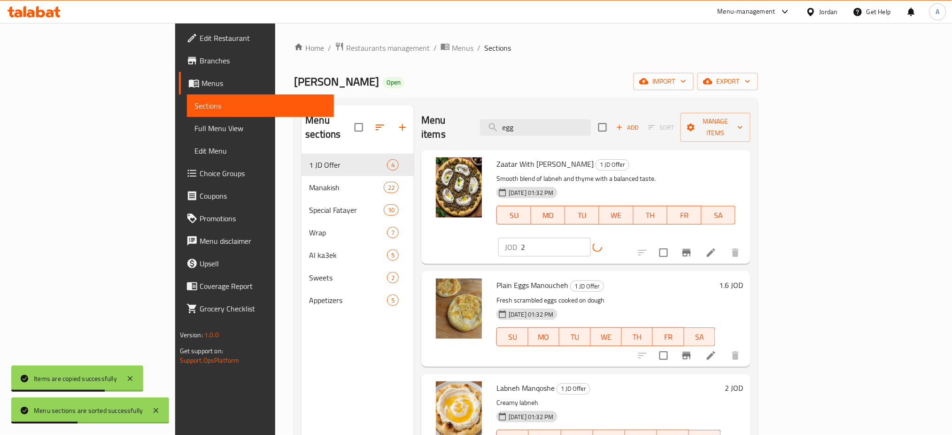
click at [743, 278] on h6 "1.6 JOD" at bounding box center [731, 284] width 24 height 13
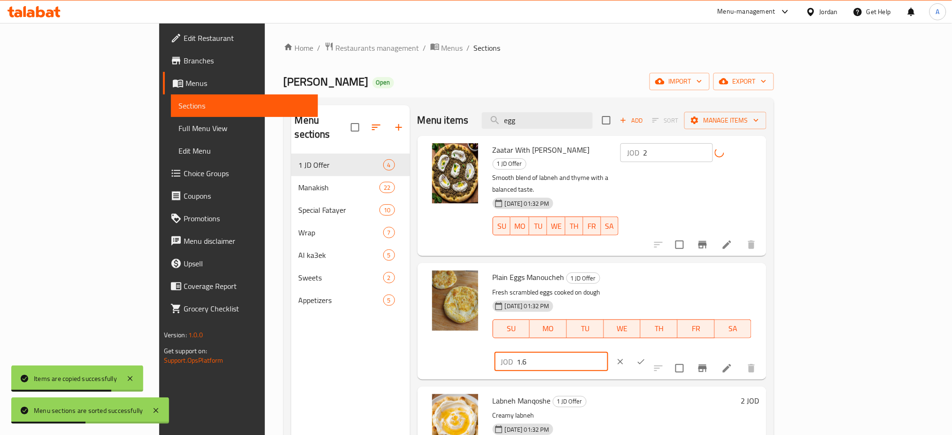
drag, startPoint x: 823, startPoint y: 253, endPoint x: 759, endPoint y: 253, distance: 64.3
click at [748, 267] on div "Plain Eggs Manoucheh 1 JD Offer Fresh scrambled eggs cooked on dough 03-09-2025…" at bounding box center [626, 321] width 274 height 108
type input "2"
click at [665, 351] on div "JOD 2 ​" at bounding box center [579, 361] width 170 height 21
click at [651, 351] on button "ok" at bounding box center [640, 361] width 21 height 21
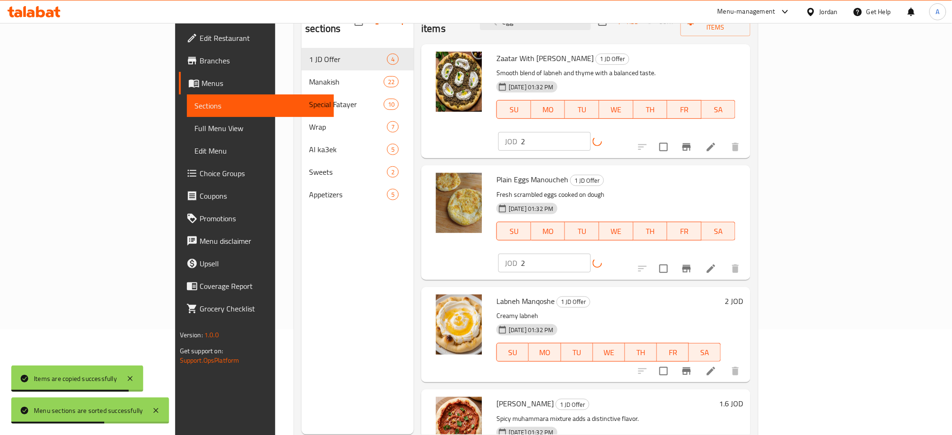
scroll to position [125, 0]
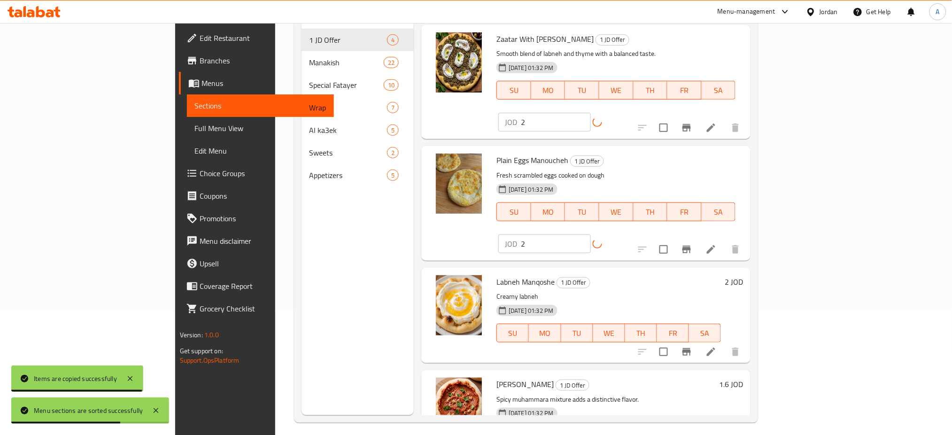
click at [743, 377] on h6 "1.6 JOD" at bounding box center [731, 383] width 24 height 13
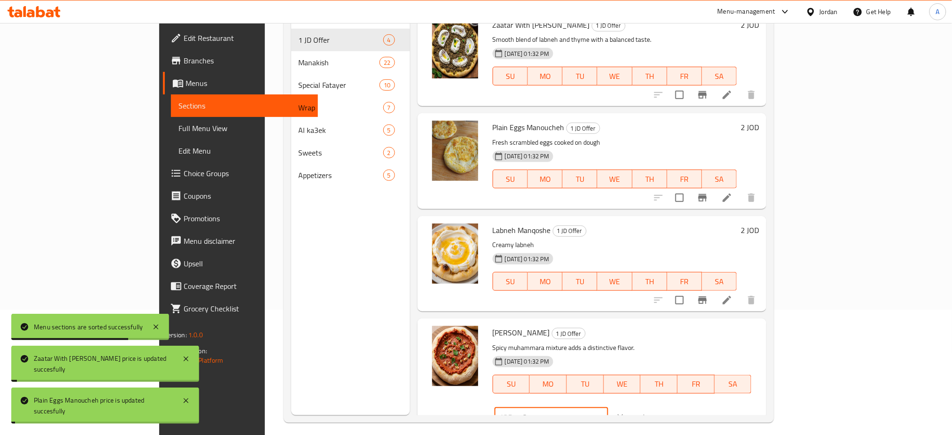
drag, startPoint x: 809, startPoint y: 335, endPoint x: 753, endPoint y: 335, distance: 55.9
click at [665, 407] on div "JOD 1.6 ​" at bounding box center [578, 417] width 172 height 21
type input "2"
click at [645, 412] on icon "ok" at bounding box center [640, 416] width 9 height 9
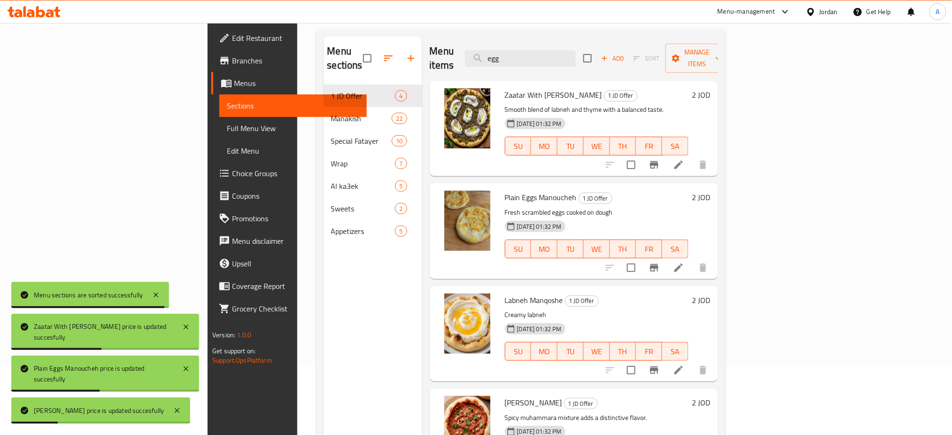
scroll to position [0, 0]
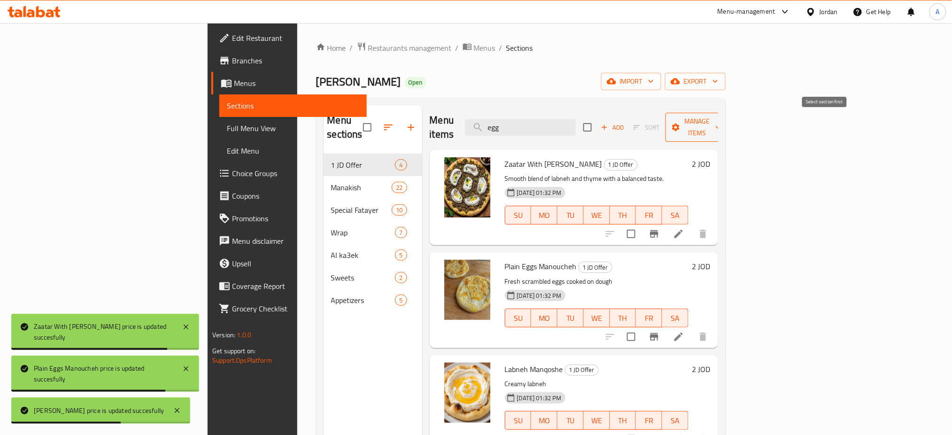
click at [728, 125] on button "Manage items" at bounding box center [696, 127] width 63 height 29
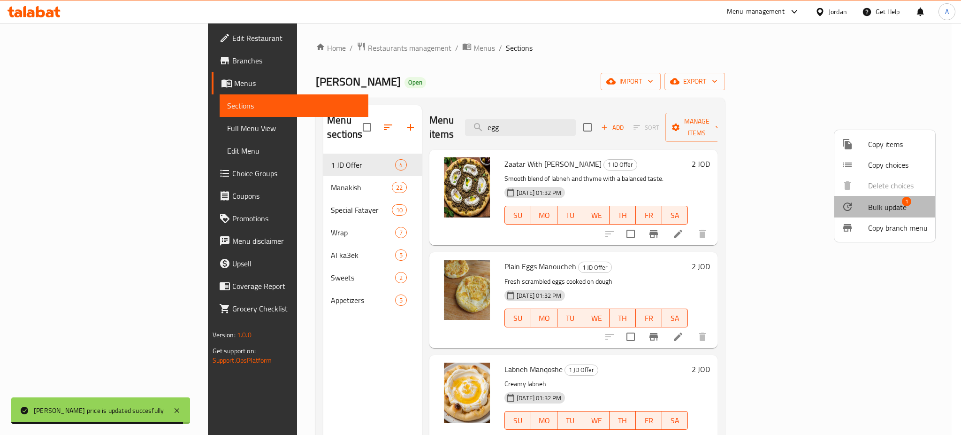
click at [901, 208] on span "Bulk update" at bounding box center [887, 206] width 38 height 11
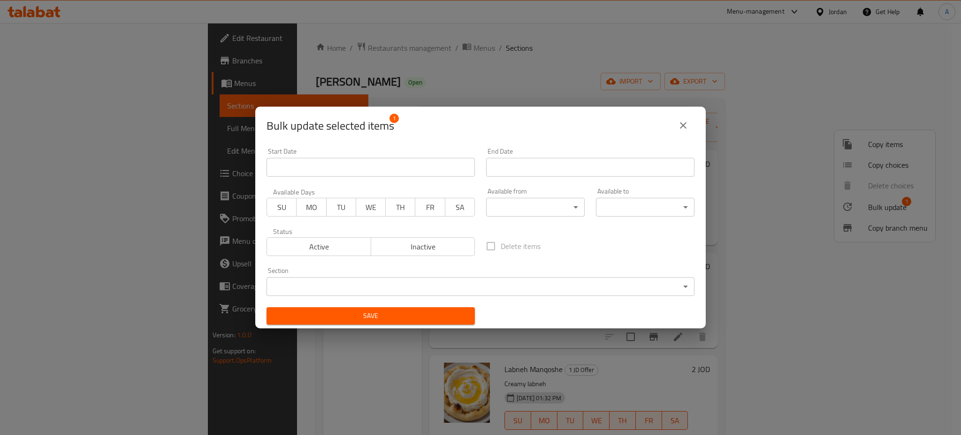
click at [285, 211] on span "SU" at bounding box center [282, 207] width 22 height 14
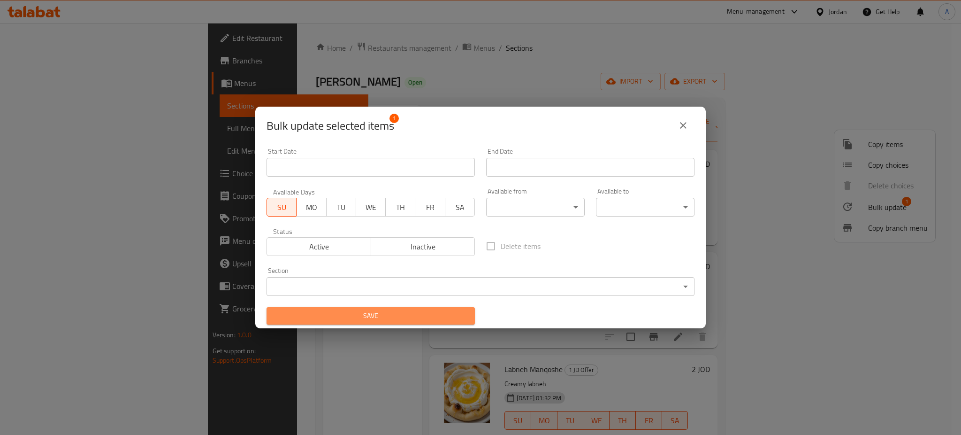
click at [414, 309] on button "Save" at bounding box center [371, 315] width 208 height 17
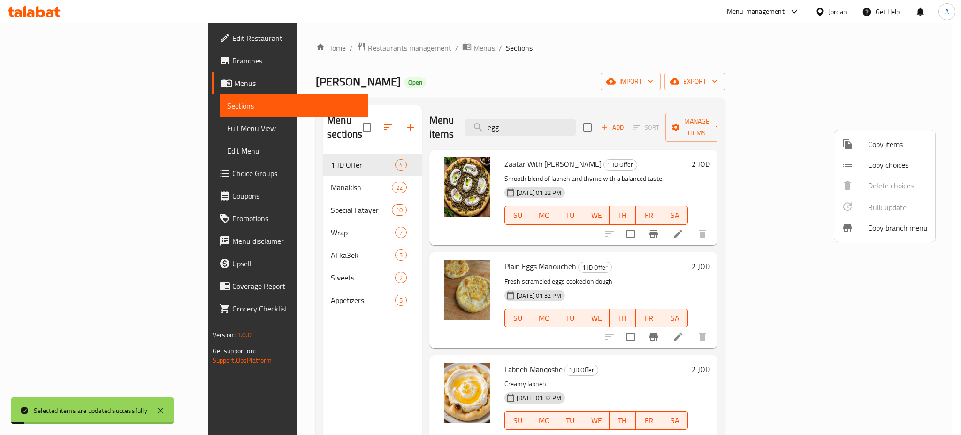
click at [661, 272] on div at bounding box center [480, 217] width 961 height 435
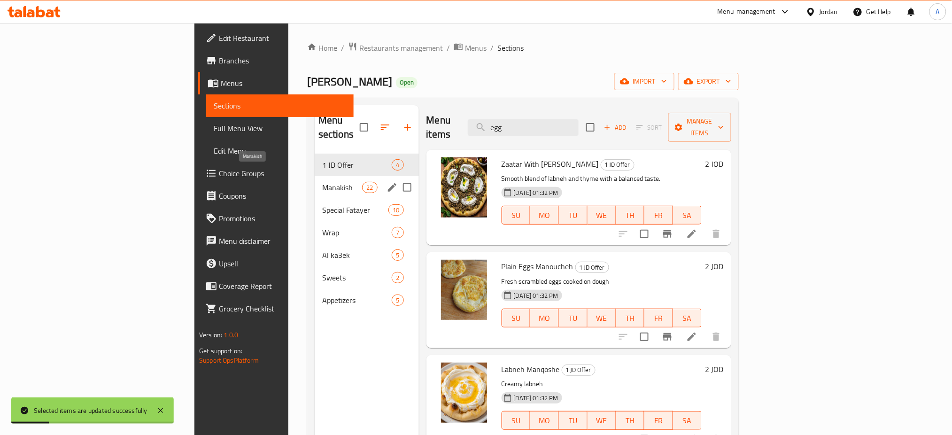
click at [322, 182] on span "Manakish" at bounding box center [342, 187] width 40 height 11
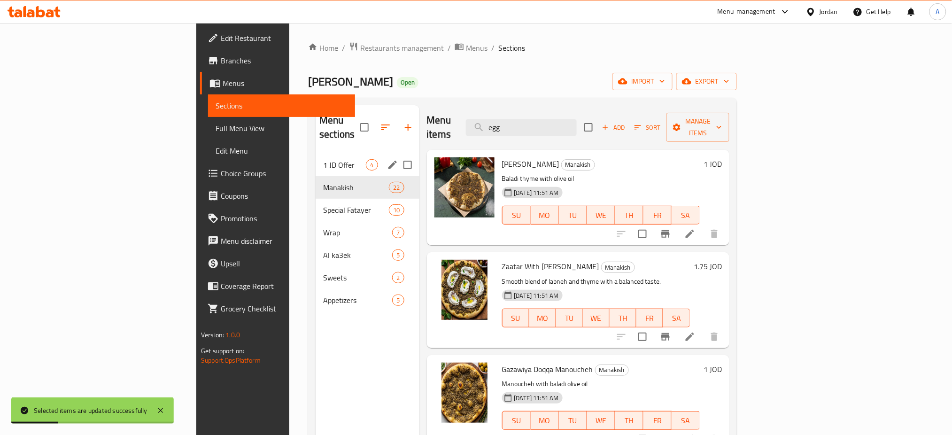
click at [315, 159] on div "1 JD Offer 4" at bounding box center [366, 165] width 103 height 23
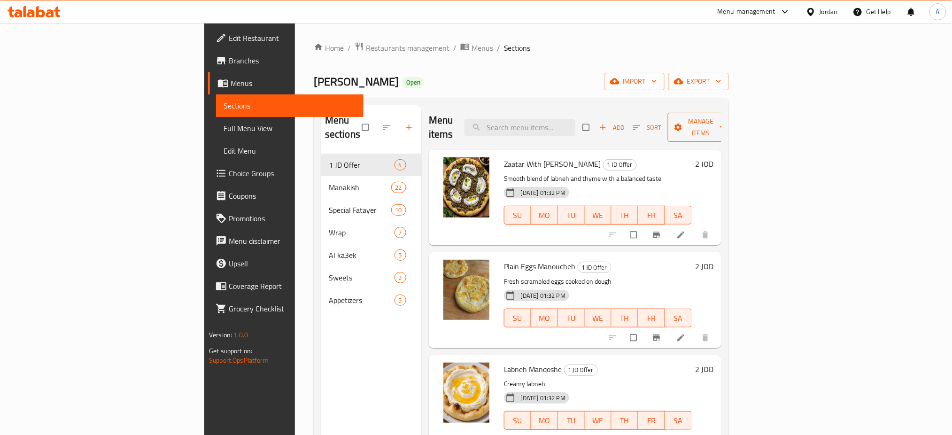
click at [684, 123] on span "button" at bounding box center [678, 127] width 11 height 9
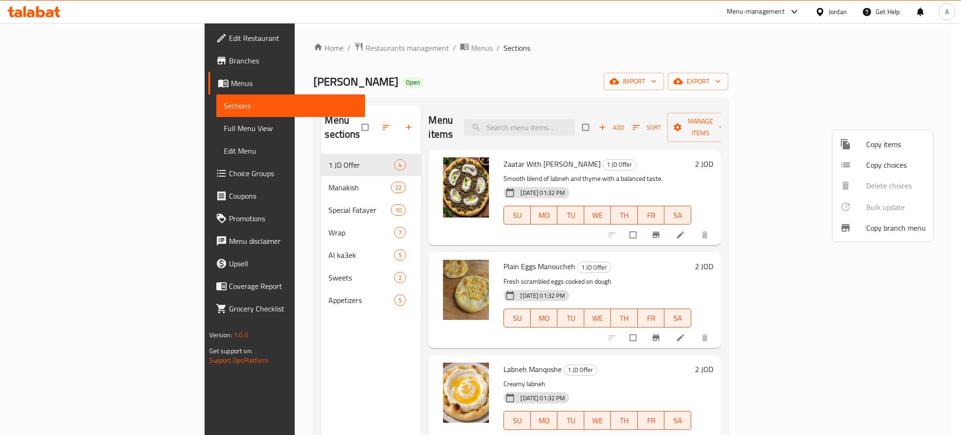
click at [847, 123] on div at bounding box center [480, 217] width 961 height 435
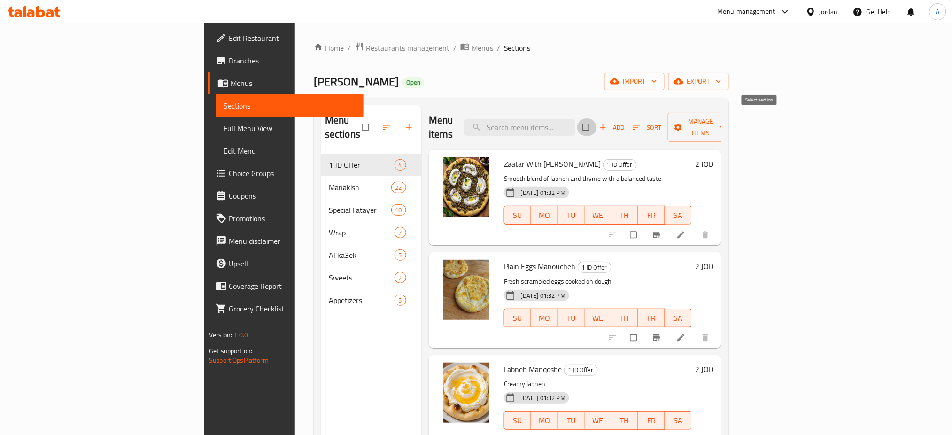
click at [597, 119] on input "checkbox" at bounding box center [587, 127] width 20 height 18
checkbox input "true"
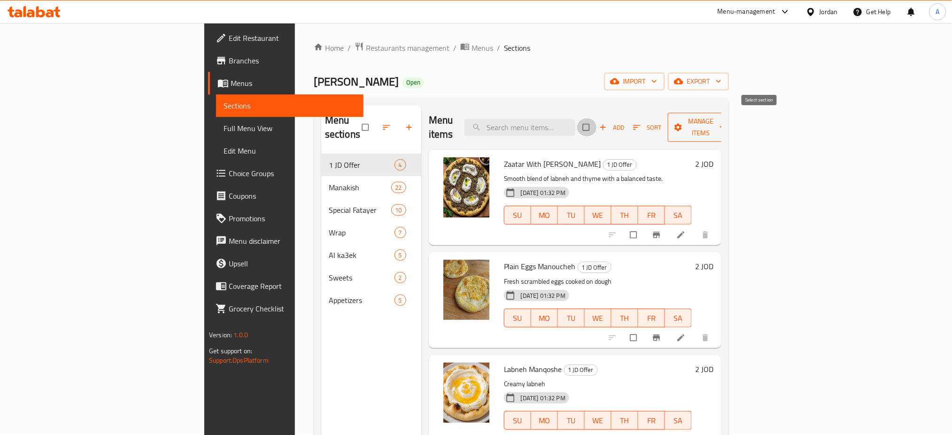
checkbox input "true"
click at [727, 119] on span "Manage items" at bounding box center [701, 126] width 52 height 23
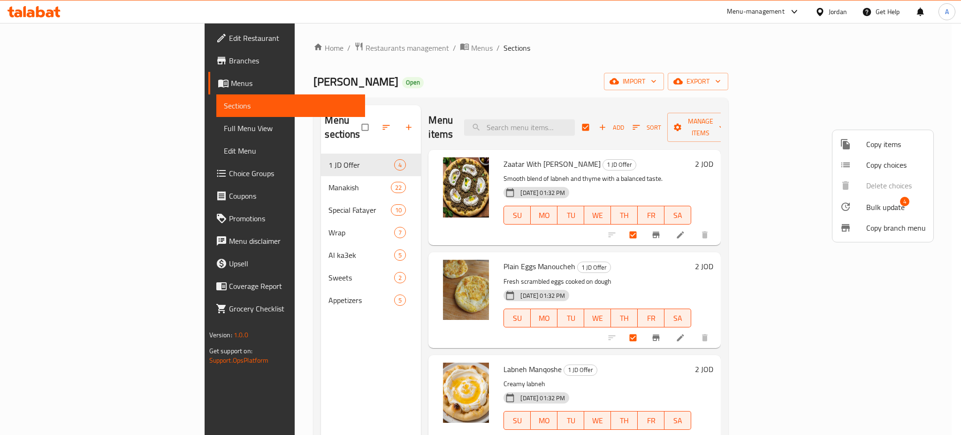
click at [899, 210] on span "Bulk update" at bounding box center [886, 206] width 38 height 11
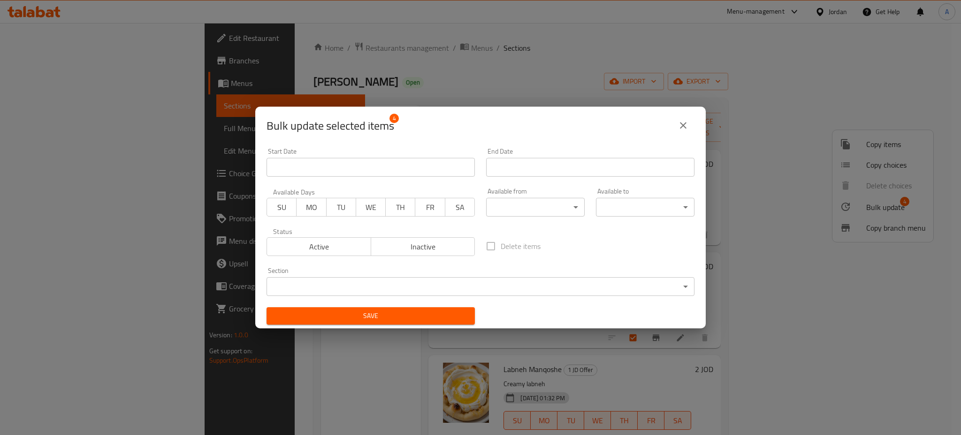
click at [291, 207] on span "SU" at bounding box center [282, 207] width 22 height 14
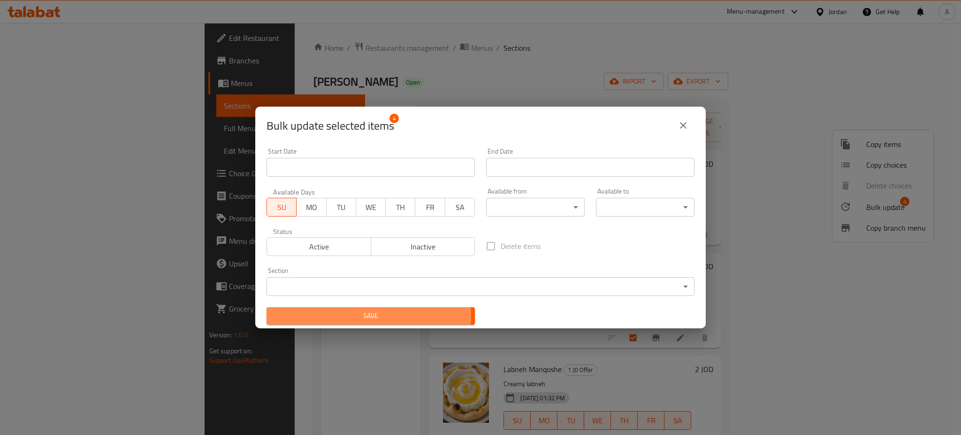
click at [364, 315] on span "Save" at bounding box center [370, 316] width 193 height 12
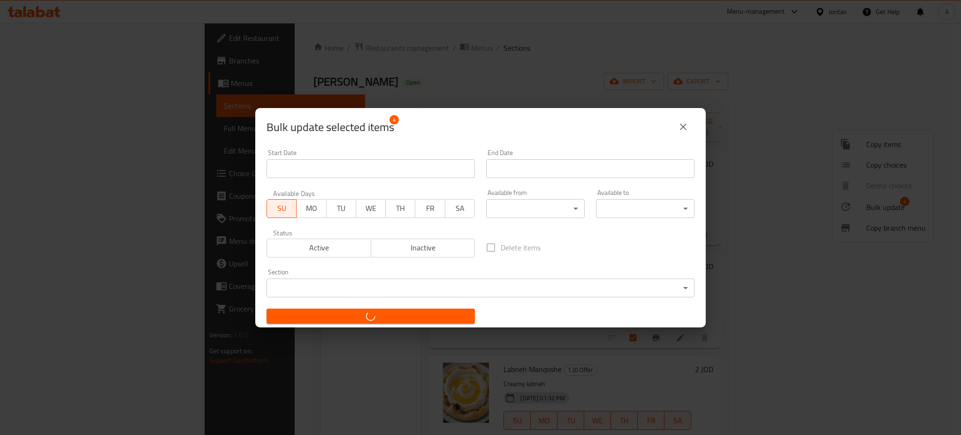
checkbox input "false"
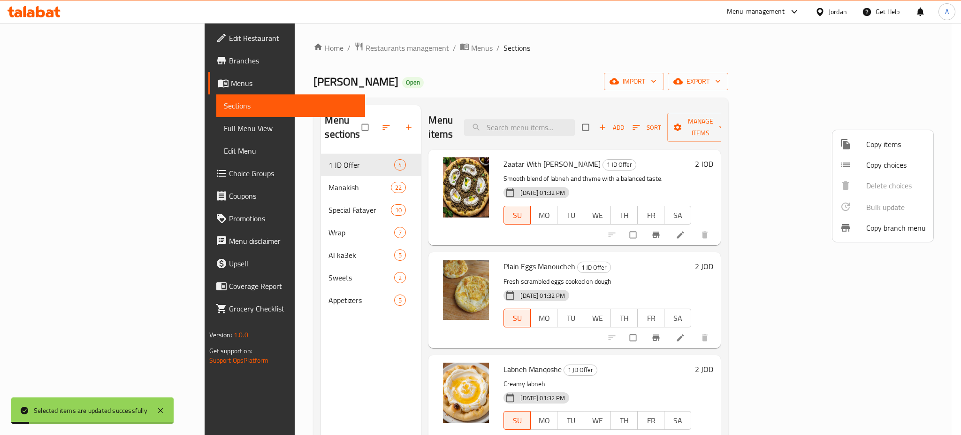
click at [598, 269] on div at bounding box center [480, 217] width 961 height 435
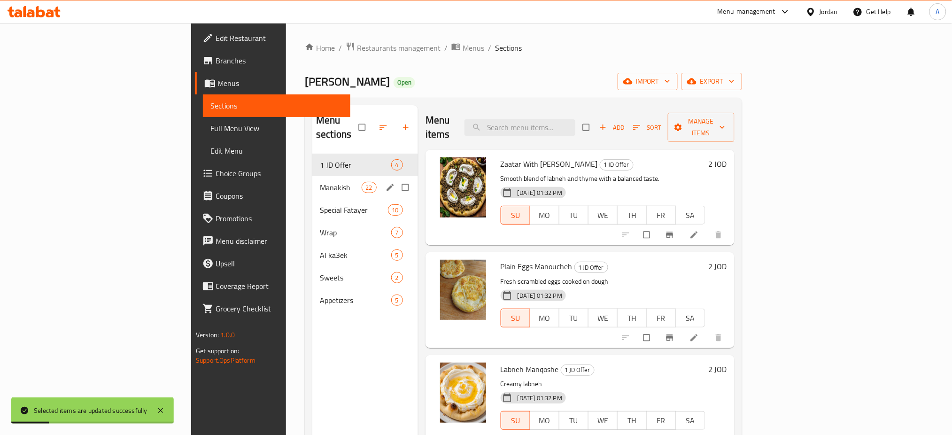
click at [320, 182] on span "Manakish" at bounding box center [340, 187] width 41 height 11
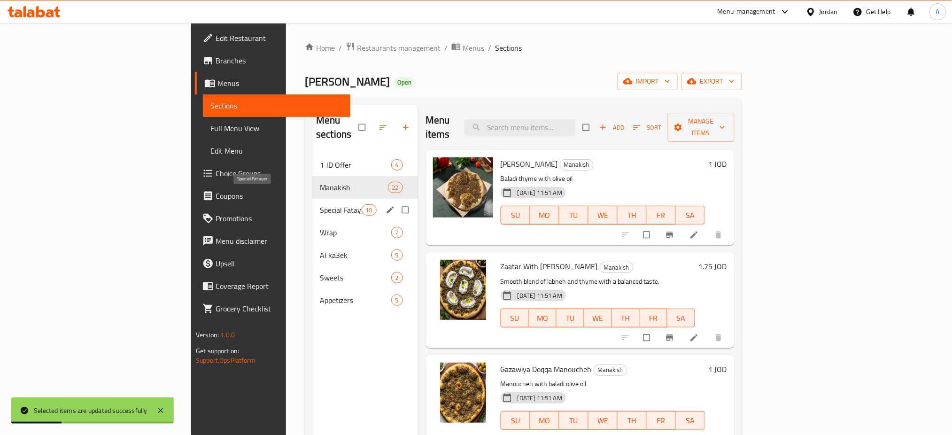
click at [320, 204] on span "Special Fatayer" at bounding box center [340, 209] width 41 height 11
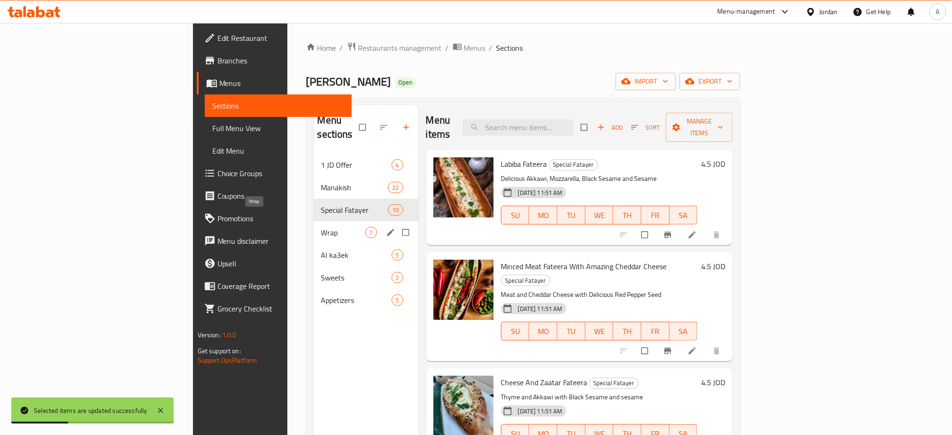
click at [314, 224] on div "Wrap 7" at bounding box center [366, 232] width 105 height 23
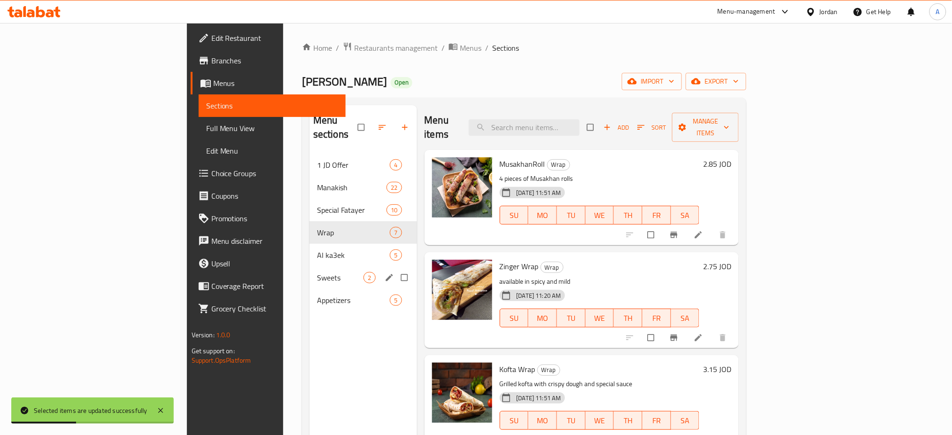
click at [309, 266] on div "Sweets 2" at bounding box center [363, 277] width 108 height 23
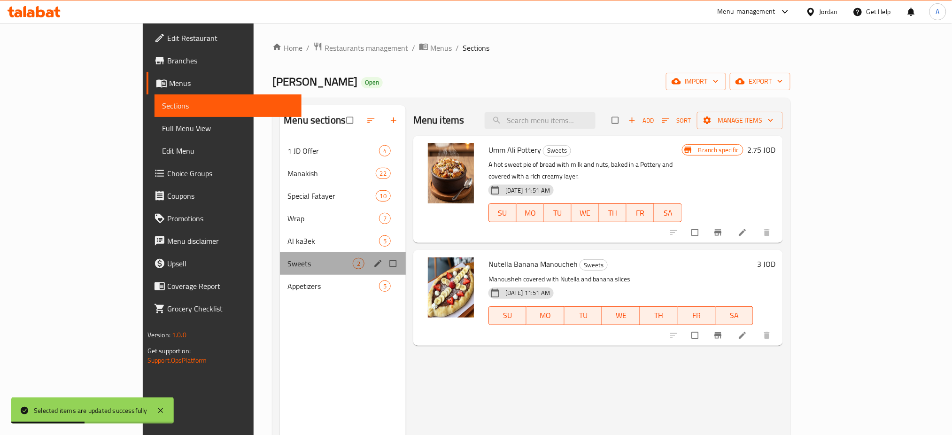
click at [297, 273] on div "Sweets 2" at bounding box center [343, 263] width 126 height 23
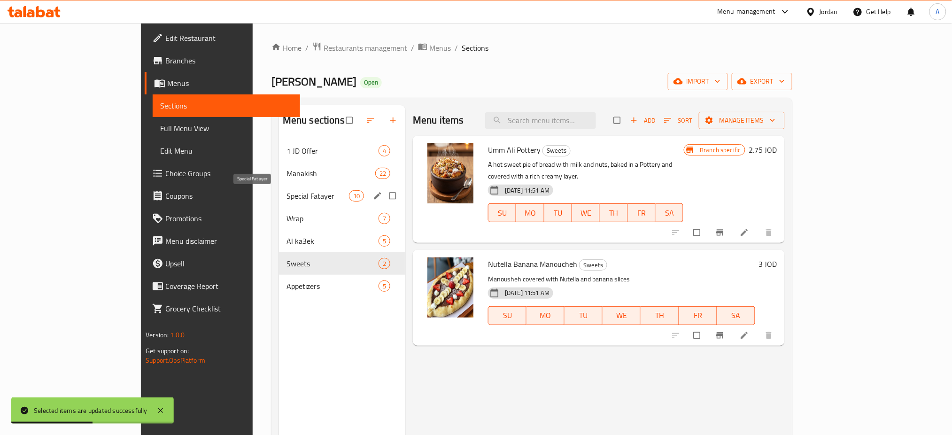
click at [286, 190] on span "Special Fatayer" at bounding box center [317, 195] width 62 height 11
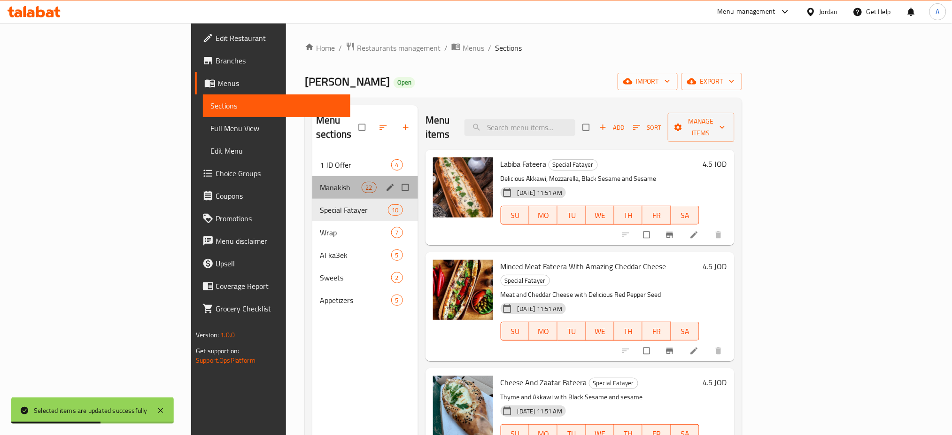
click at [312, 181] on div "Manakish 22" at bounding box center [365, 187] width 106 height 23
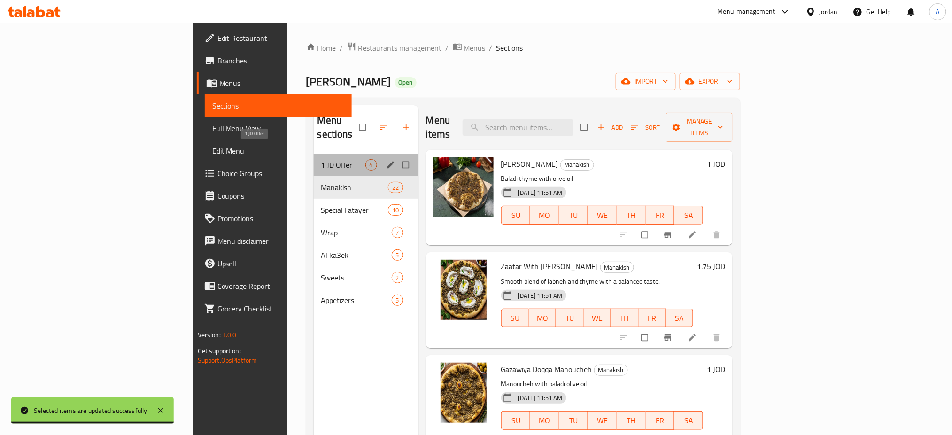
click at [321, 159] on span "1 JD Offer" at bounding box center [343, 164] width 44 height 11
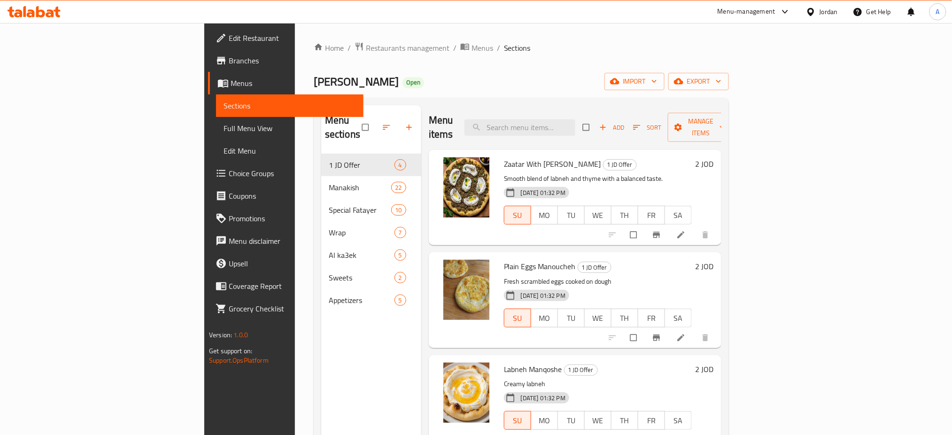
click at [404, 123] on icon "button" at bounding box center [408, 127] width 9 height 9
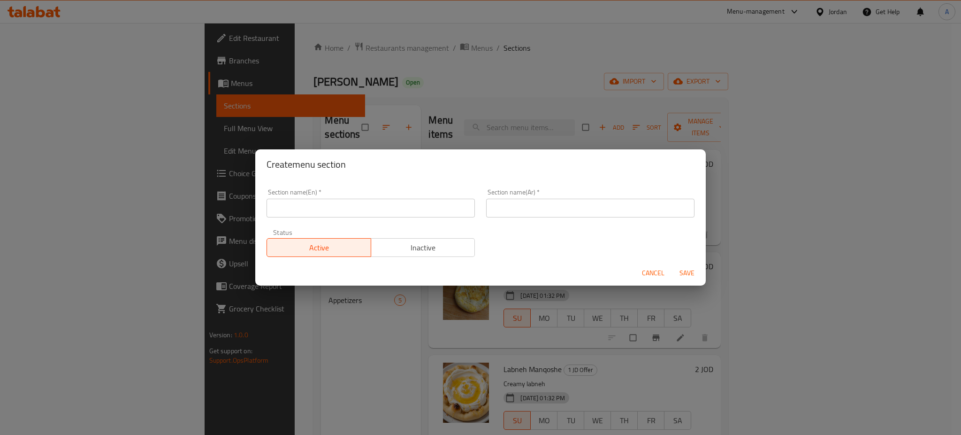
click at [367, 208] on input "text" at bounding box center [371, 208] width 208 height 19
type input "b"
type input "BOGO"
click at [560, 206] on input "text" at bounding box center [590, 208] width 208 height 19
type input "اشتري واحد واحصل على الثاني مجانا"
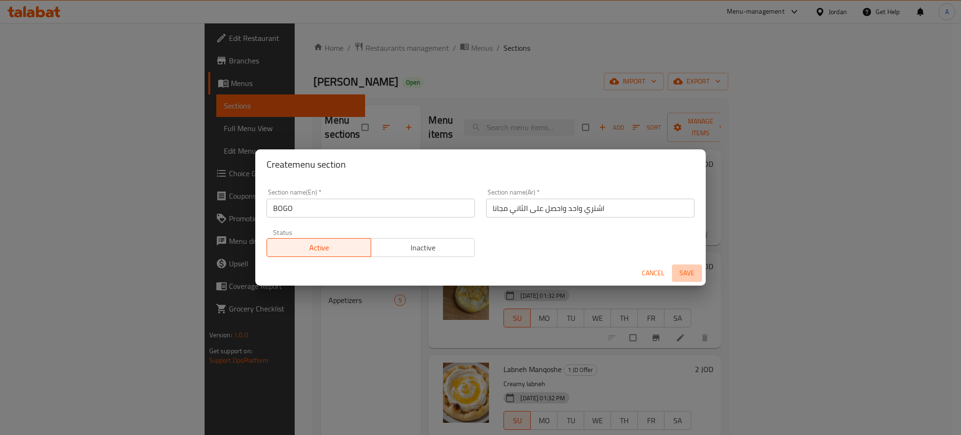
click at [692, 280] on button "Save" at bounding box center [687, 272] width 30 height 17
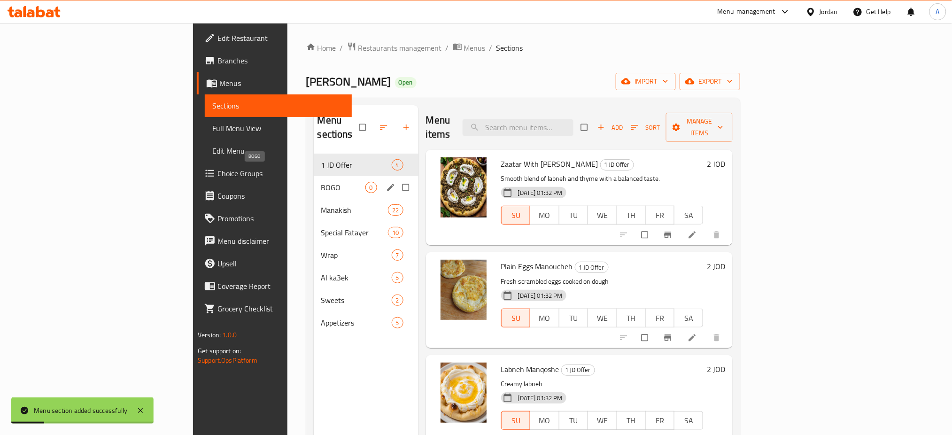
click at [321, 182] on span "BOGO" at bounding box center [343, 187] width 44 height 11
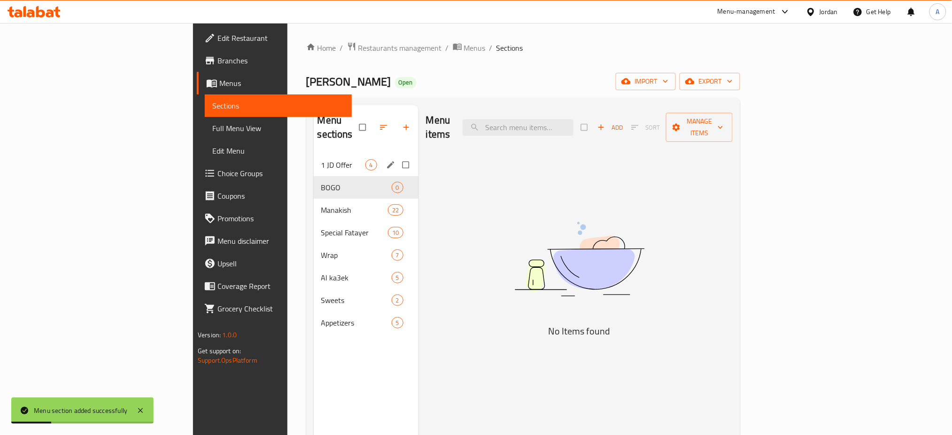
click at [314, 160] on div "1 JD Offer 4" at bounding box center [366, 165] width 105 height 23
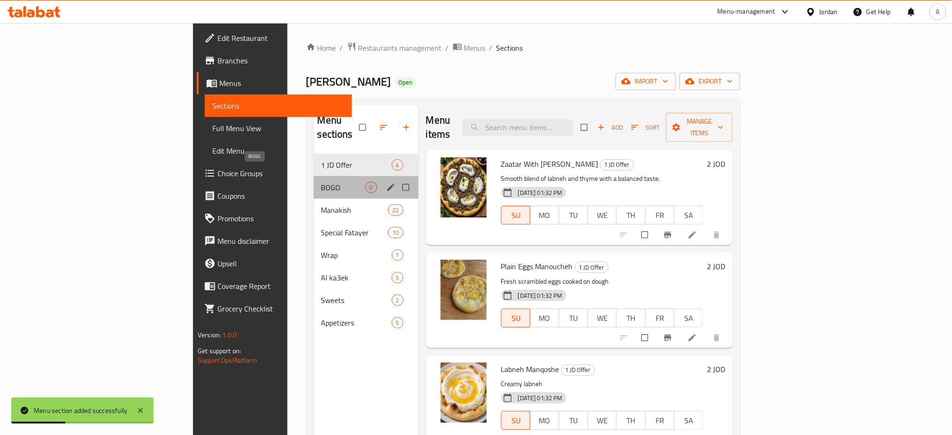
click at [321, 182] on span "BOGO" at bounding box center [343, 187] width 44 height 11
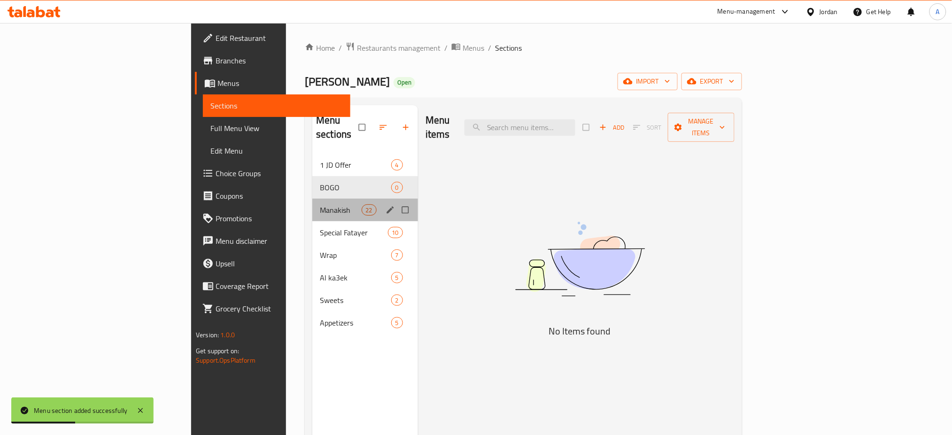
click at [312, 205] on div "Manakish 22" at bounding box center [365, 210] width 106 height 23
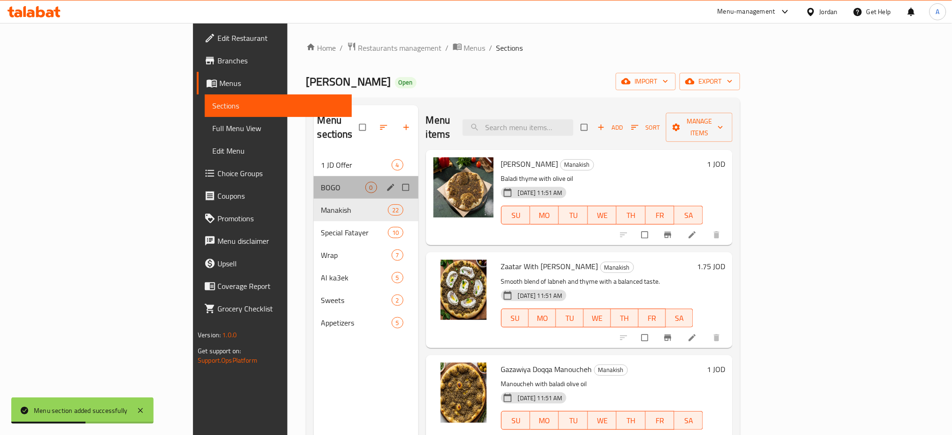
click at [314, 176] on div "BOGO 0" at bounding box center [366, 187] width 105 height 23
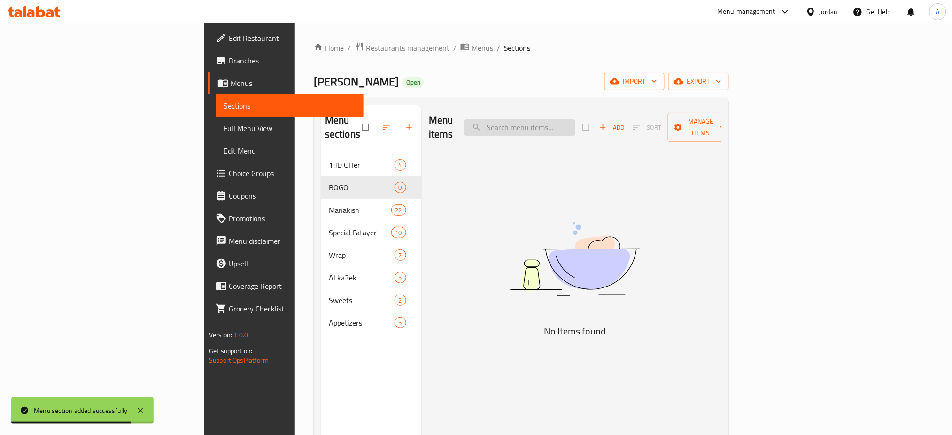
click at [565, 124] on input "search" at bounding box center [519, 127] width 111 height 16
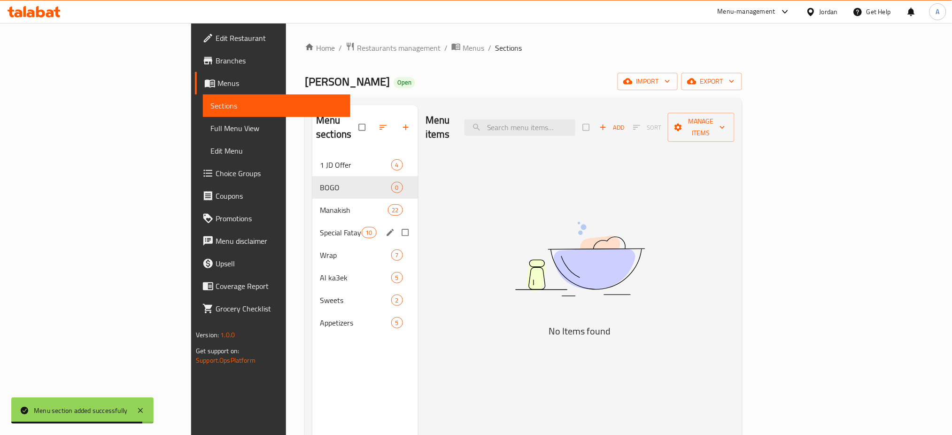
click at [312, 225] on div "Special Fatayer 10" at bounding box center [365, 232] width 106 height 23
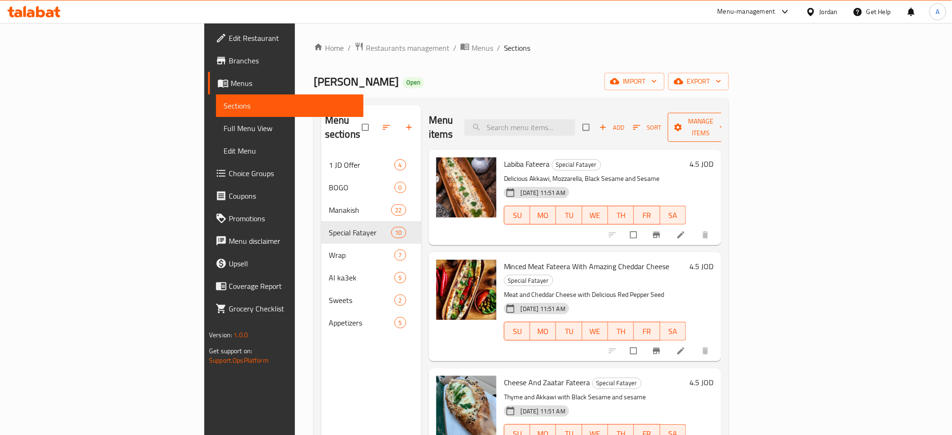
click at [727, 118] on span "Manage items" at bounding box center [701, 126] width 52 height 23
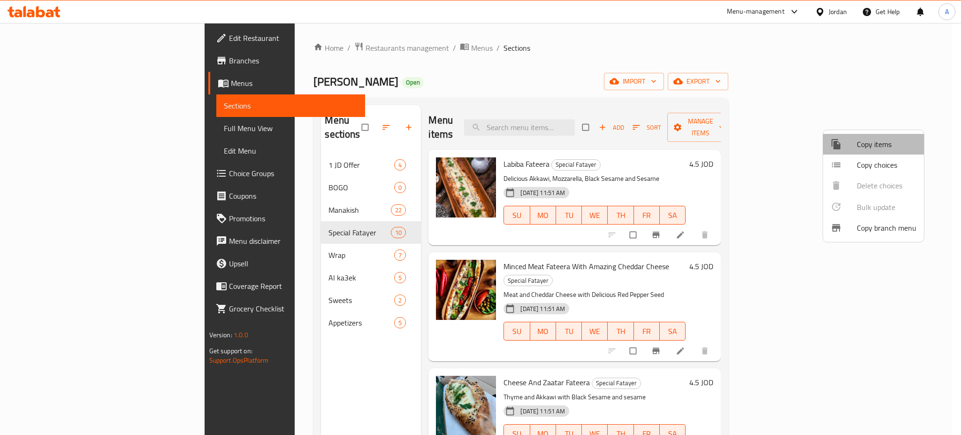
click at [884, 144] on span "Copy items" at bounding box center [887, 143] width 60 height 11
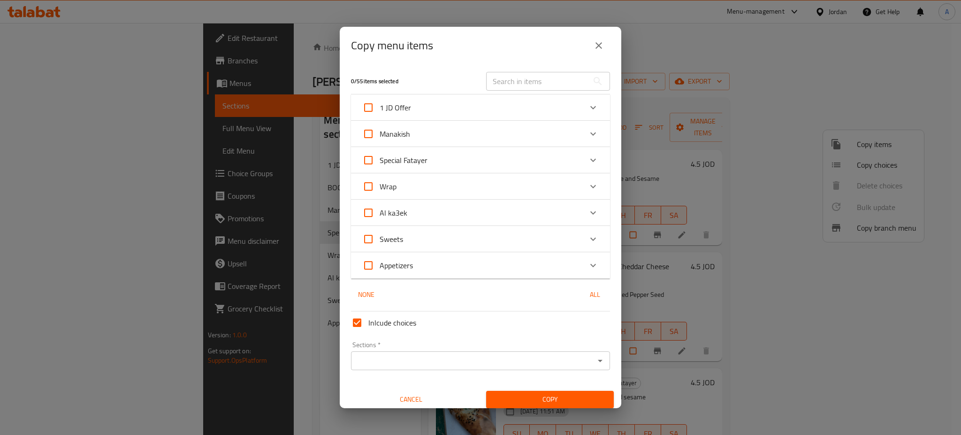
click at [524, 152] on div "Special Fatayer" at bounding box center [472, 160] width 220 height 23
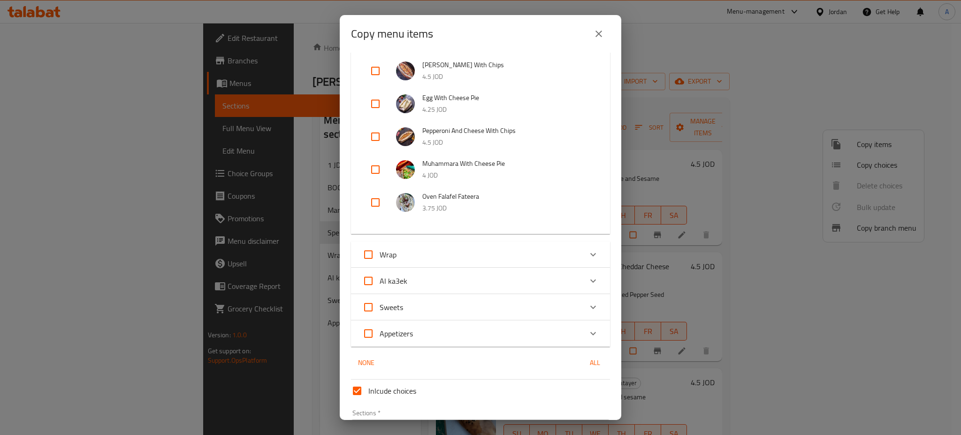
scroll to position [226, 0]
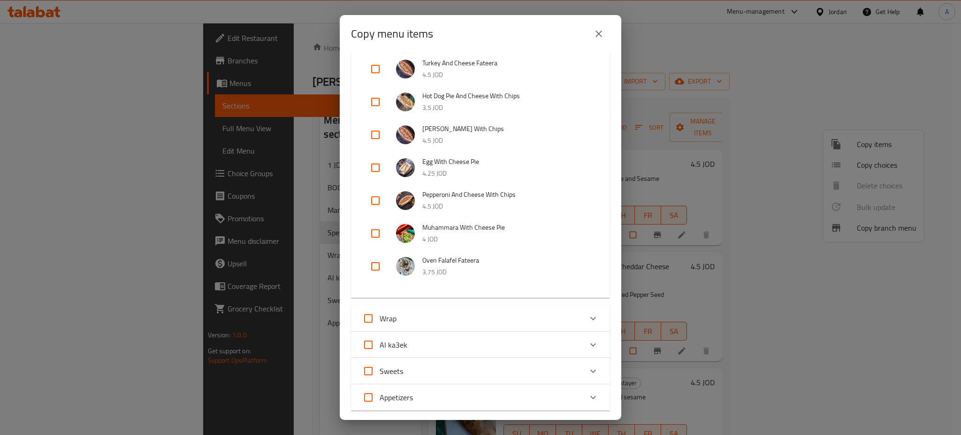
click at [386, 232] on input "checkbox" at bounding box center [375, 233] width 23 height 23
checkbox input "true"
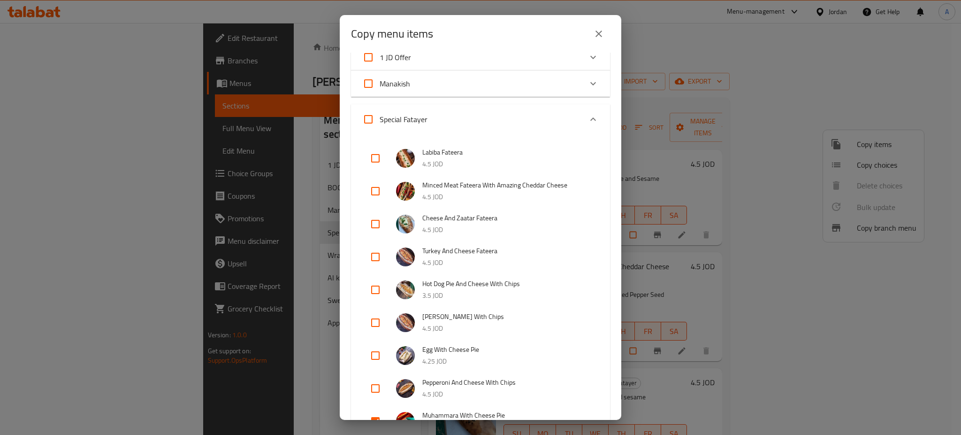
scroll to position [163, 0]
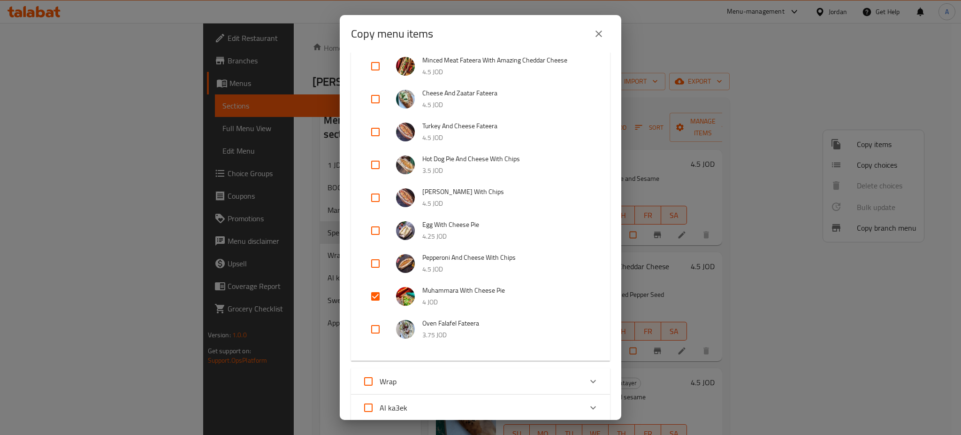
click at [376, 260] on input "checkbox" at bounding box center [375, 263] width 23 height 23
checkbox input "true"
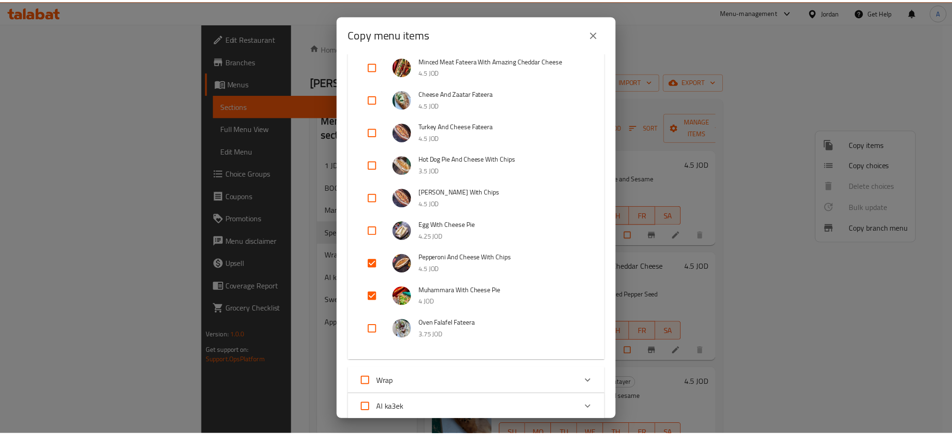
scroll to position [351, 0]
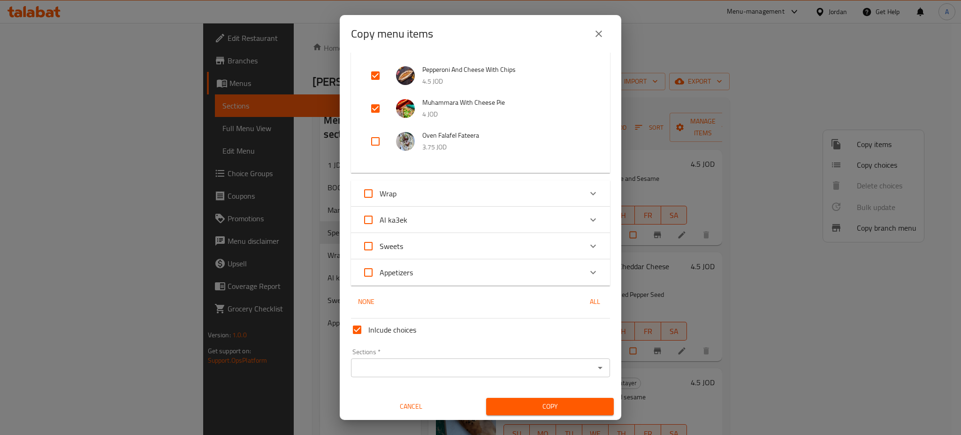
click at [441, 361] on input "Sections   *" at bounding box center [473, 367] width 238 height 13
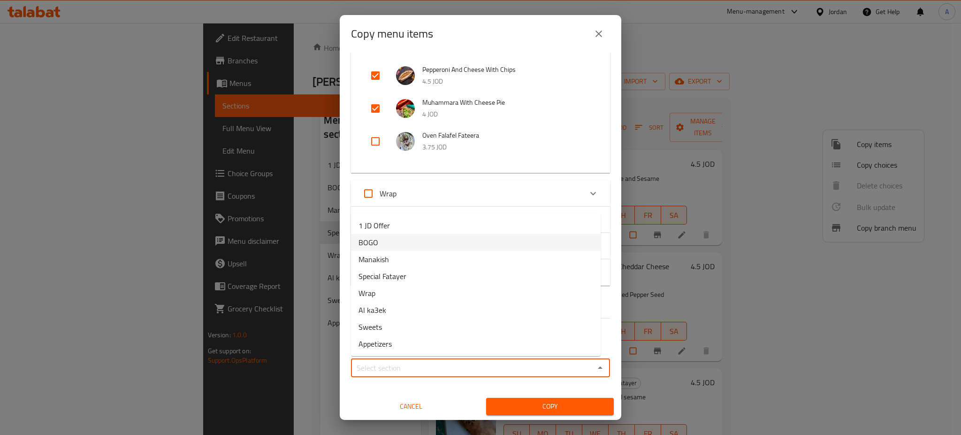
click at [444, 247] on li "BOGO" at bounding box center [476, 242] width 250 height 17
type input "BOGO"
click at [545, 412] on button "Copy" at bounding box center [550, 406] width 128 height 17
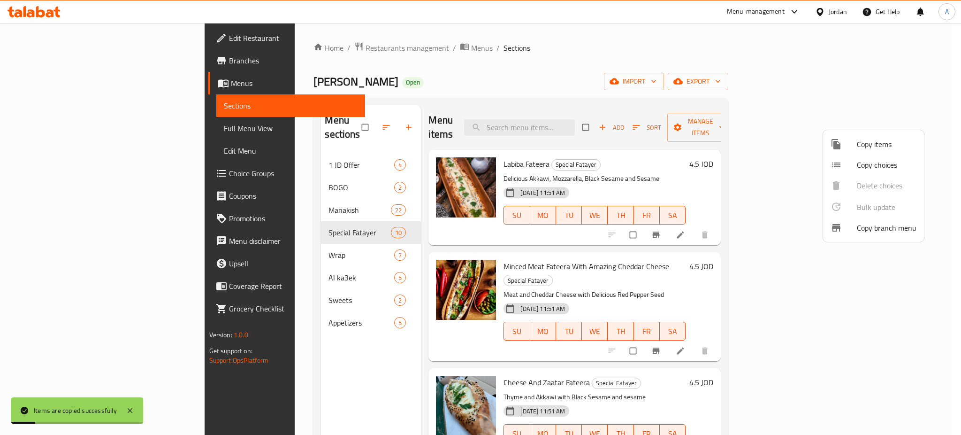
click at [229, 178] on div at bounding box center [480, 217] width 961 height 435
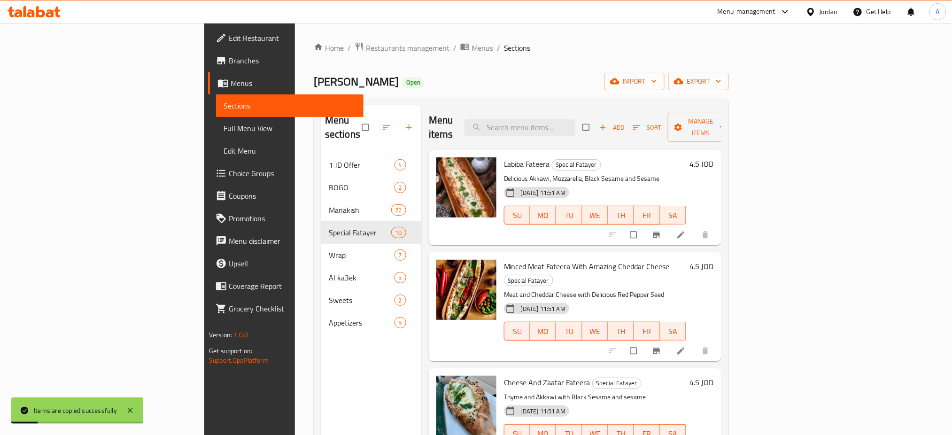
click at [329, 182] on span "BOGO" at bounding box center [362, 187] width 66 height 11
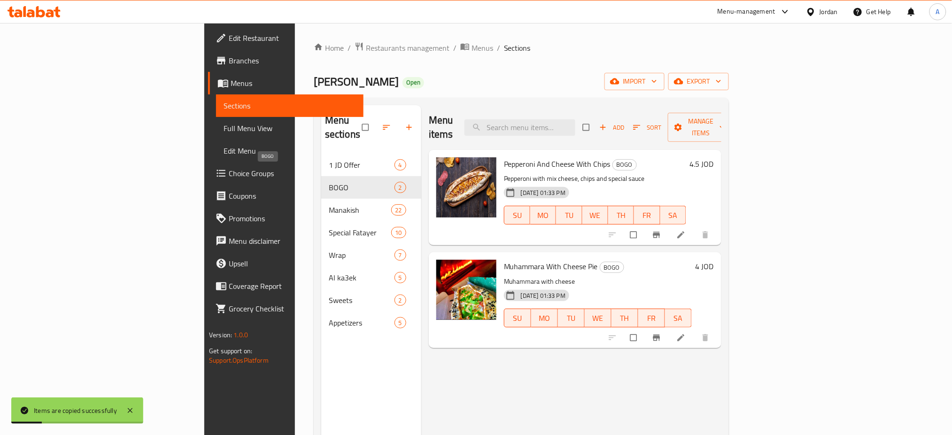
click at [329, 182] on span "BOGO" at bounding box center [362, 187] width 66 height 11
click at [714, 157] on h6 "4.5 JOD" at bounding box center [702, 163] width 24 height 13
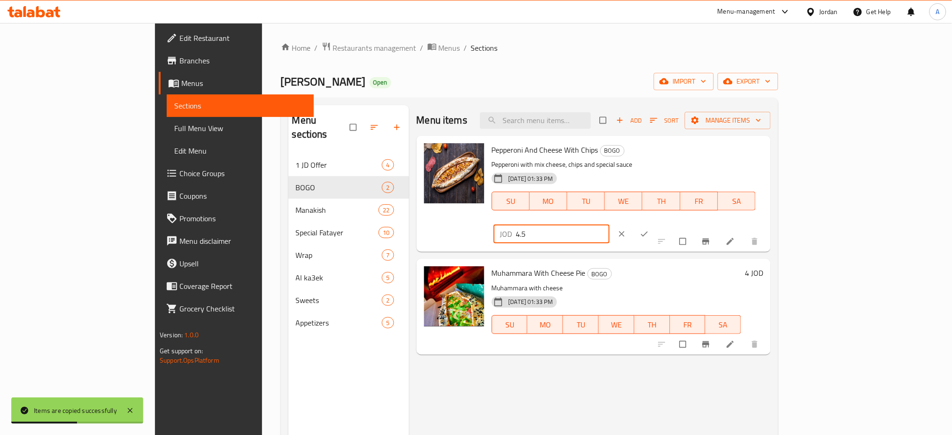
drag, startPoint x: 815, startPoint y: 156, endPoint x: 724, endPoint y: 156, distance: 91.1
click at [724, 156] on div "Pepperoni And Cheese With Chips BOGO Pepperoni with mix cheese, chips and speci…" at bounding box center [627, 193] width 279 height 108
type input "9"
click at [649, 229] on icon "ok" at bounding box center [643, 233] width 9 height 9
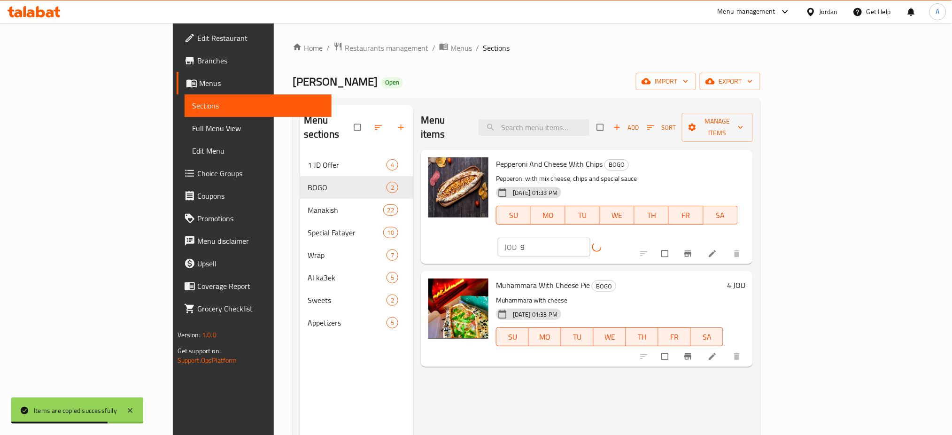
click at [745, 278] on h6 "4 JOD" at bounding box center [736, 284] width 18 height 13
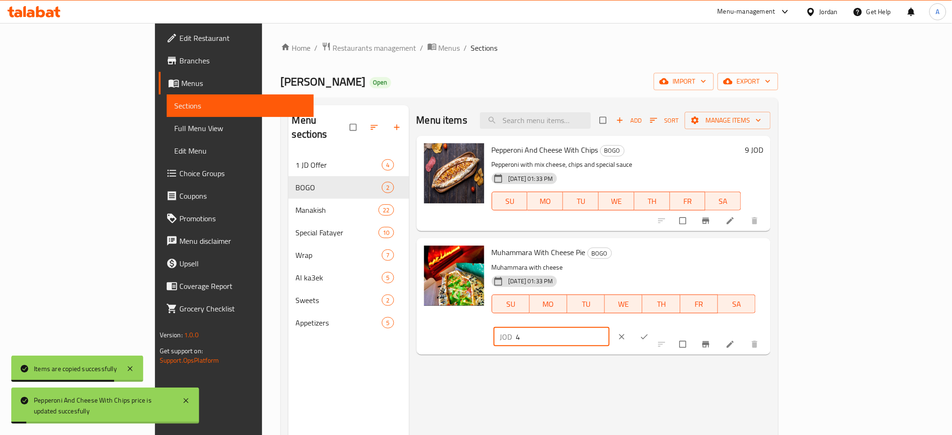
drag, startPoint x: 831, startPoint y: 253, endPoint x: 673, endPoint y: 245, distance: 158.4
click at [673, 245] on div "Muhammara With Cheese Pie BOGO Muhammara with cheese 03-09-2025 01:33 PM SU MO …" at bounding box center [627, 296] width 279 height 108
type input "8"
click at [649, 332] on icon "ok" at bounding box center [643, 336] width 9 height 9
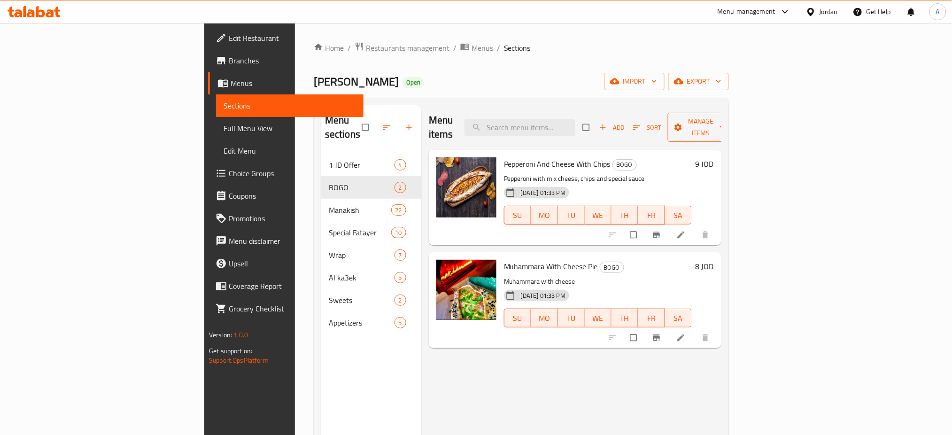
click at [727, 118] on span "Manage items" at bounding box center [701, 126] width 52 height 23
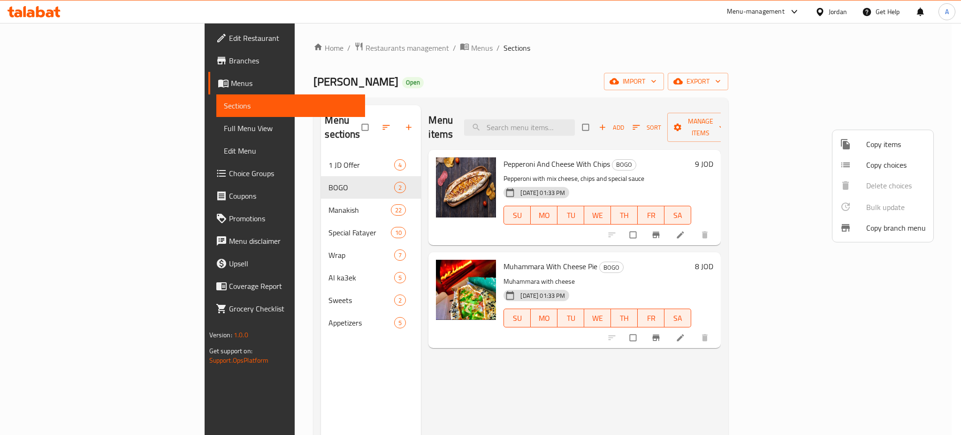
click at [760, 122] on div at bounding box center [480, 217] width 961 height 435
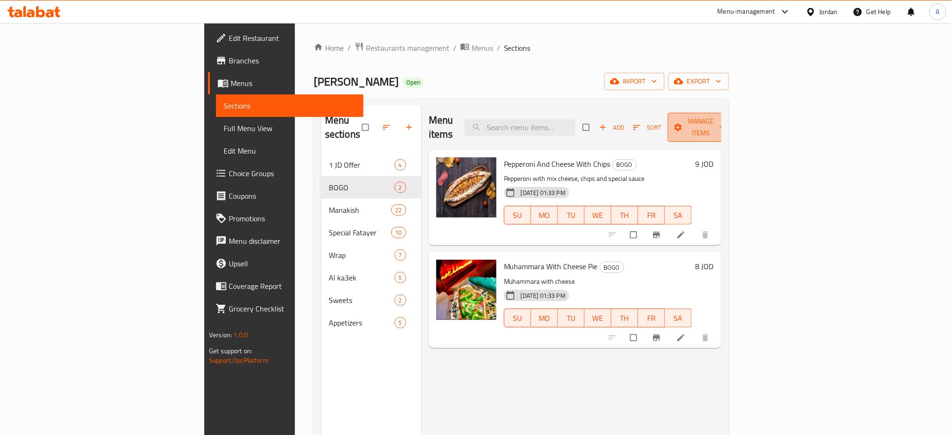
click at [727, 124] on span "Manage items" at bounding box center [701, 126] width 52 height 23
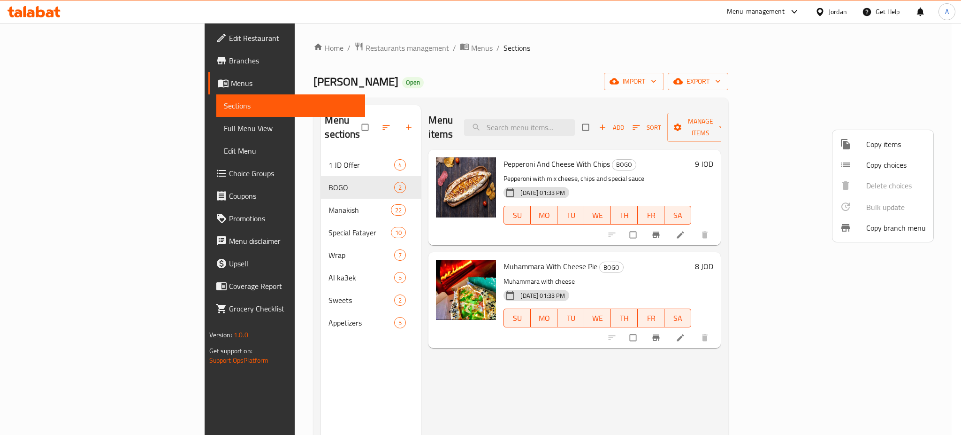
drag, startPoint x: 778, startPoint y: 120, endPoint x: 768, endPoint y: 120, distance: 9.9
click at [777, 120] on div at bounding box center [480, 217] width 961 height 435
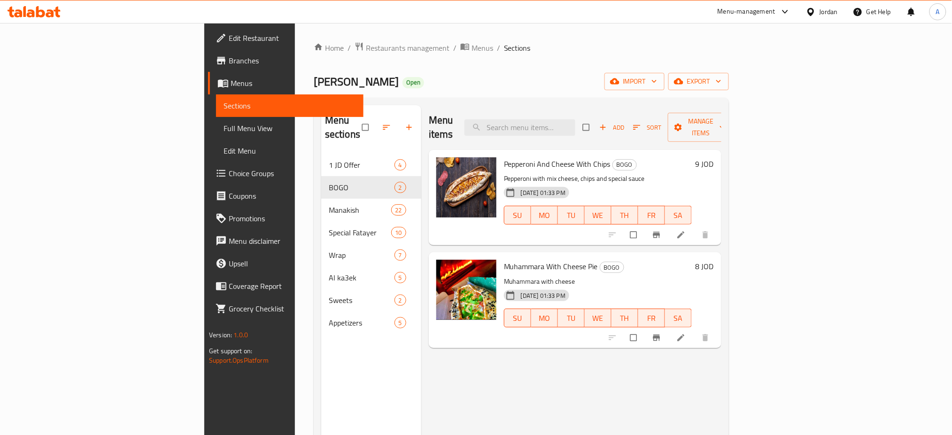
click at [597, 120] on input "checkbox" at bounding box center [587, 127] width 20 height 18
checkbox input "true"
click at [727, 121] on span "Manage items" at bounding box center [701, 126] width 52 height 23
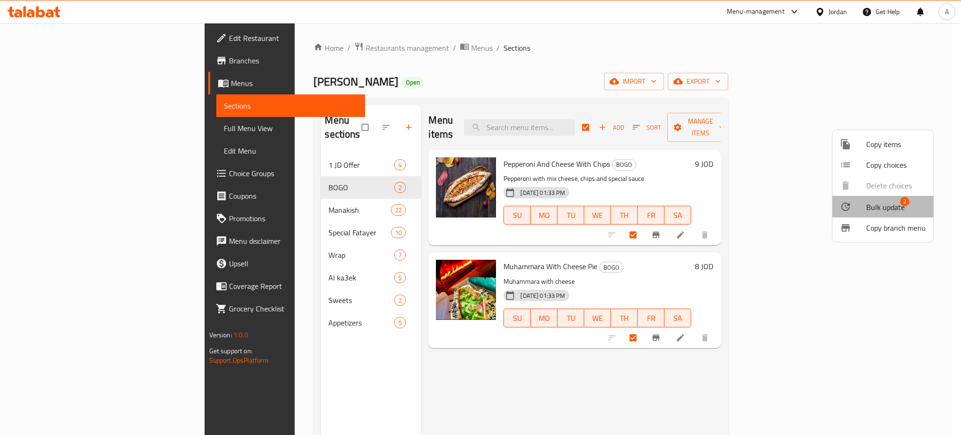
click at [920, 206] on span "Bulk update 2" at bounding box center [897, 206] width 60 height 12
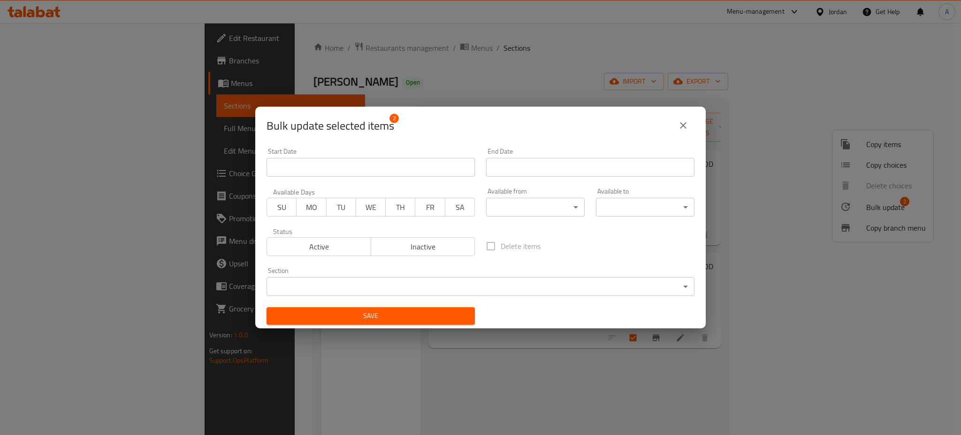
click at [308, 212] on span "MO" at bounding box center [311, 207] width 22 height 14
click at [349, 210] on span "TU" at bounding box center [341, 207] width 22 height 14
click at [379, 312] on span "Save" at bounding box center [370, 316] width 193 height 12
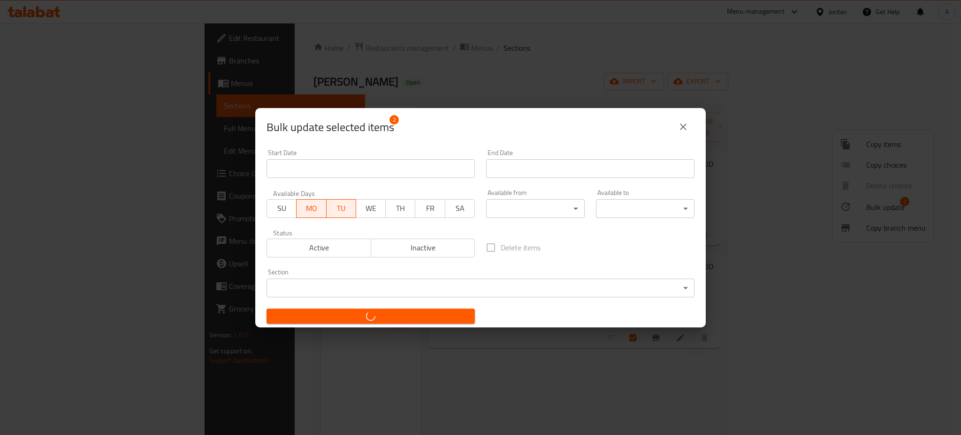
checkbox input "false"
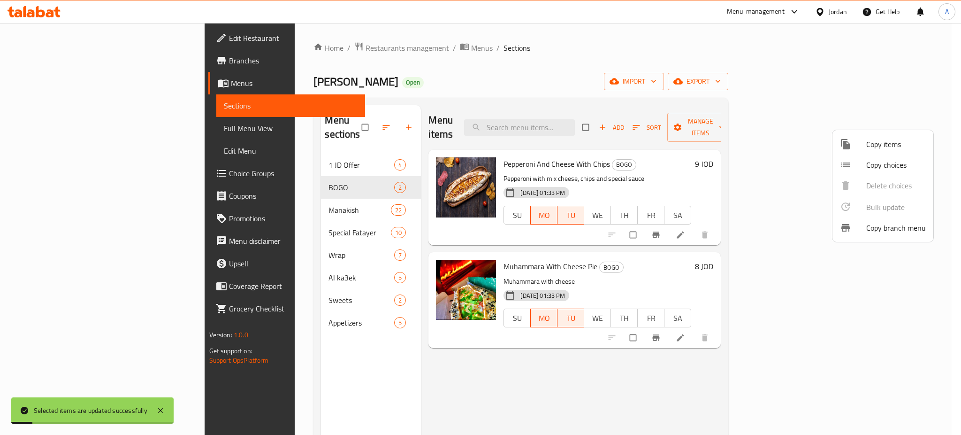
click at [643, 346] on div at bounding box center [480, 217] width 961 height 435
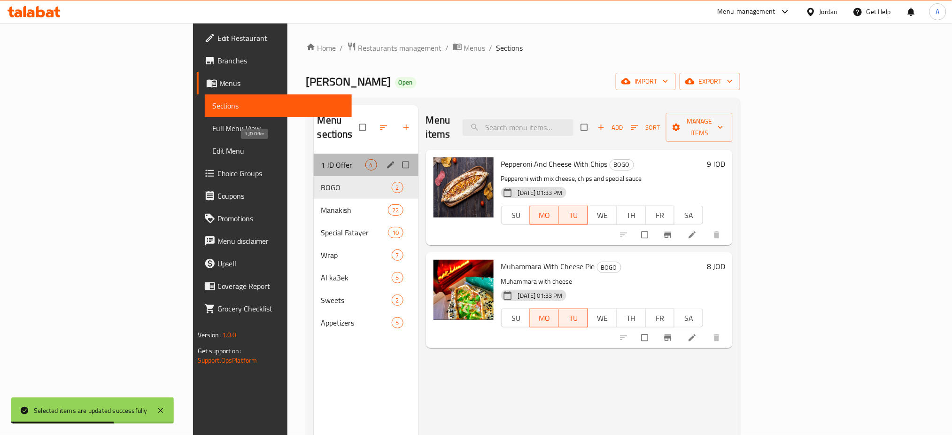
click at [321, 159] on span "1 JD Offer" at bounding box center [343, 164] width 44 height 11
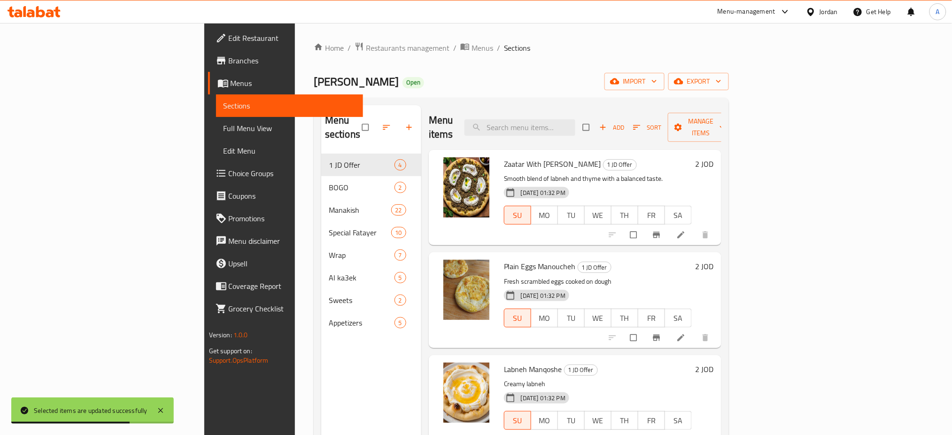
click at [786, 21] on div "Menu-management" at bounding box center [754, 11] width 88 height 23
click at [755, 14] on div "Menu-management" at bounding box center [746, 11] width 58 height 11
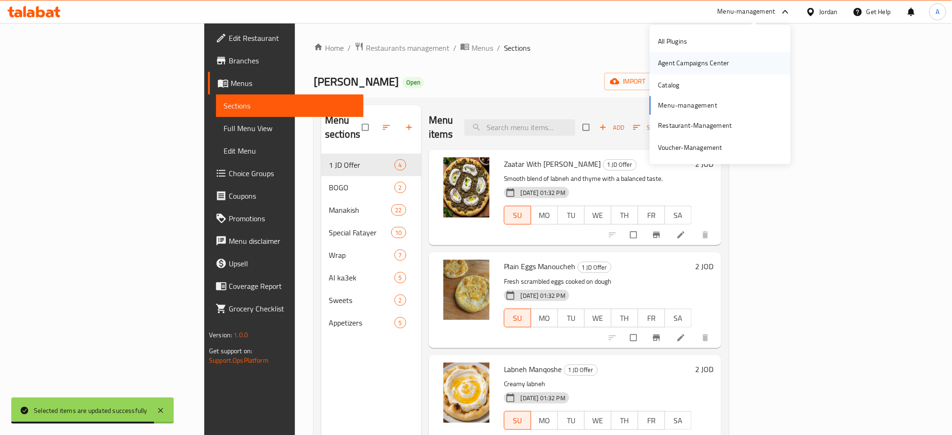
click at [754, 63] on div "Agent Campaigns Center" at bounding box center [720, 64] width 141 height 22
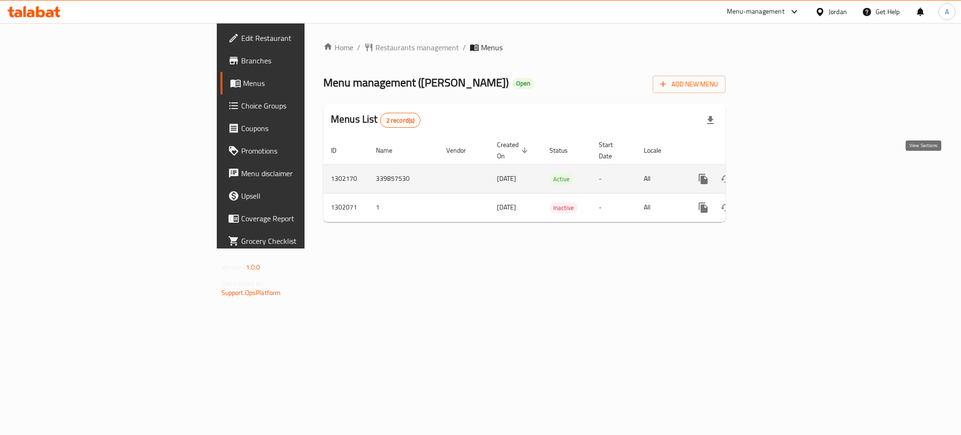
click at [777, 173] on icon "enhanced table" at bounding box center [771, 178] width 11 height 11
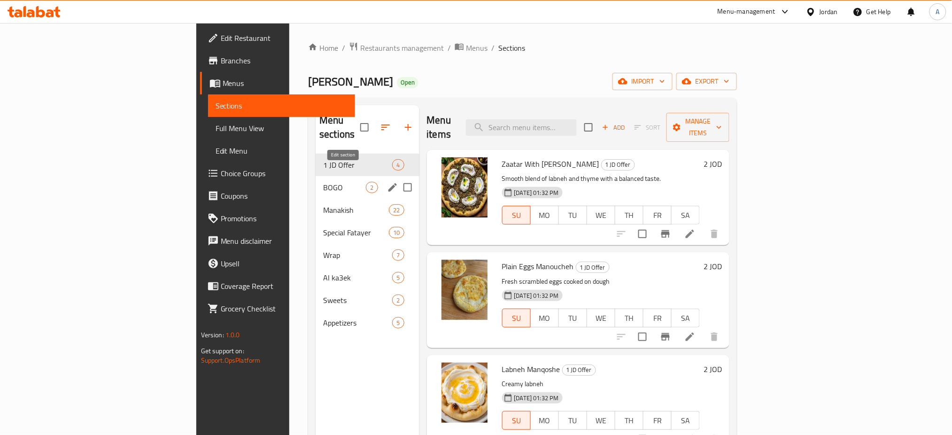
click at [388, 183] on icon "edit" at bounding box center [392, 187] width 8 height 8
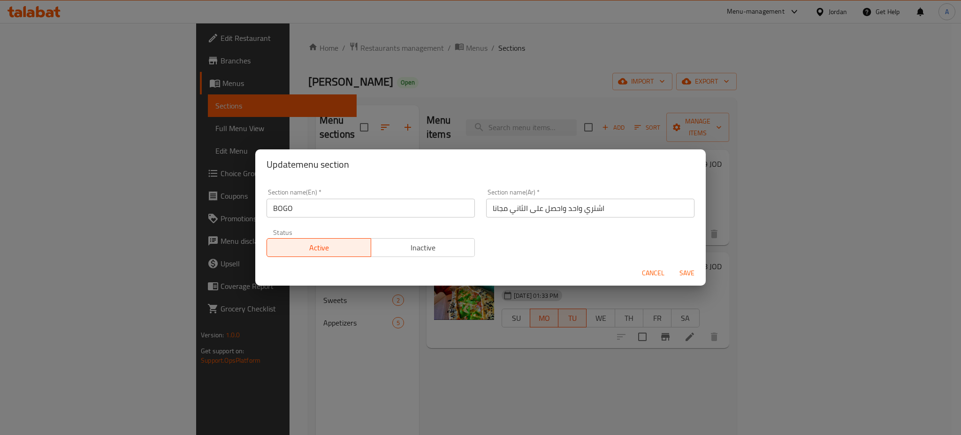
click at [656, 276] on span "Cancel" at bounding box center [653, 273] width 23 height 12
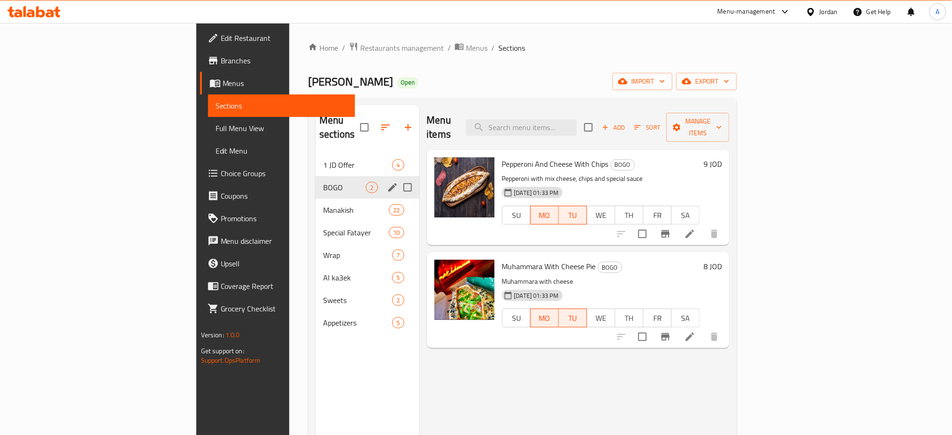
click at [695, 228] on icon at bounding box center [689, 233] width 11 height 11
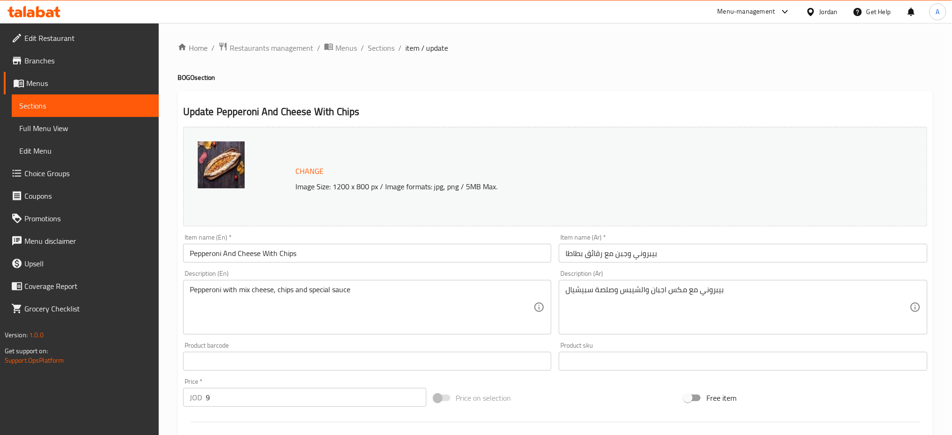
click at [336, 241] on div "Item name (En)   * Pepperoni And Cheese With Chips Item name (En) *" at bounding box center [367, 248] width 369 height 29
click at [336, 247] on input "Pepperoni And Cheese With Chips" at bounding box center [367, 253] width 369 height 19
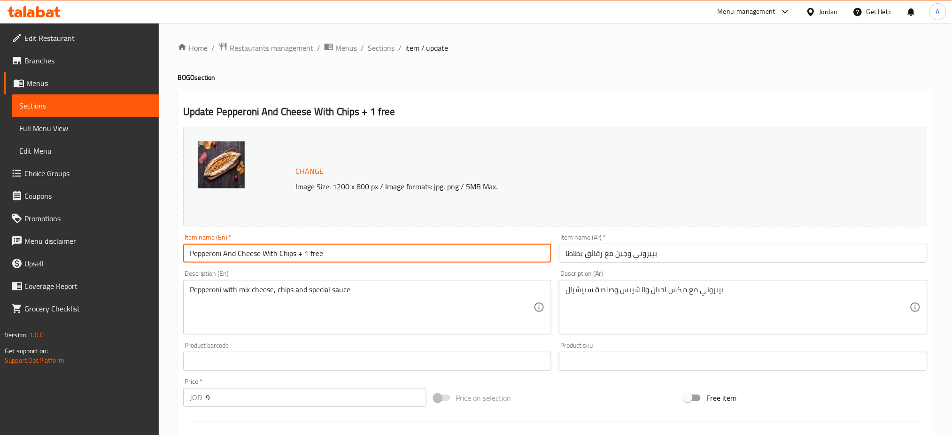
type input "Pepperoni And Cheese With Chips + 1 free"
click at [726, 258] on input "بيبروني وجبن مع رقائق بطاطا" at bounding box center [743, 253] width 369 height 19
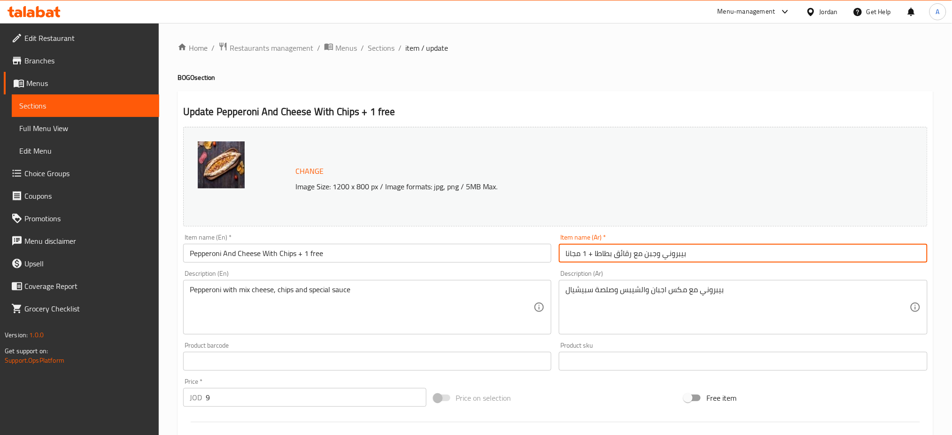
drag, startPoint x: 582, startPoint y: 254, endPoint x: 559, endPoint y: 254, distance: 22.5
click at [559, 254] on input "بيبروني وجبن مع رقائق بطاطا + 1 مجانا" at bounding box center [743, 253] width 369 height 19
type input "بيبروني وجبن مع رقائق بطاطا + 1 مجانا"
click at [426, 254] on input "Pepperoni And Cheese With Chips + 1 free" at bounding box center [367, 253] width 369 height 19
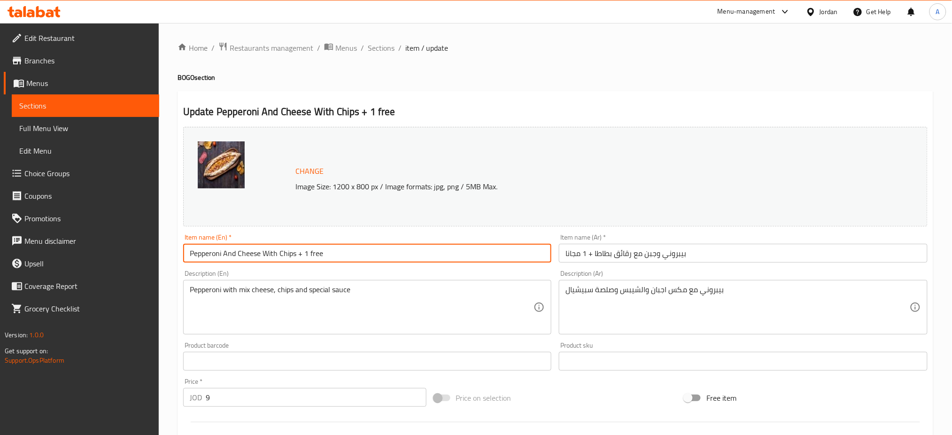
drag, startPoint x: 383, startPoint y: 255, endPoint x: 297, endPoint y: 256, distance: 86.4
click at [297, 256] on input "Pepperoni And Cheese With Chips + 1 free" at bounding box center [367, 253] width 369 height 19
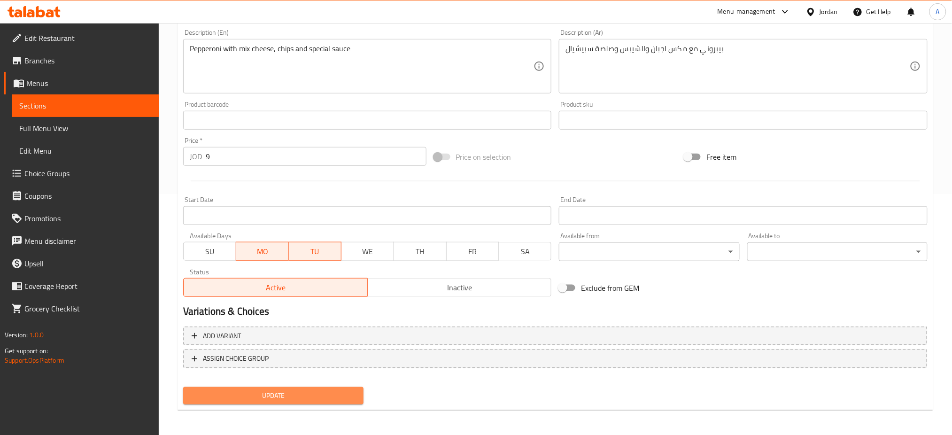
click at [283, 391] on span "Update" at bounding box center [273, 396] width 165 height 12
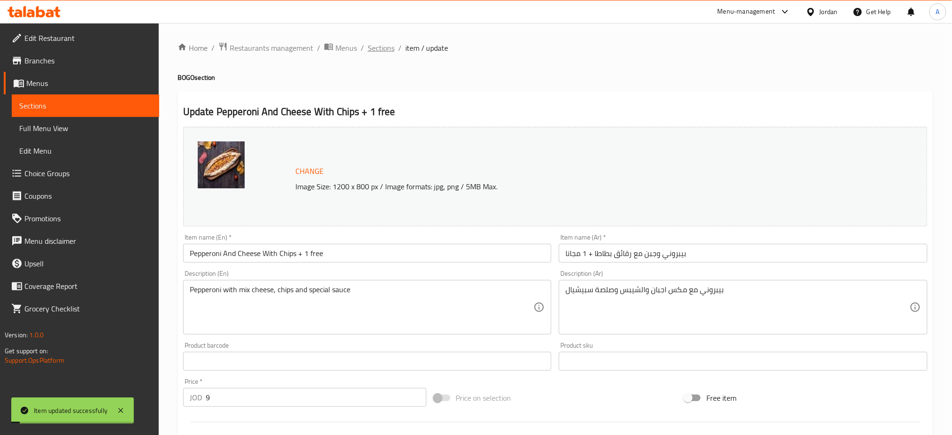
click at [381, 50] on span "Sections" at bounding box center [381, 47] width 27 height 11
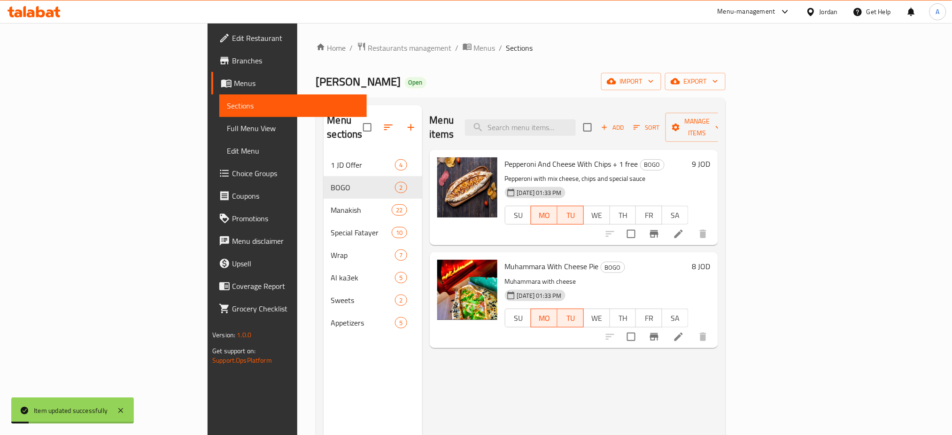
click at [684, 331] on icon at bounding box center [678, 336] width 11 height 11
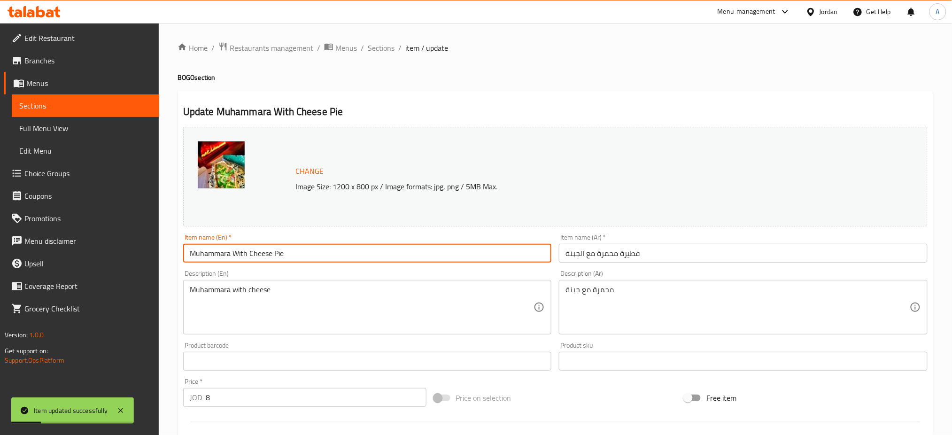
click at [362, 258] on input "Muhammara With Cheese Pie" at bounding box center [367, 253] width 369 height 19
paste input "+ 1 free"
click at [283, 253] on input "Muhammara With Cheese Pie+ 1 free" at bounding box center [367, 253] width 369 height 19
type input "Muhammara With Cheese Pie + 1 free"
click at [660, 252] on input "فطيرة محمرة مع الجبنة" at bounding box center [743, 253] width 369 height 19
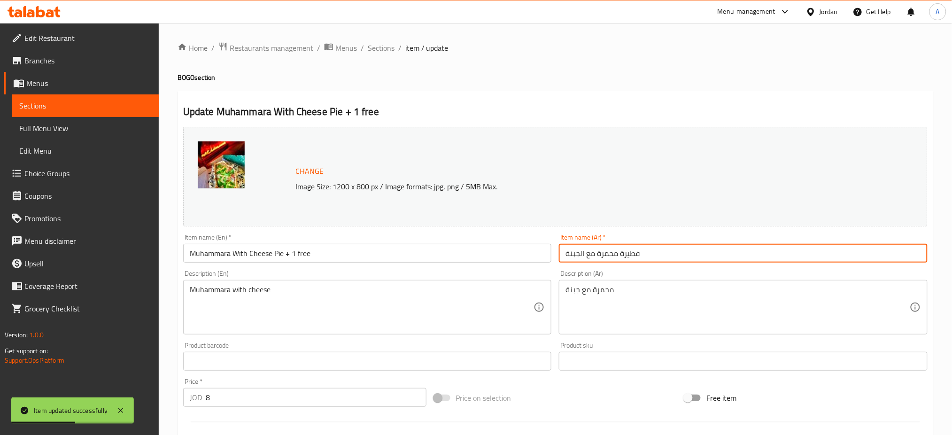
paste input "+ 1 free"
click at [592, 254] on input "فطيرة محمرة مع الجبنة+ 1 مجانا" at bounding box center [743, 253] width 369 height 19
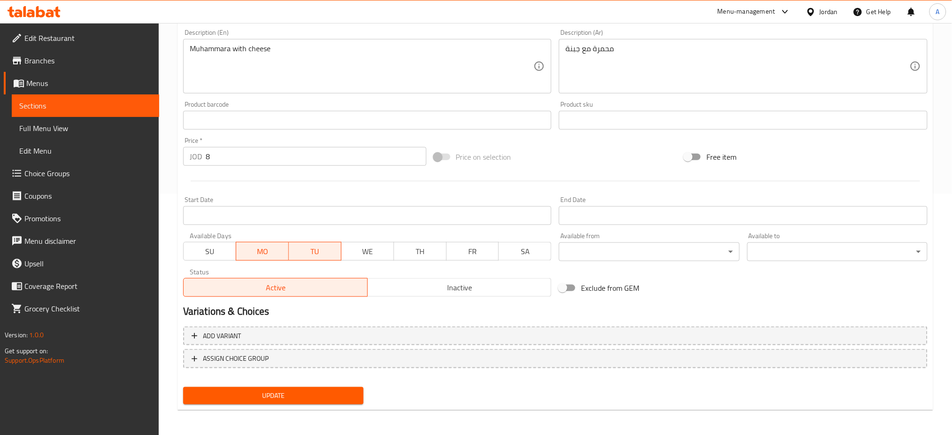
type input "فطيرة محمرة مع الجبنة + 1 مجانا"
click at [251, 394] on span "Update" at bounding box center [273, 396] width 165 height 12
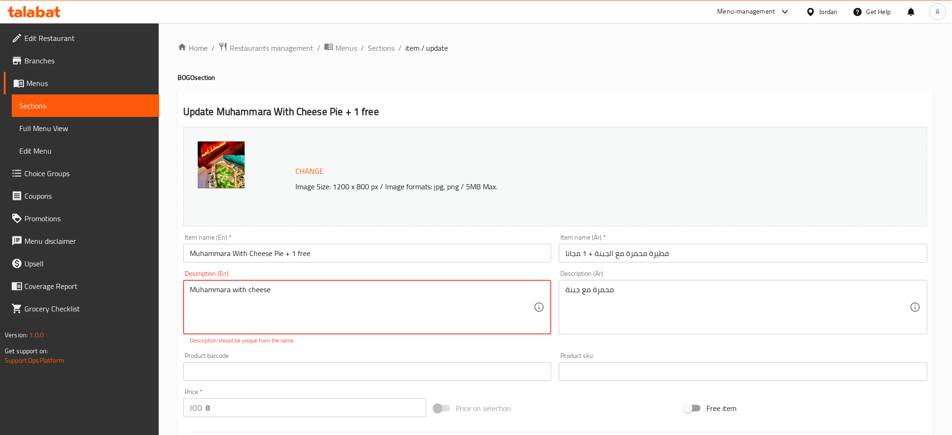
drag, startPoint x: 339, startPoint y: 291, endPoint x: 0, endPoint y: 290, distance: 338.9
click at [0, 290] on div "Edit Restaurant Branches Menus Sections Full Menu View Edit Menu Choice Groups …" at bounding box center [476, 355] width 952 height 664
click at [330, 288] on textarea "Muhammara with cheese" at bounding box center [362, 307] width 344 height 45
click at [190, 289] on textarea "Muhammara with cheese" at bounding box center [362, 307] width 344 height 45
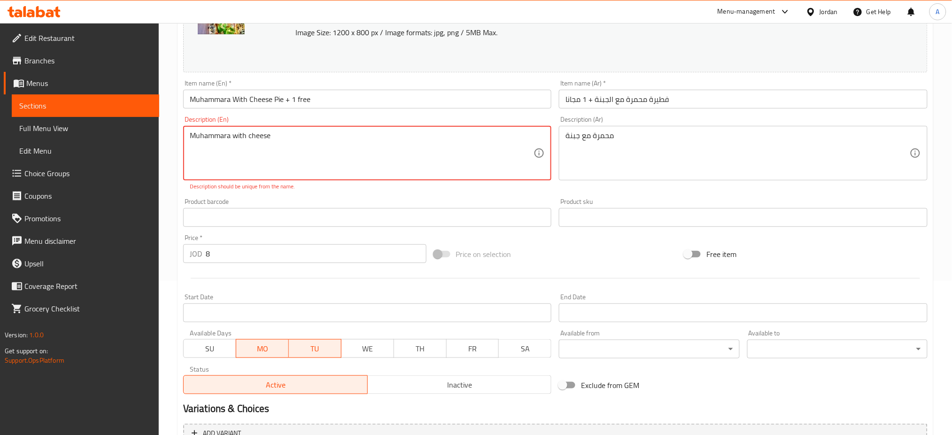
scroll to position [251, 0]
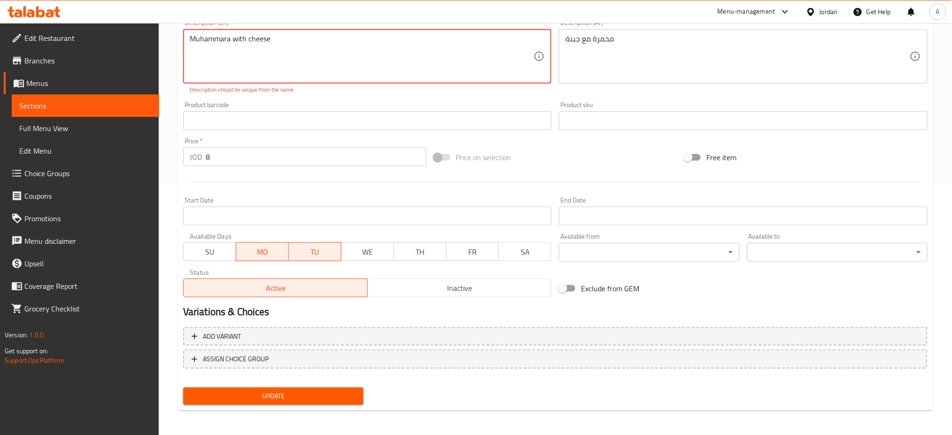
click at [238, 399] on span "Update" at bounding box center [273, 396] width 165 height 12
click at [238, 397] on span "Update" at bounding box center [273, 396] width 165 height 12
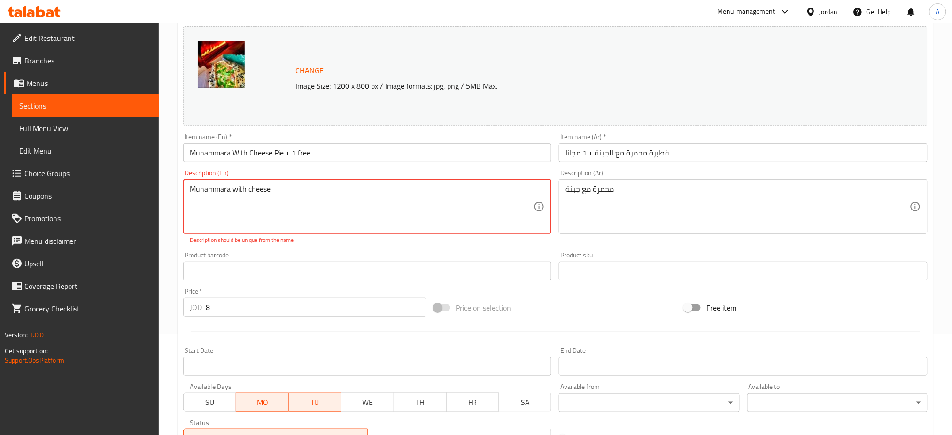
scroll to position [0, 0]
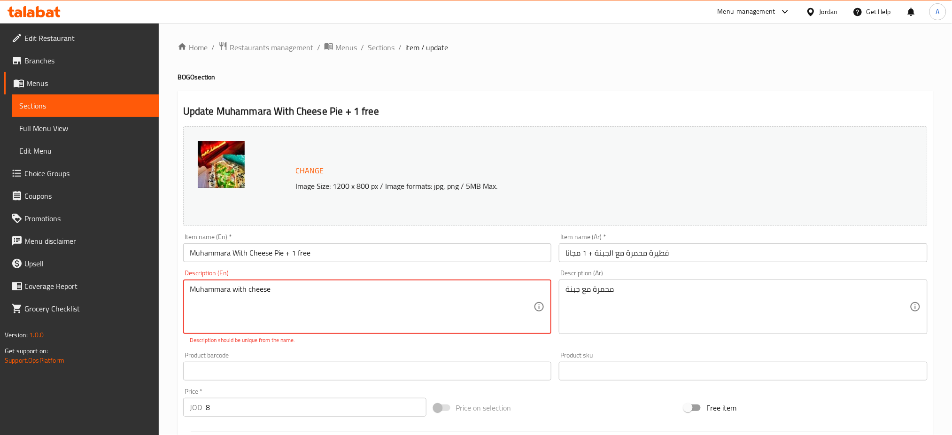
click at [244, 289] on textarea "Muhammara with cheese" at bounding box center [362, 306] width 344 height 45
drag, startPoint x: 278, startPoint y: 286, endPoint x: 299, endPoint y: 286, distance: 20.2
click at [279, 286] on textarea "Muhammara with cheese" at bounding box center [362, 306] width 344 height 45
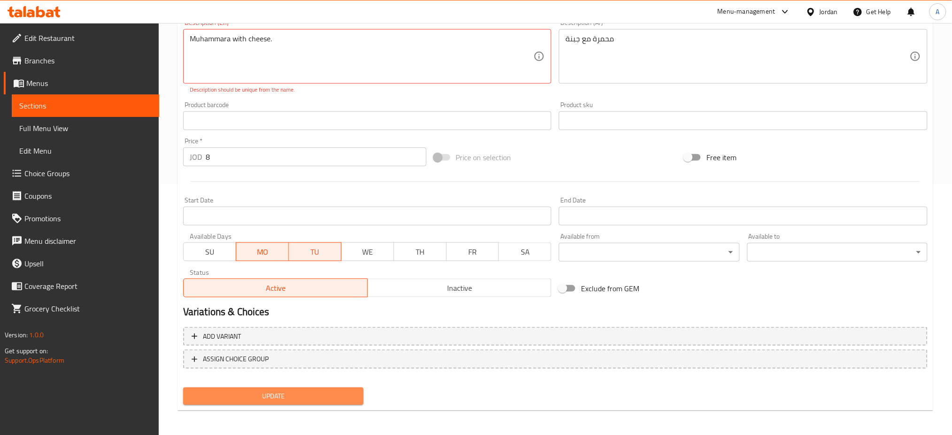
click at [257, 390] on span "Update" at bounding box center [273, 396] width 165 height 12
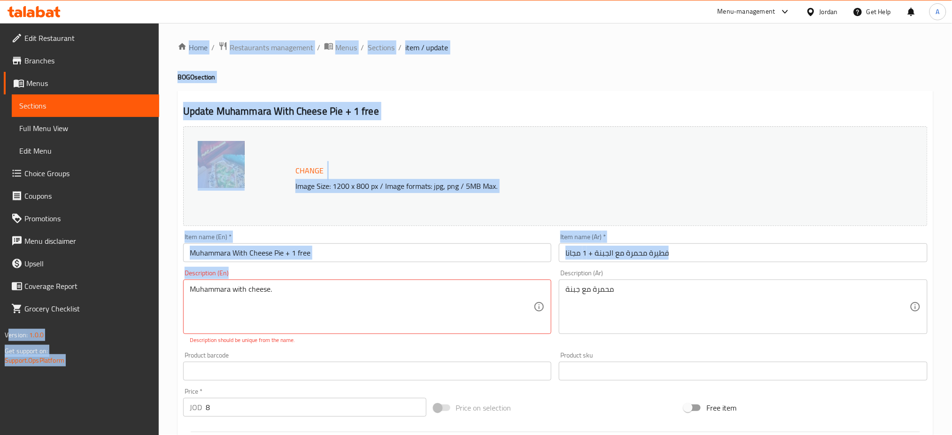
drag, startPoint x: 280, startPoint y: 292, endPoint x: 125, endPoint y: 310, distance: 155.9
click at [126, 313] on div "Edit Restaurant Branches Menus Sections Full Menu View Edit Menu Choice Groups …" at bounding box center [476, 355] width 952 height 664
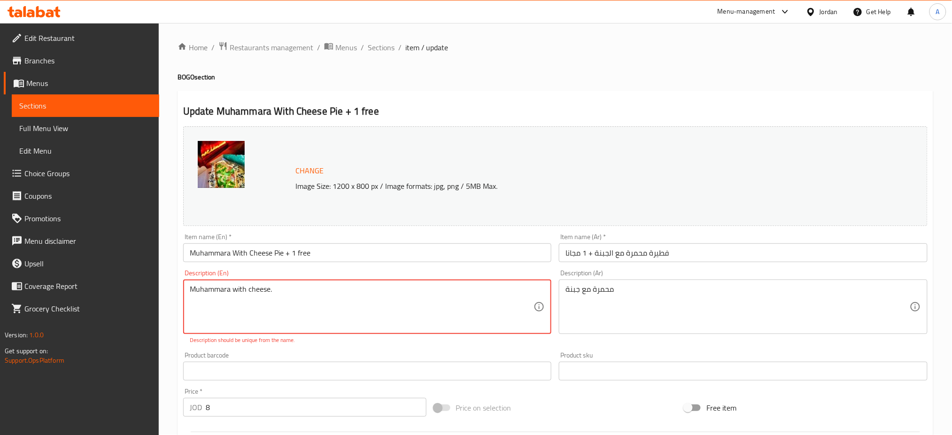
drag, startPoint x: 264, startPoint y: 292, endPoint x: 69, endPoint y: 292, distance: 194.8
click at [147, 289] on div "Edit Restaurant Branches Menus Sections Full Menu View Edit Menu Choice Groups …" at bounding box center [476, 355] width 952 height 664
type textarea "ة"
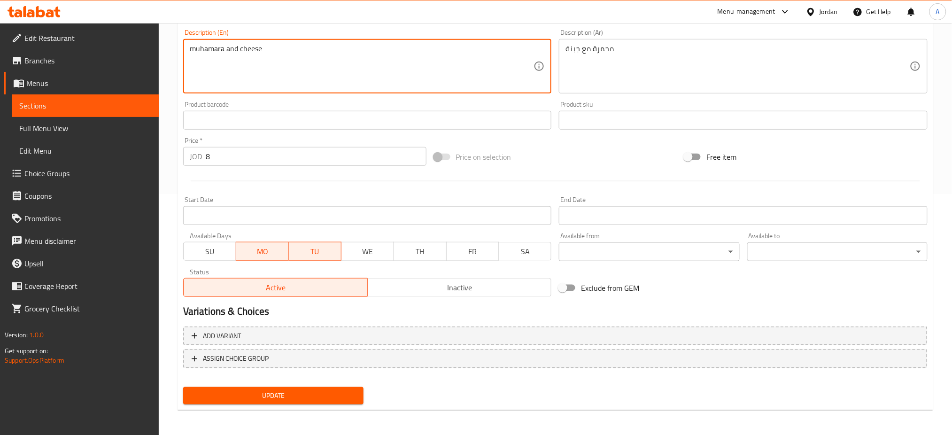
type textarea "muhamara and cheese"
click at [335, 411] on div "Home / Restaurants management / Menus / Sections / item / update BOGO section U…" at bounding box center [554, 109] width 755 height 616
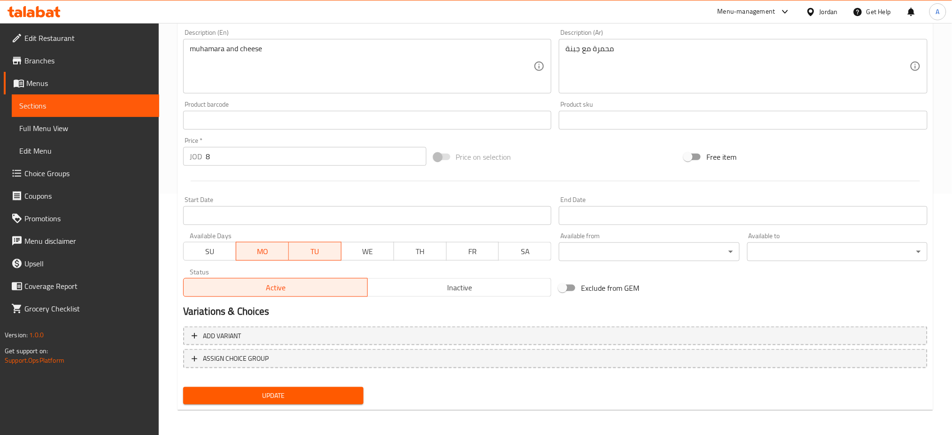
click at [340, 397] on span "Update" at bounding box center [273, 396] width 165 height 12
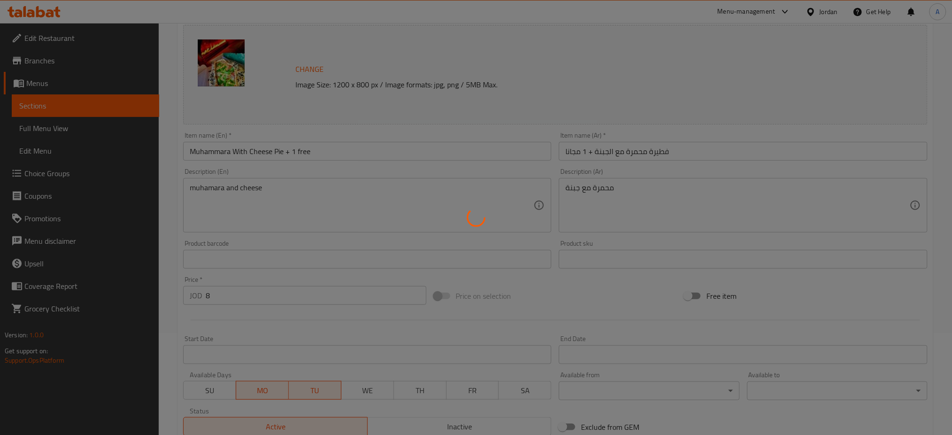
scroll to position [0, 0]
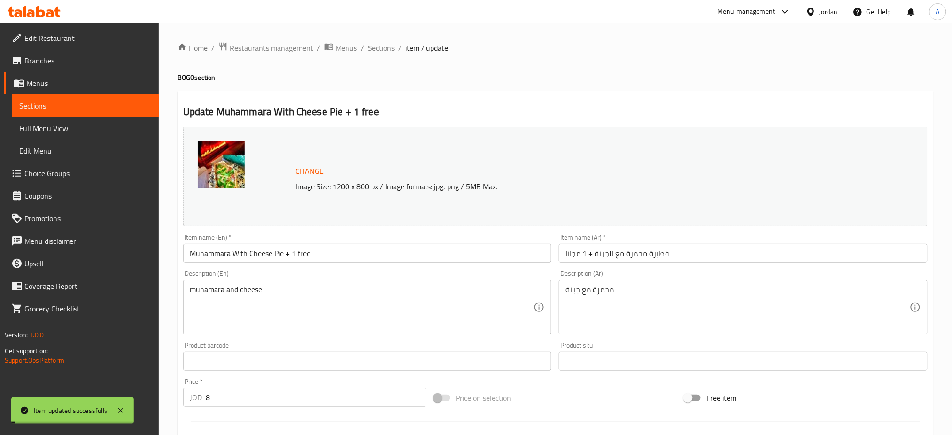
click at [399, 51] on li "/" at bounding box center [399, 47] width 3 height 11
click at [385, 48] on span "Sections" at bounding box center [381, 47] width 27 height 11
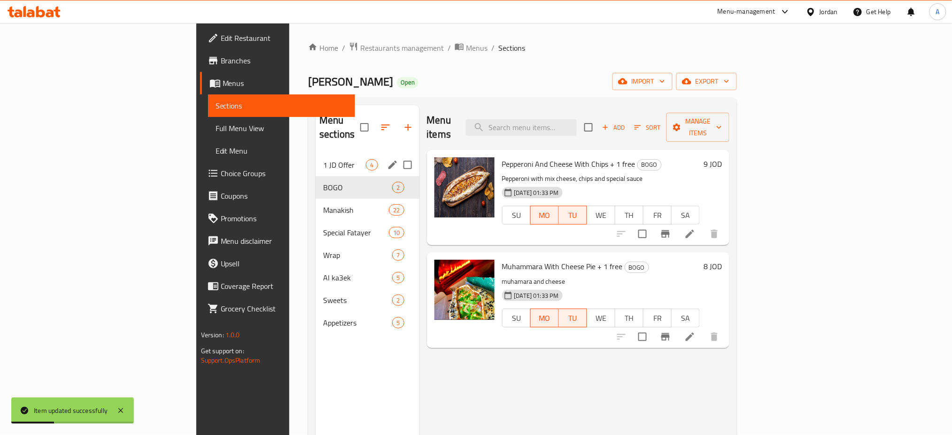
click at [315, 159] on div "1 JD Offer 4" at bounding box center [366, 165] width 103 height 23
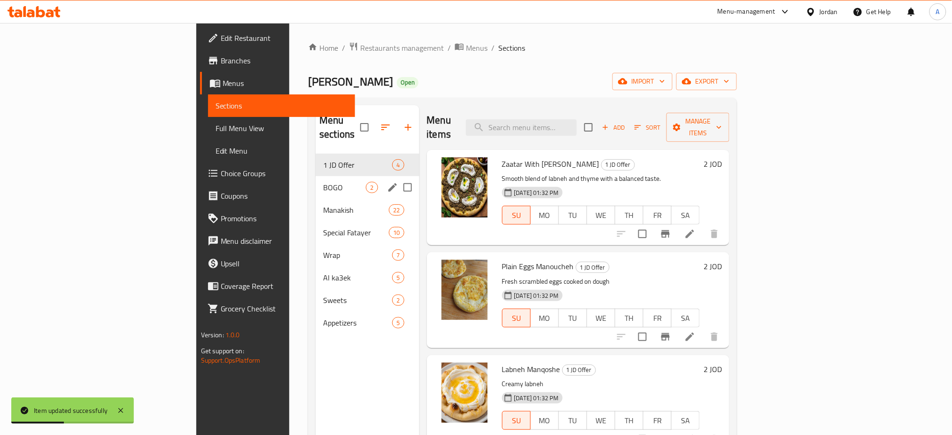
click at [323, 182] on span "BOGO" at bounding box center [344, 187] width 43 height 11
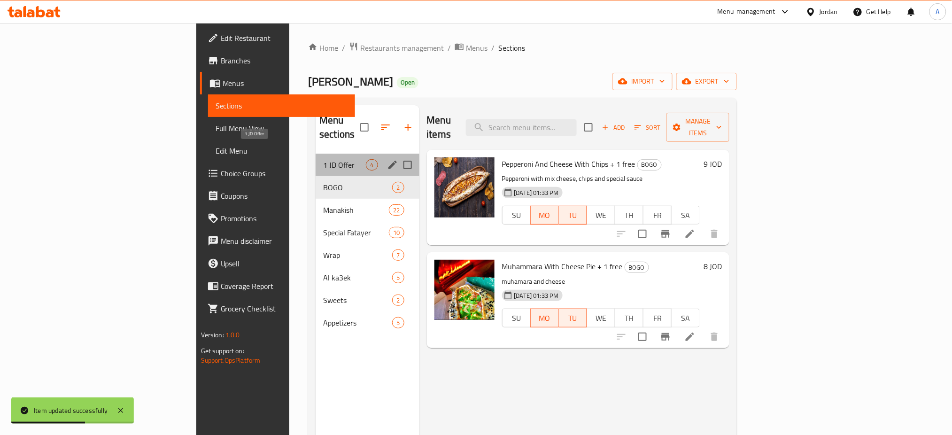
click at [323, 159] on span "1 JD Offer" at bounding box center [344, 164] width 43 height 11
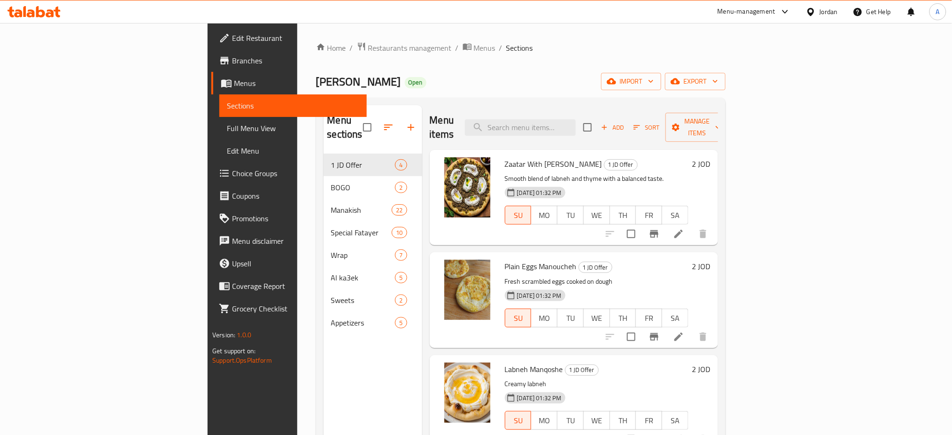
click at [776, 14] on div at bounding box center [782, 11] width 15 height 11
click at [705, 69] on div "Agent Campaigns Center" at bounding box center [694, 64] width 86 height 22
